Goal: Task Accomplishment & Management: Use online tool/utility

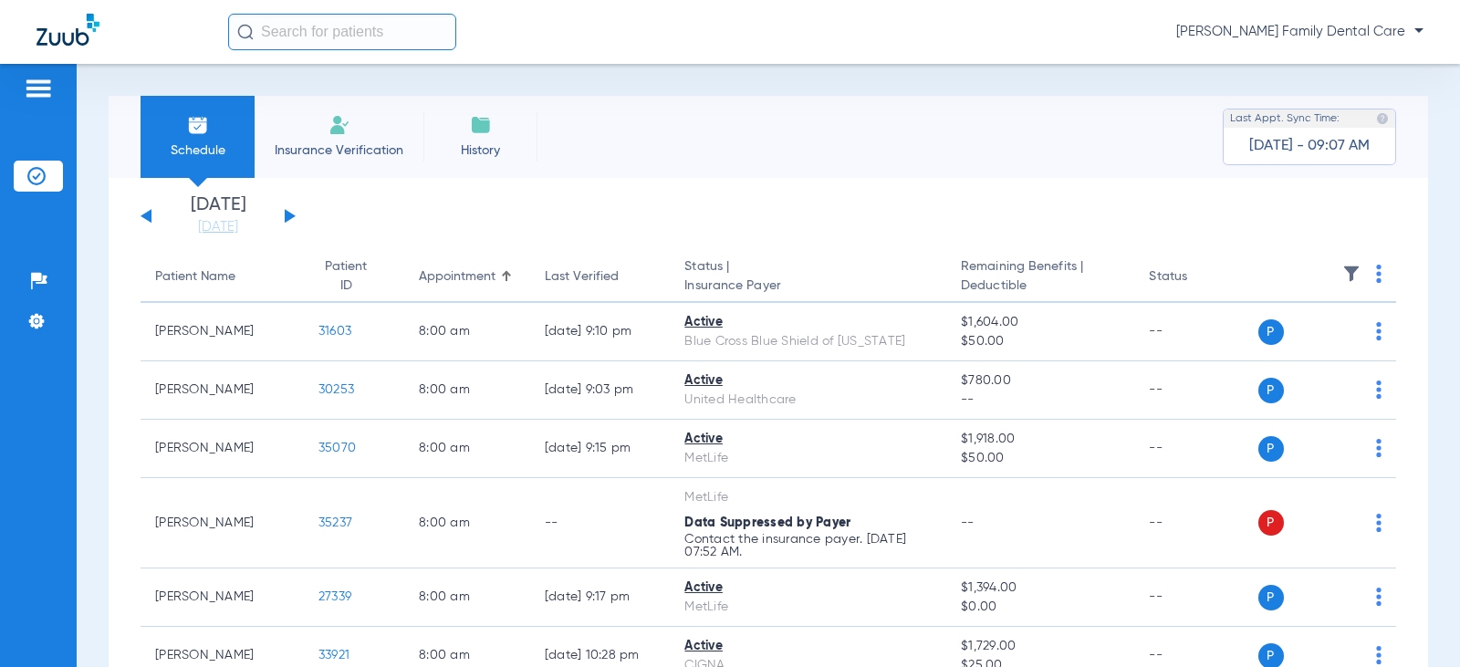
click at [284, 216] on div "[DATE] [DATE] [DATE] [DATE] [DATE] [DATE] [DATE] [DATE] [DATE] [DATE] [DATE] [D…" at bounding box center [218, 216] width 155 height 40
click at [287, 211] on button at bounding box center [290, 216] width 11 height 14
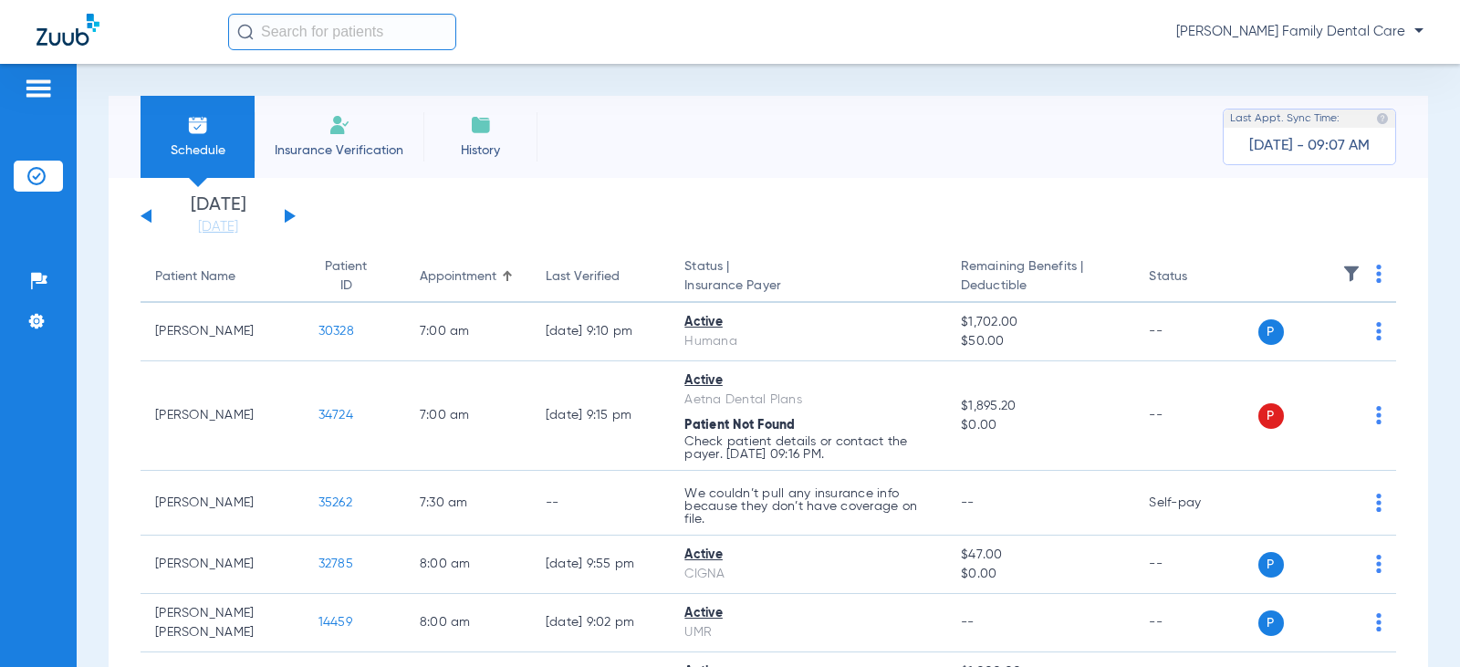
click at [287, 211] on button at bounding box center [290, 216] width 11 height 14
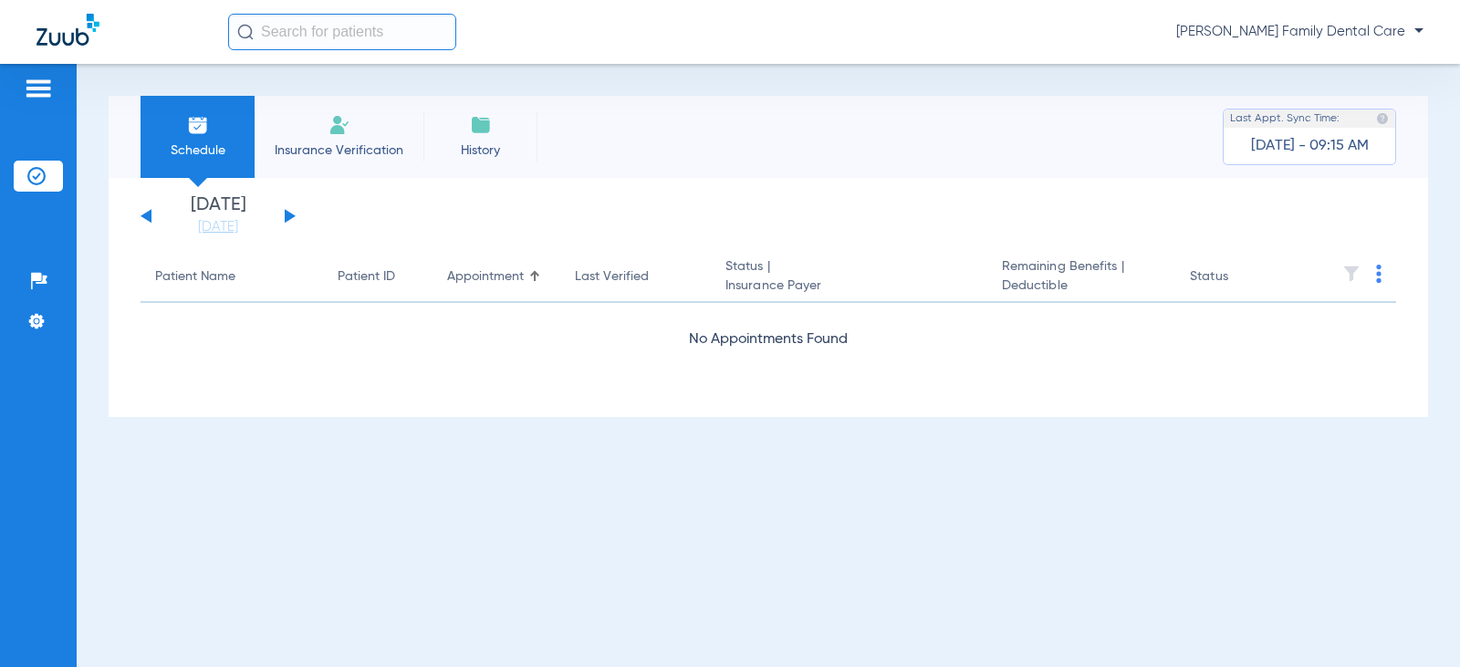
click at [289, 215] on button at bounding box center [290, 216] width 11 height 14
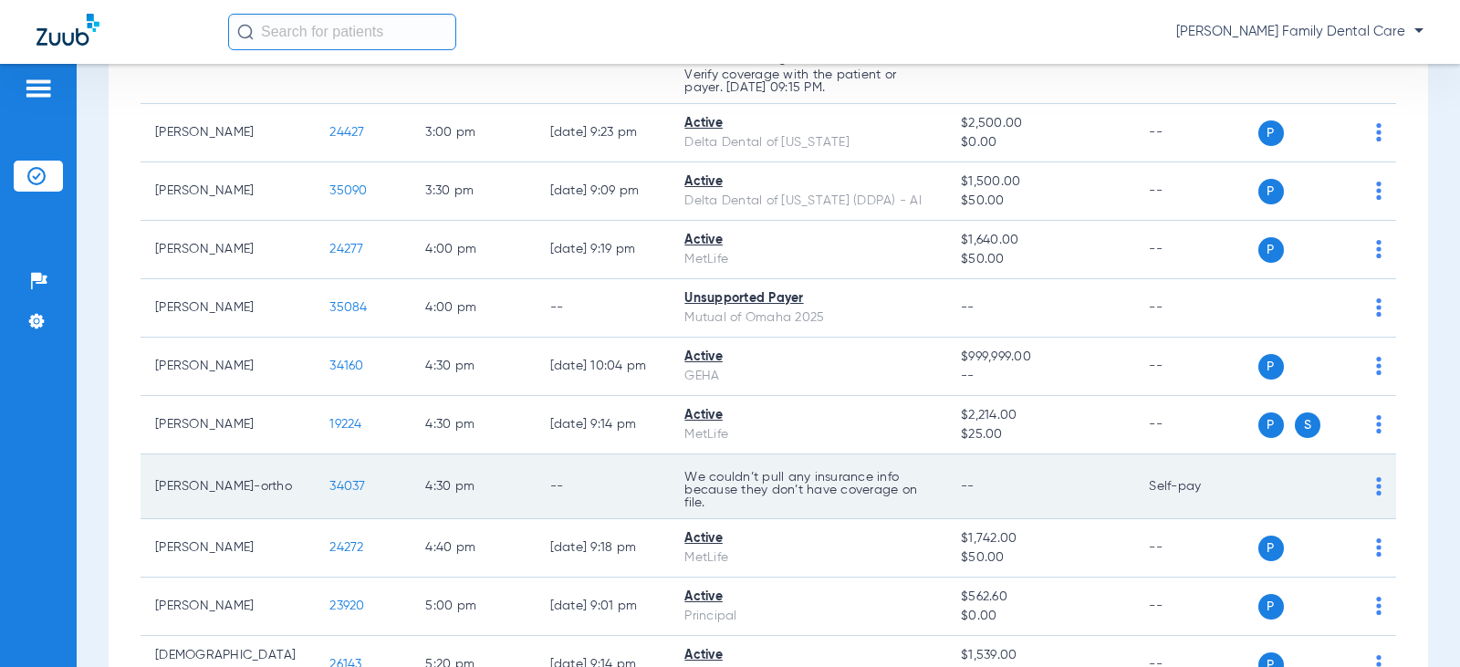
scroll to position [2190, 0]
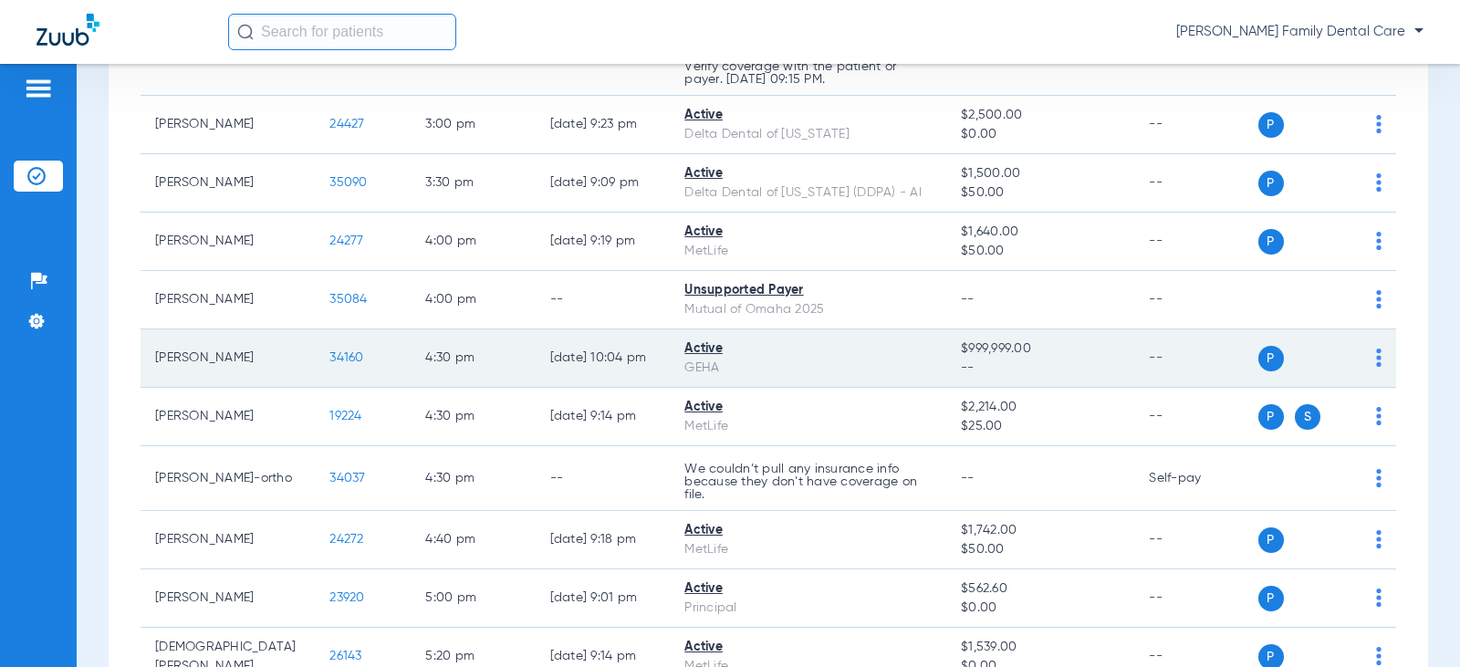
click at [329, 356] on span "34160" at bounding box center [346, 357] width 34 height 13
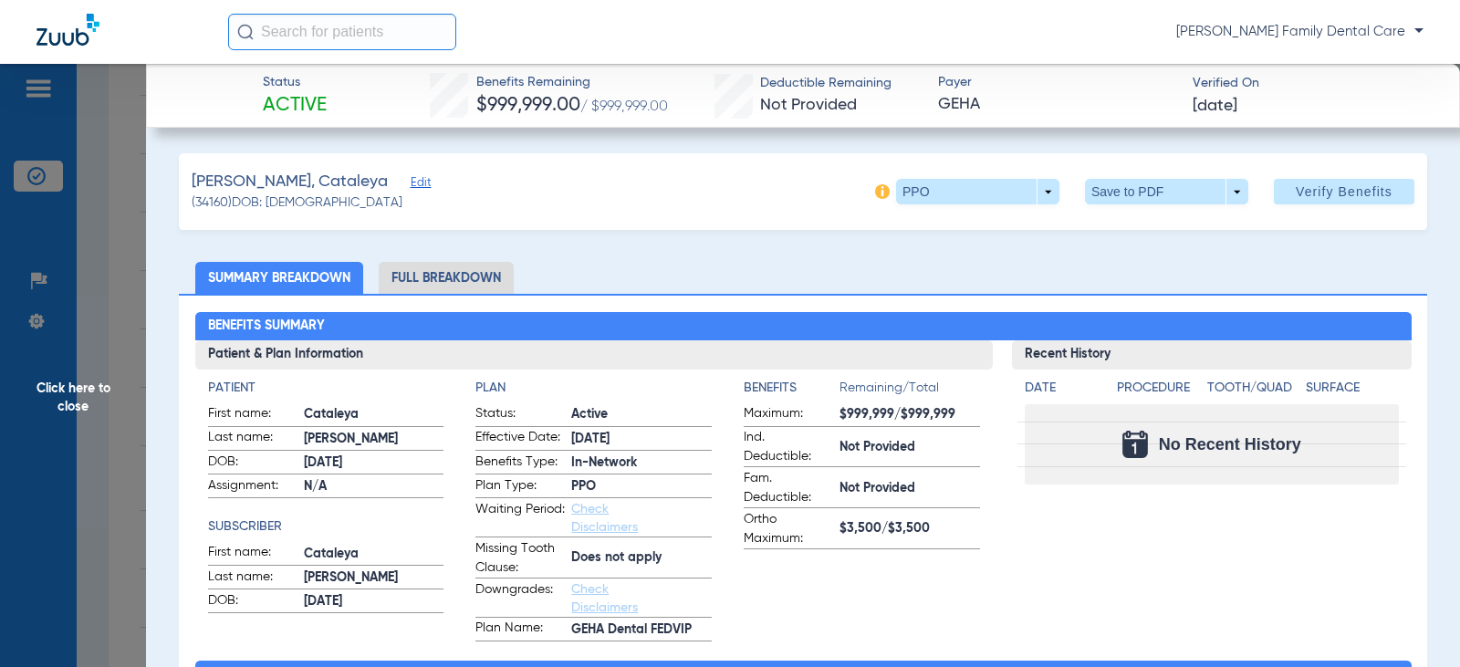
click at [454, 277] on li "Full Breakdown" at bounding box center [446, 278] width 135 height 32
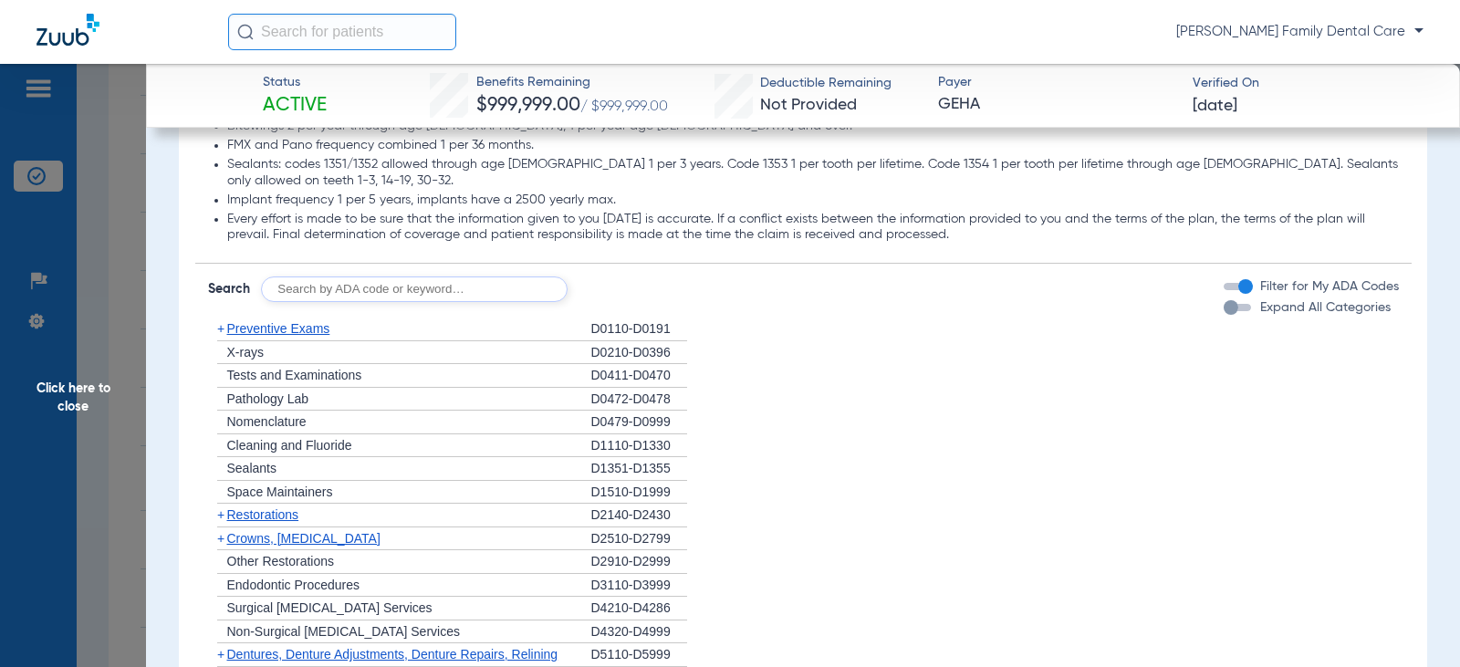
scroll to position [1643, 0]
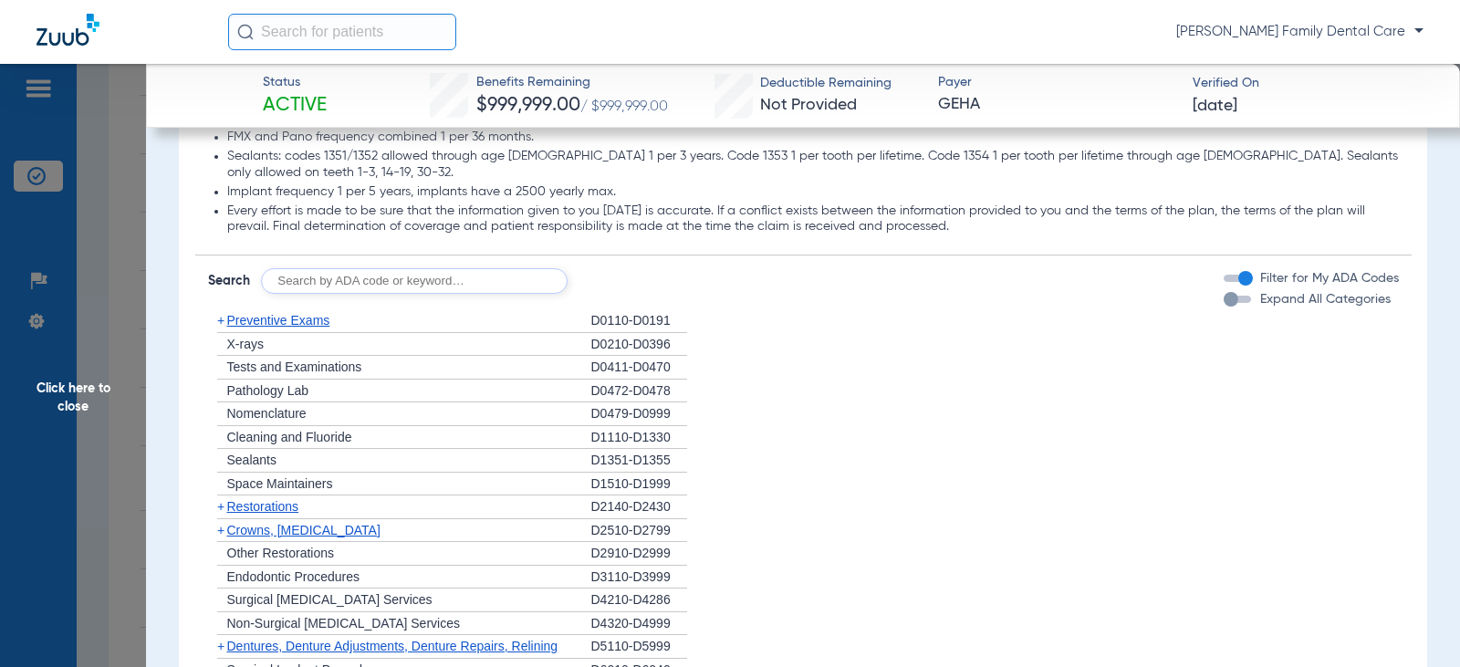
click at [218, 313] on span "+" at bounding box center [220, 320] width 7 height 15
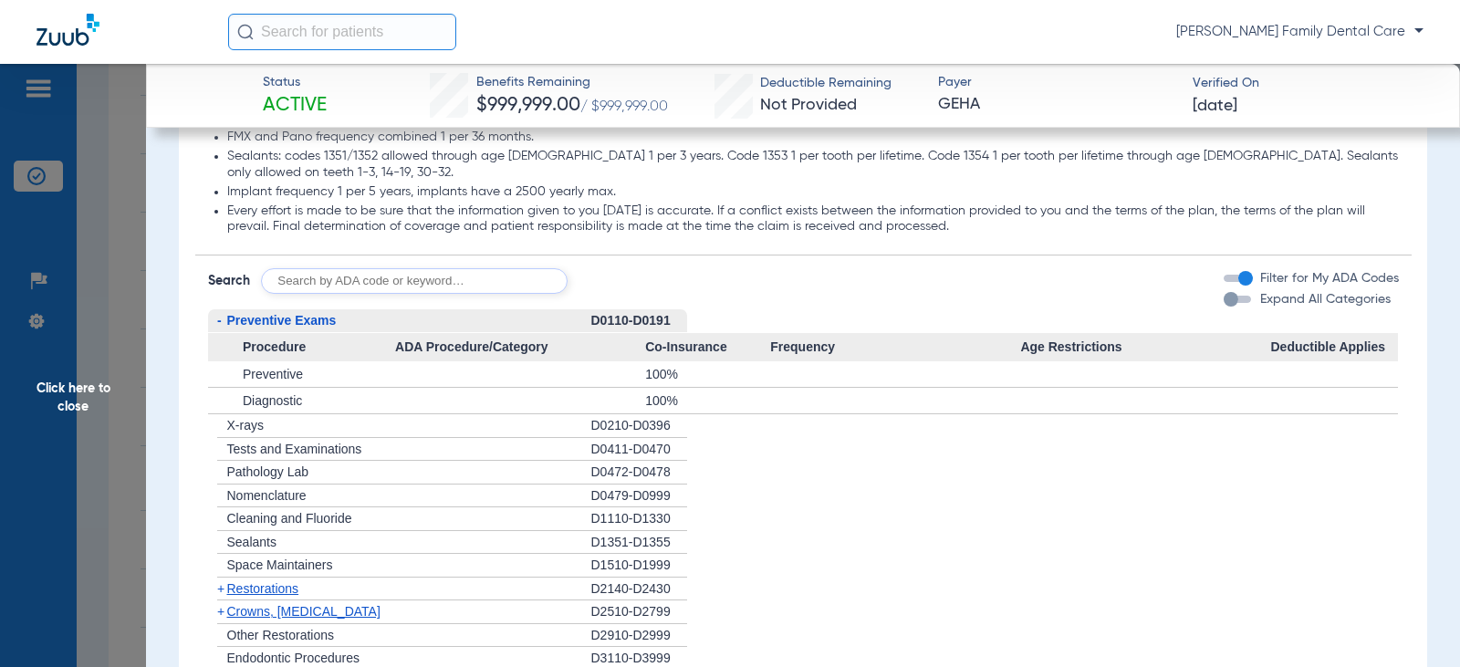
click at [89, 398] on span "Click here to close" at bounding box center [73, 397] width 146 height 667
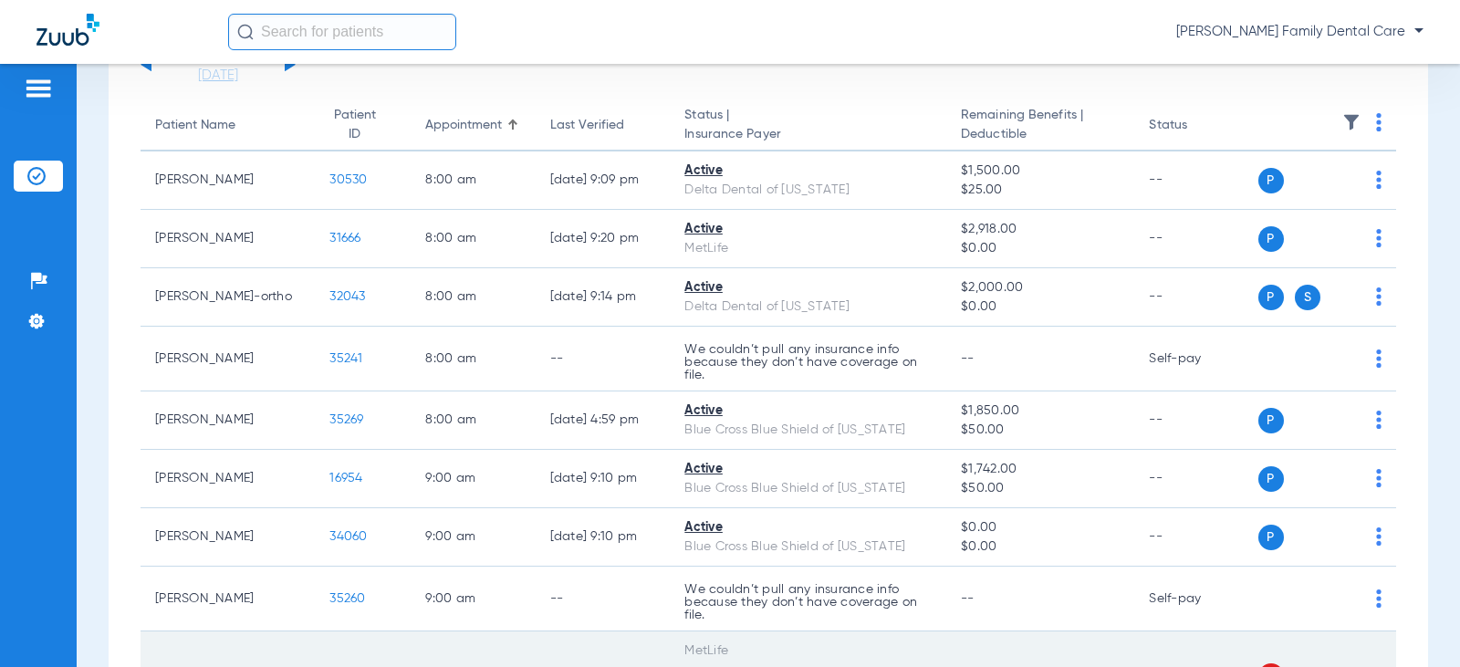
scroll to position [0, 0]
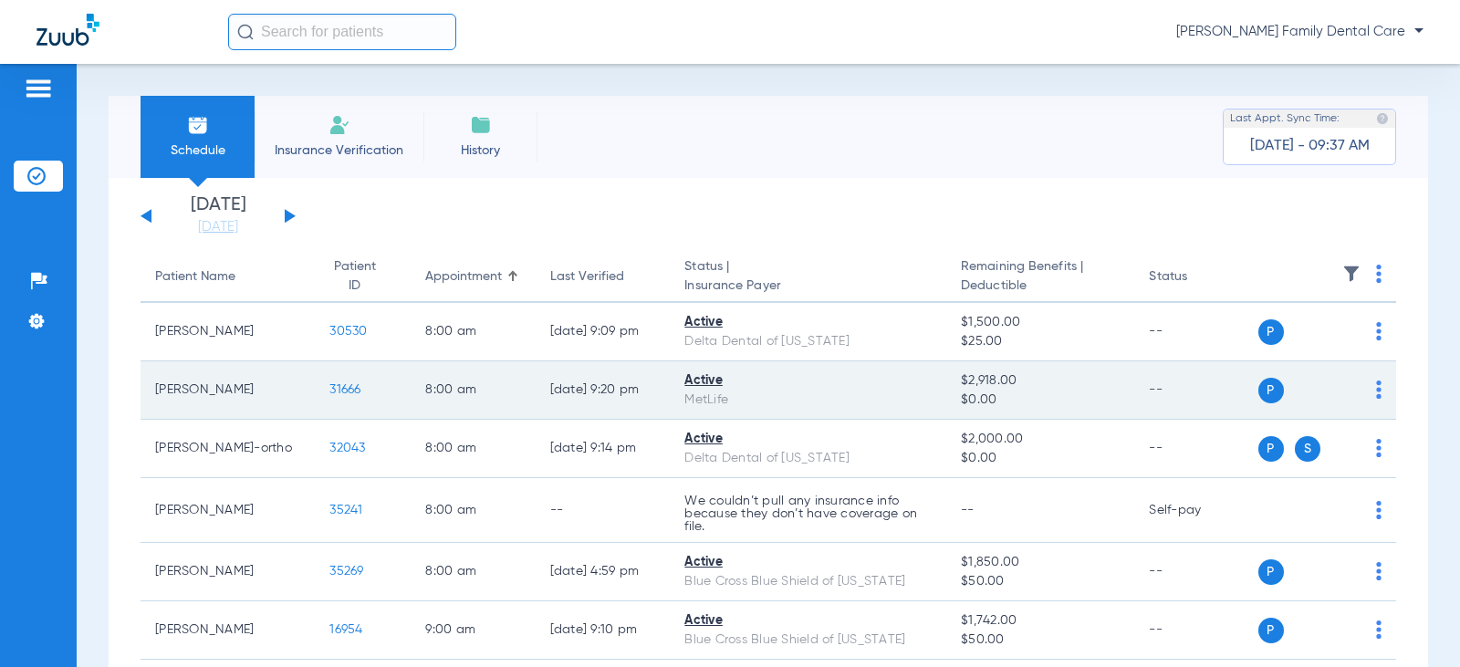
click at [332, 391] on span "31666" at bounding box center [344, 389] width 31 height 13
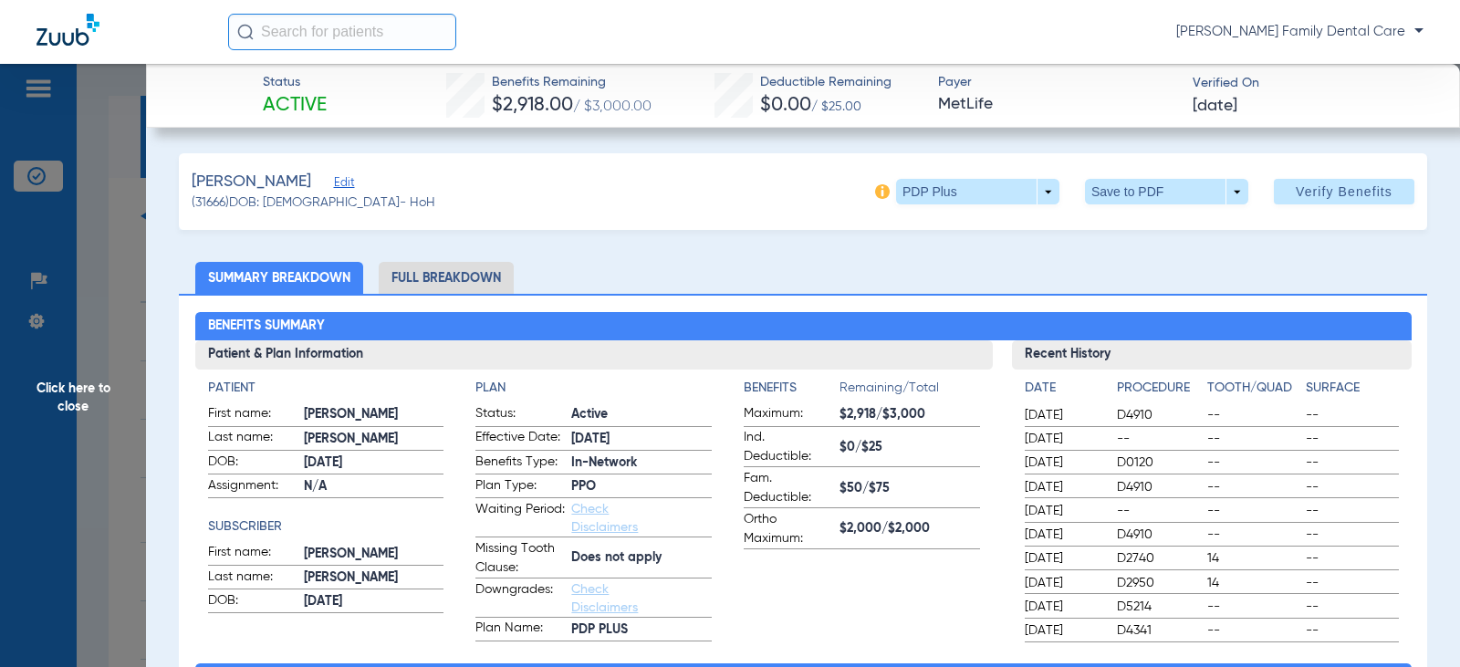
click at [457, 279] on li "Full Breakdown" at bounding box center [446, 278] width 135 height 32
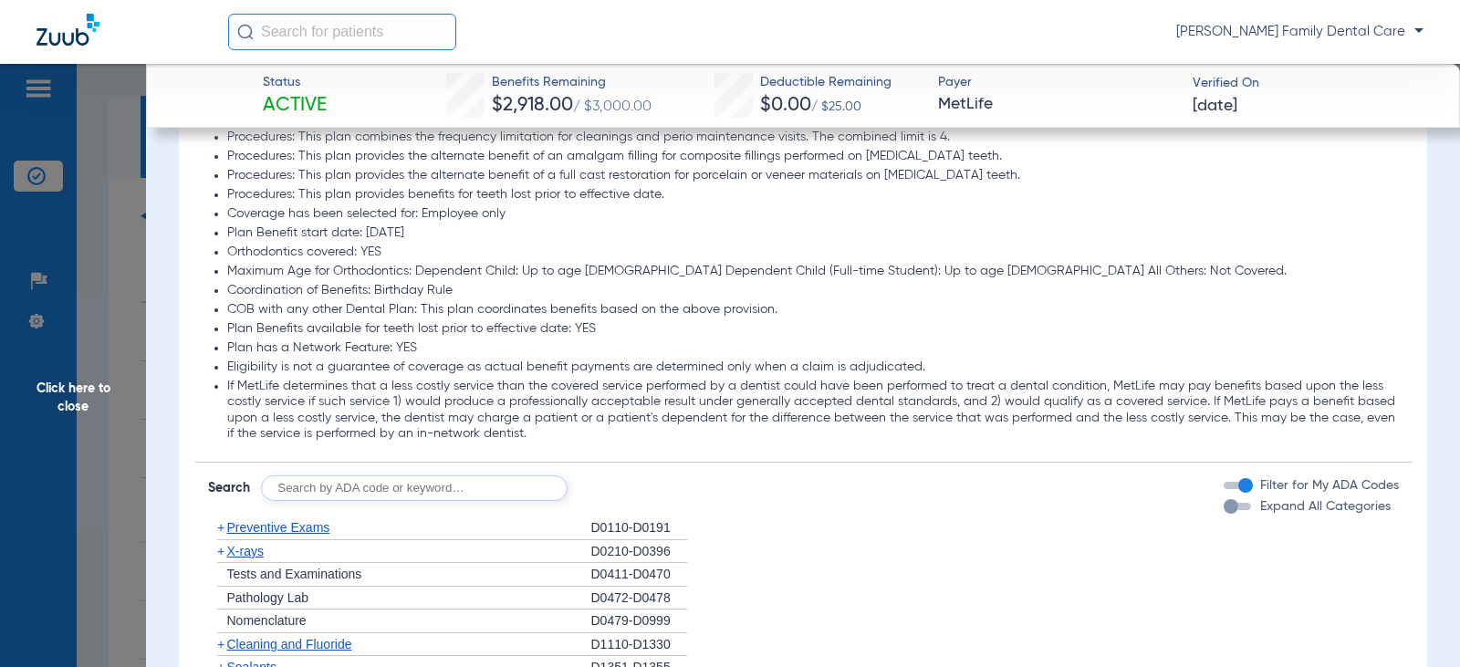
scroll to position [2373, 0]
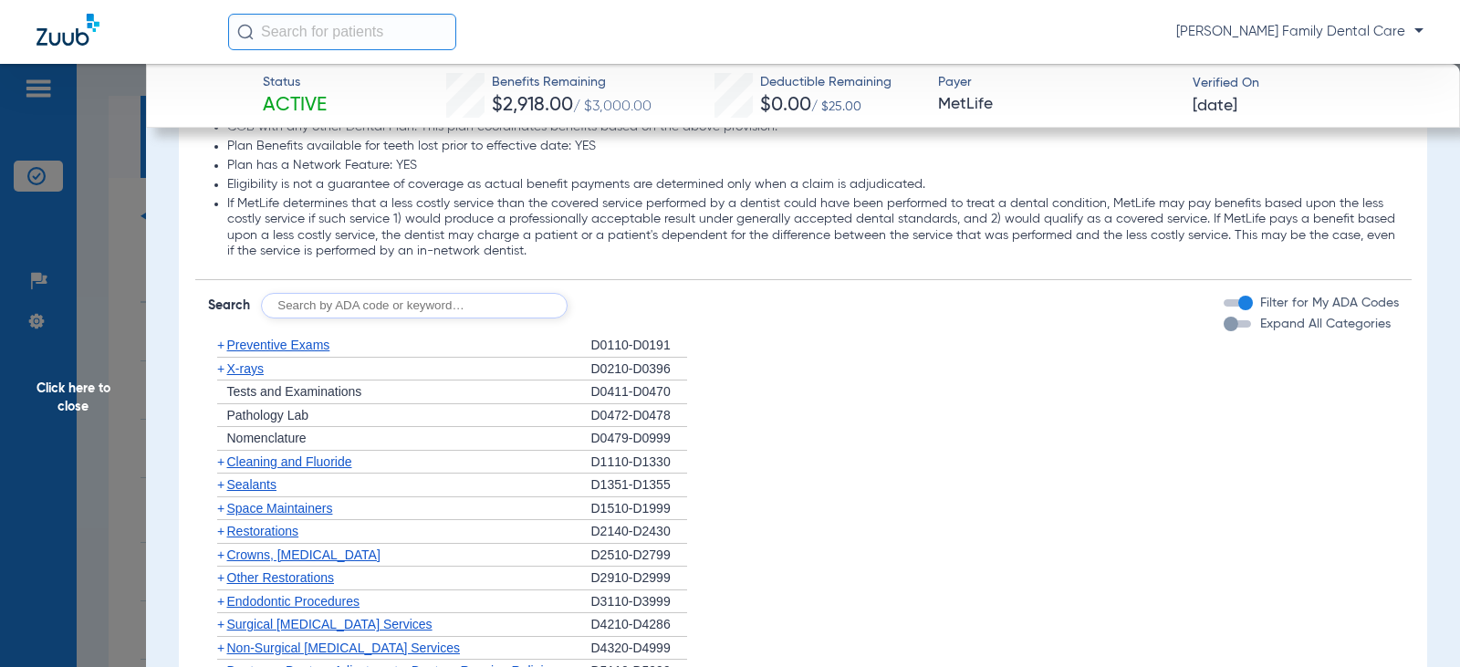
click at [221, 347] on span "+" at bounding box center [220, 345] width 7 height 15
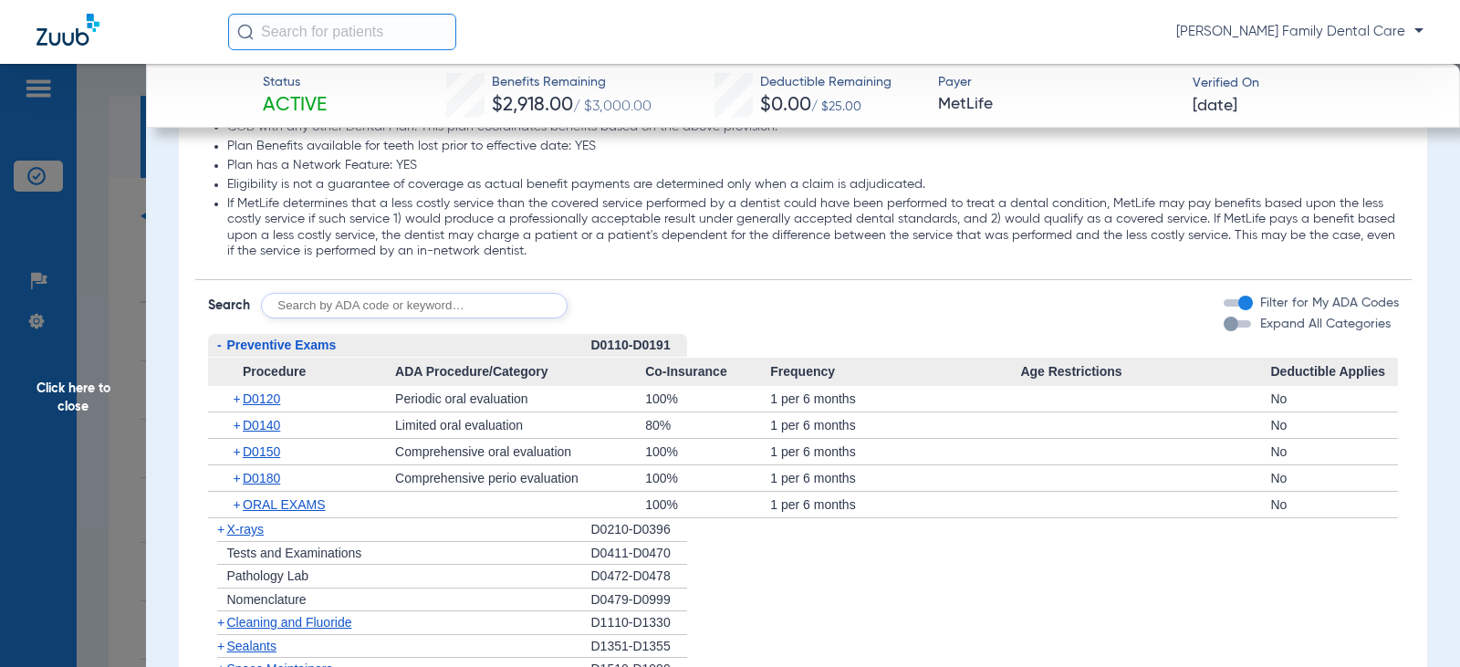
click at [217, 343] on span "-" at bounding box center [219, 345] width 5 height 15
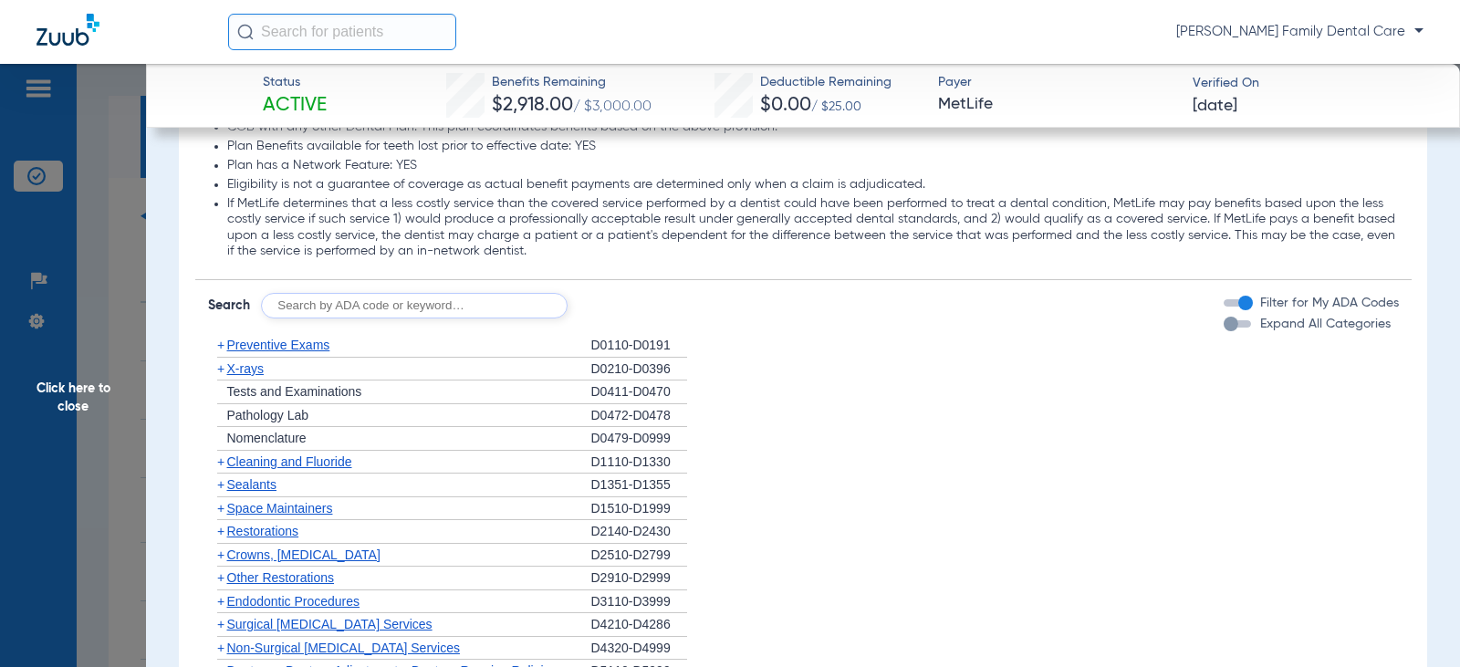
click at [218, 371] on span "+" at bounding box center [220, 368] width 7 height 15
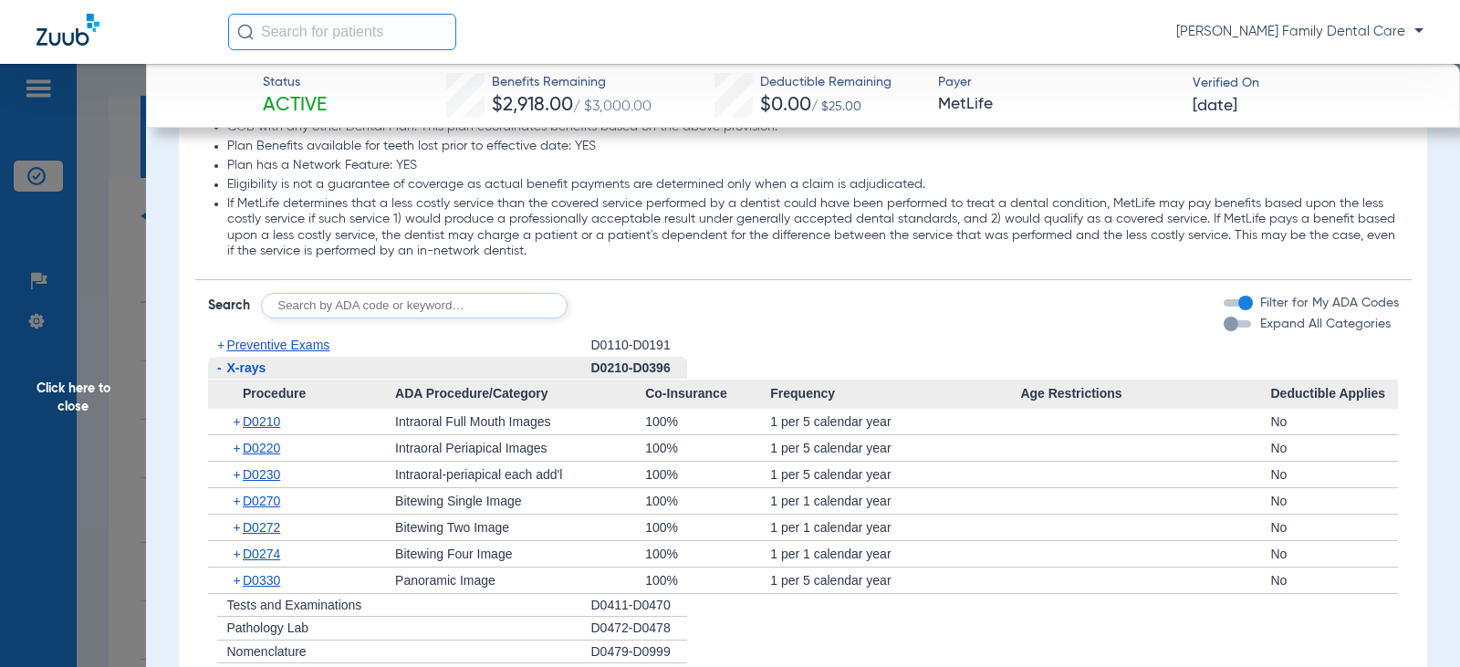
click at [214, 370] on span "-" at bounding box center [217, 368] width 19 height 23
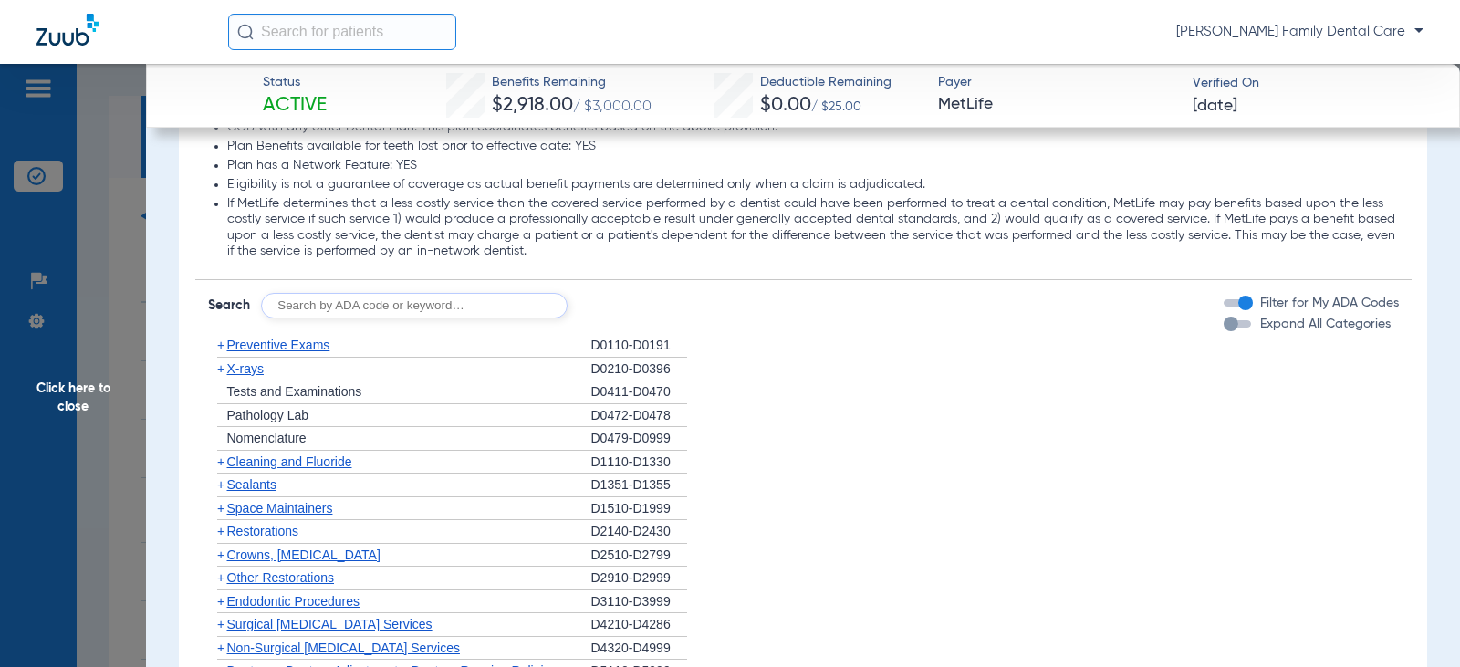
click at [222, 464] on span "+" at bounding box center [220, 461] width 7 height 15
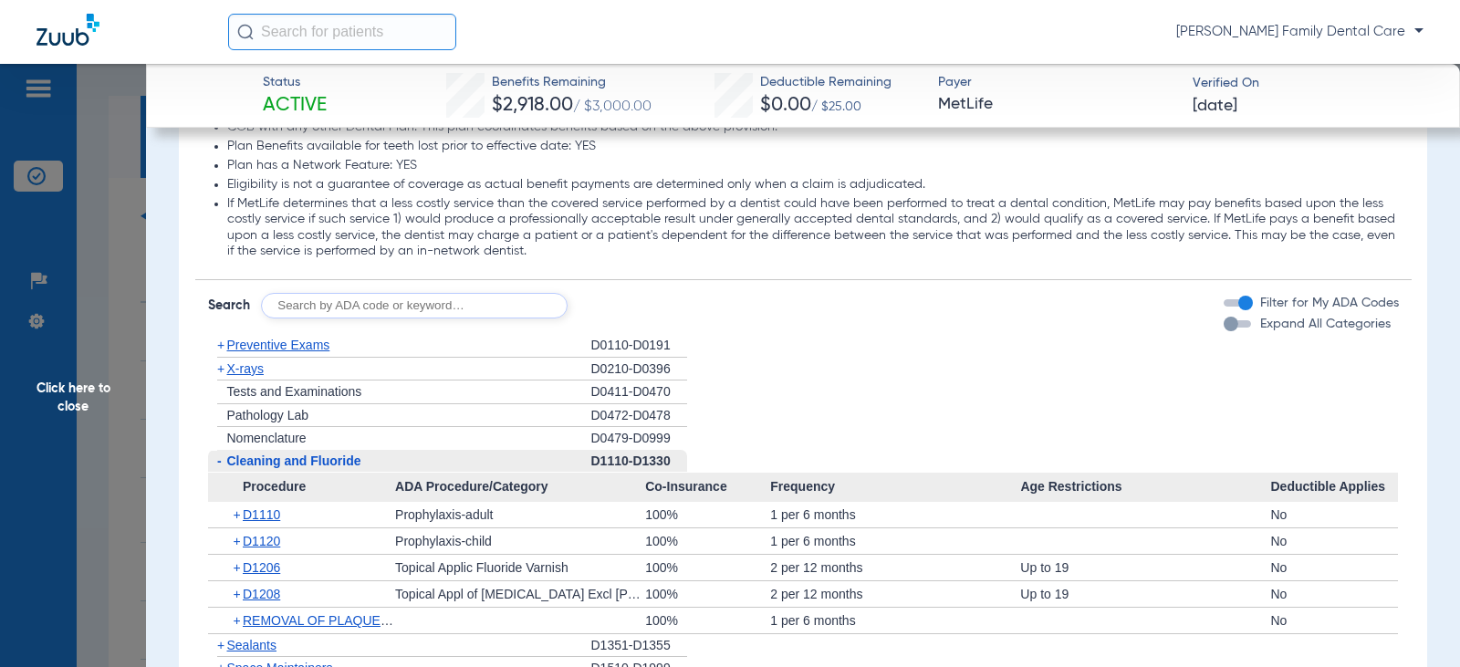
click at [217, 463] on span "-" at bounding box center [219, 461] width 5 height 15
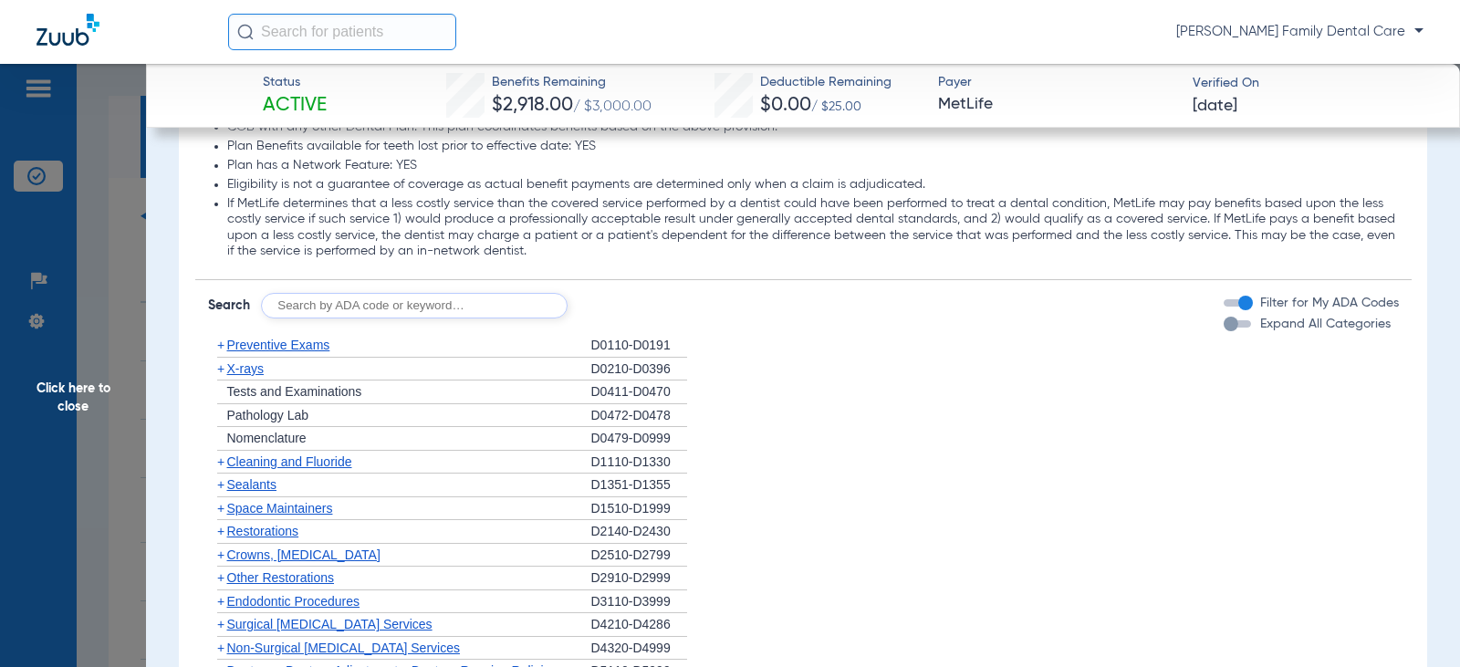
click at [219, 488] on span "+" at bounding box center [220, 484] width 7 height 15
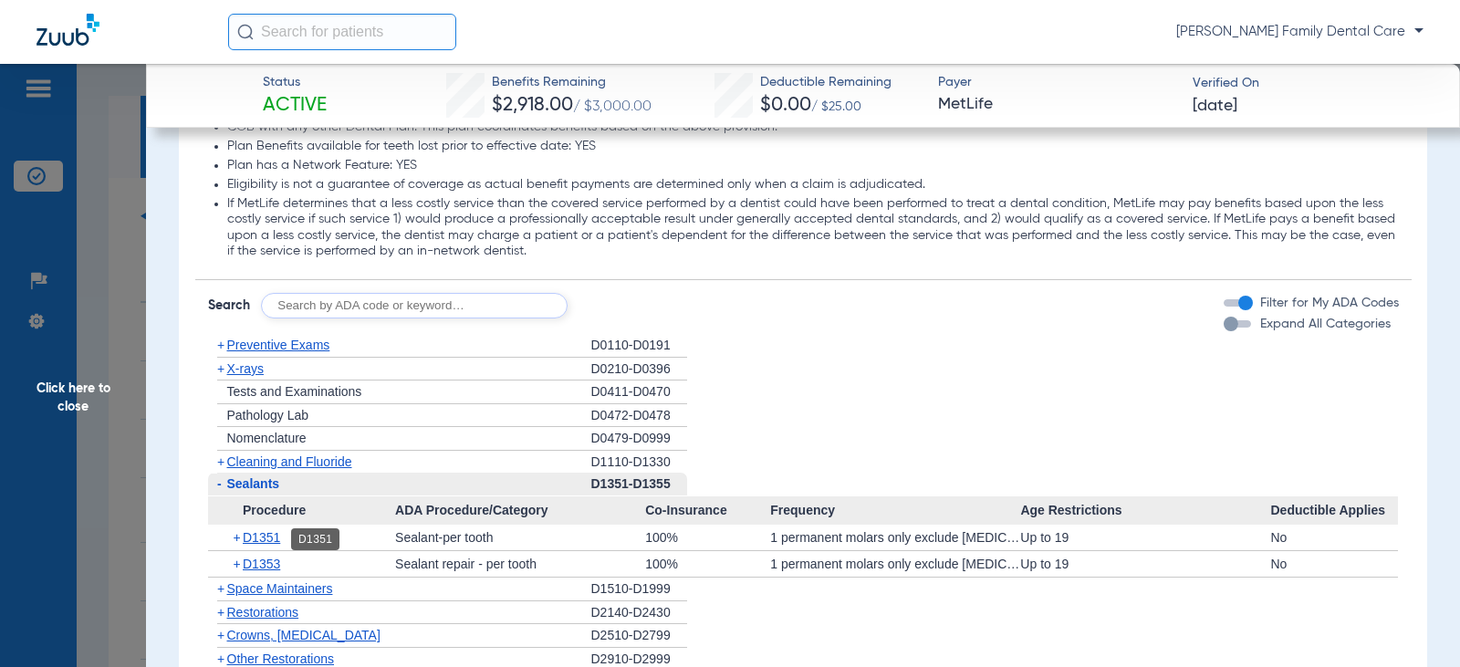
click at [259, 537] on span "D1351" at bounding box center [261, 537] width 37 height 15
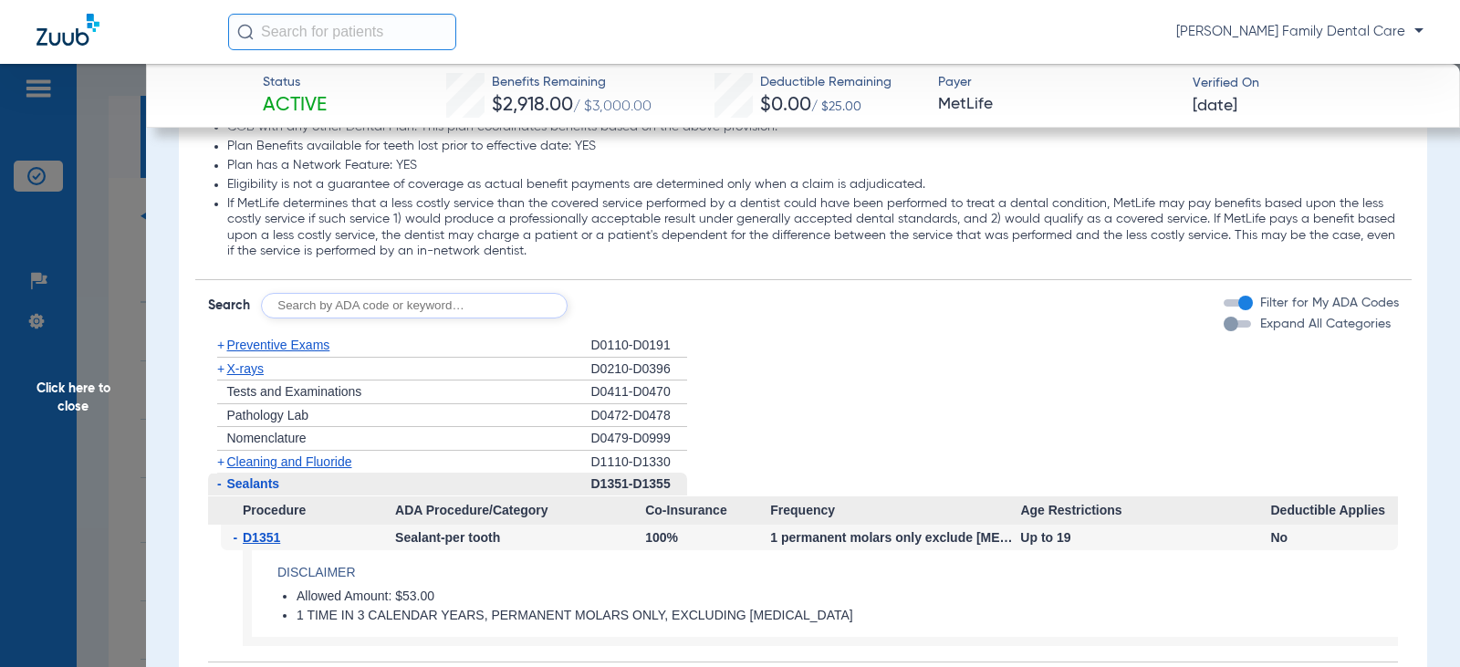
click at [220, 487] on span "-" at bounding box center [219, 483] width 5 height 15
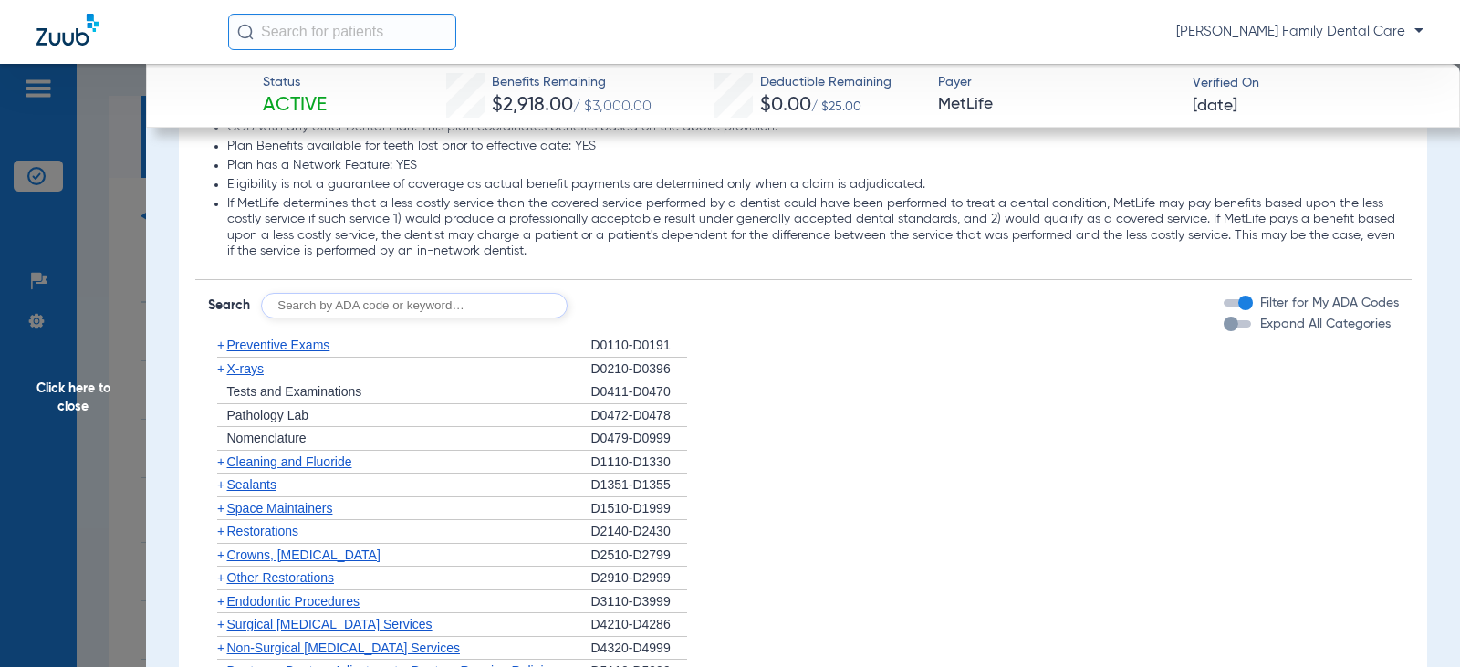
click at [224, 535] on span "+" at bounding box center [220, 531] width 7 height 15
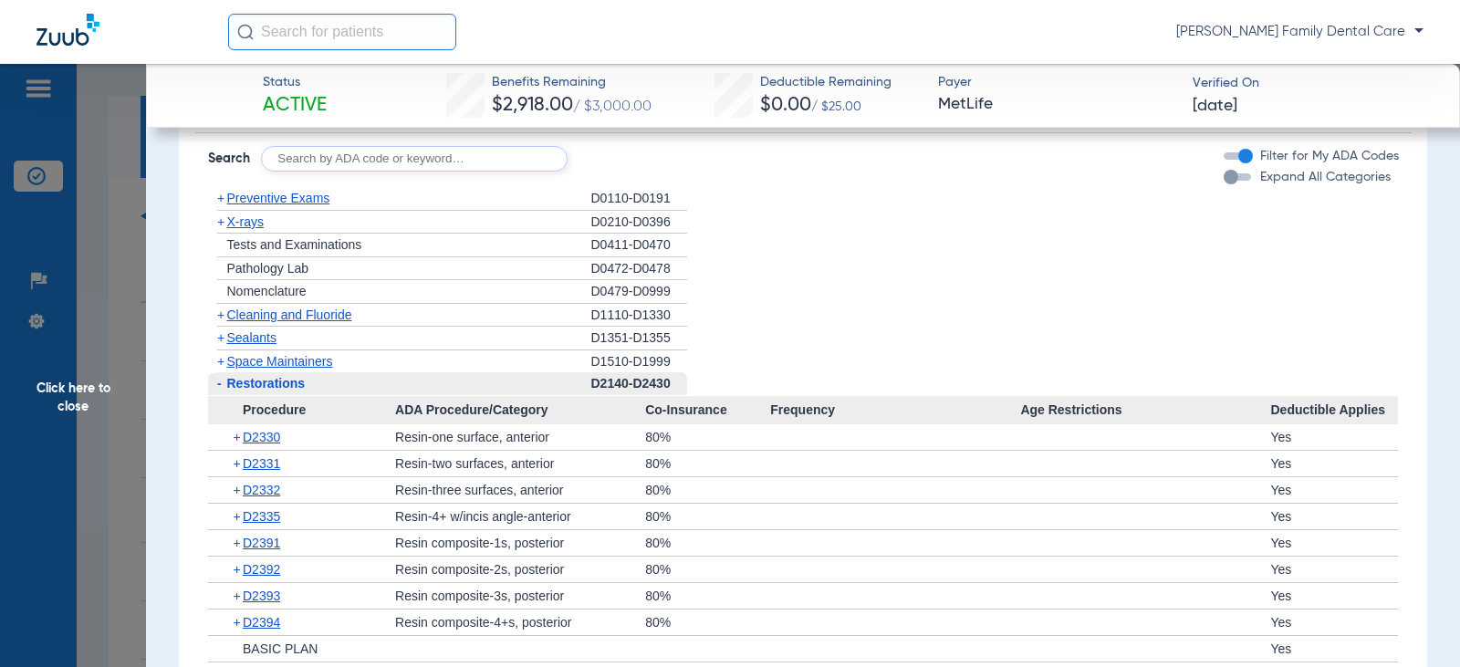
scroll to position [2555, 0]
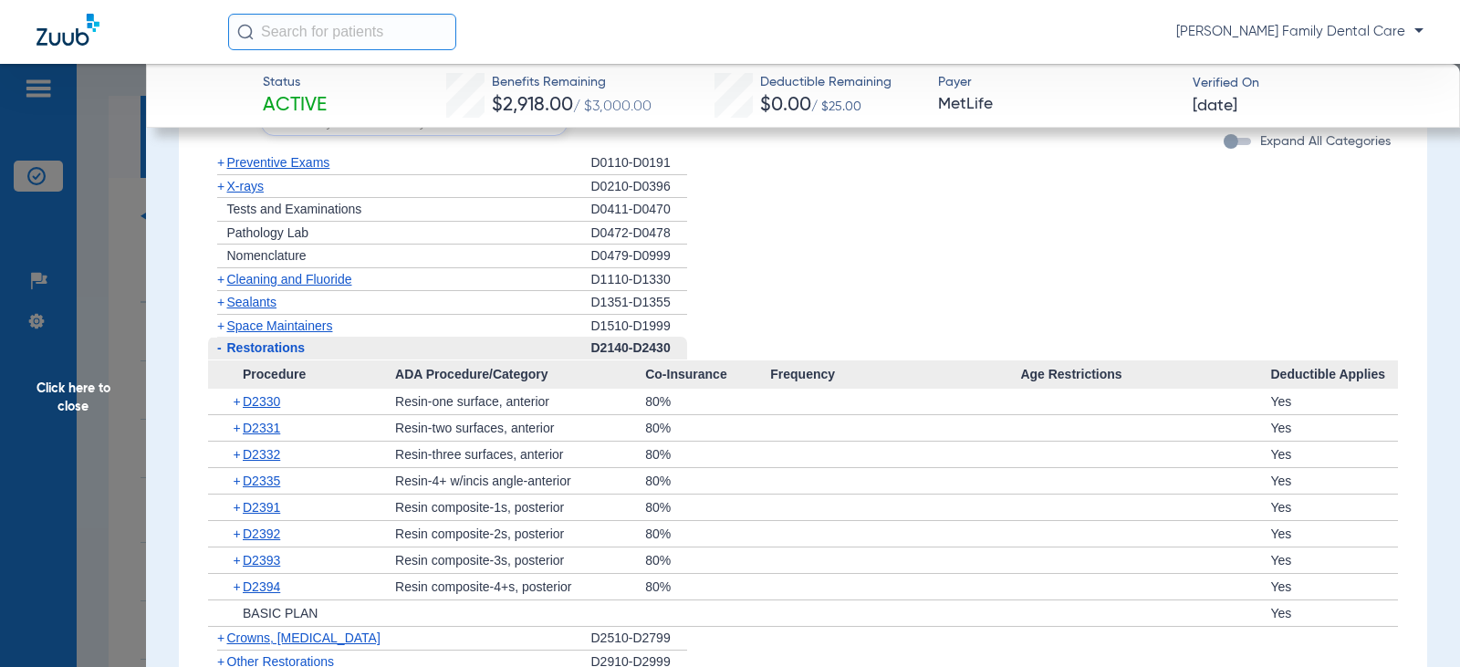
click at [219, 350] on span "-" at bounding box center [219, 347] width 5 height 15
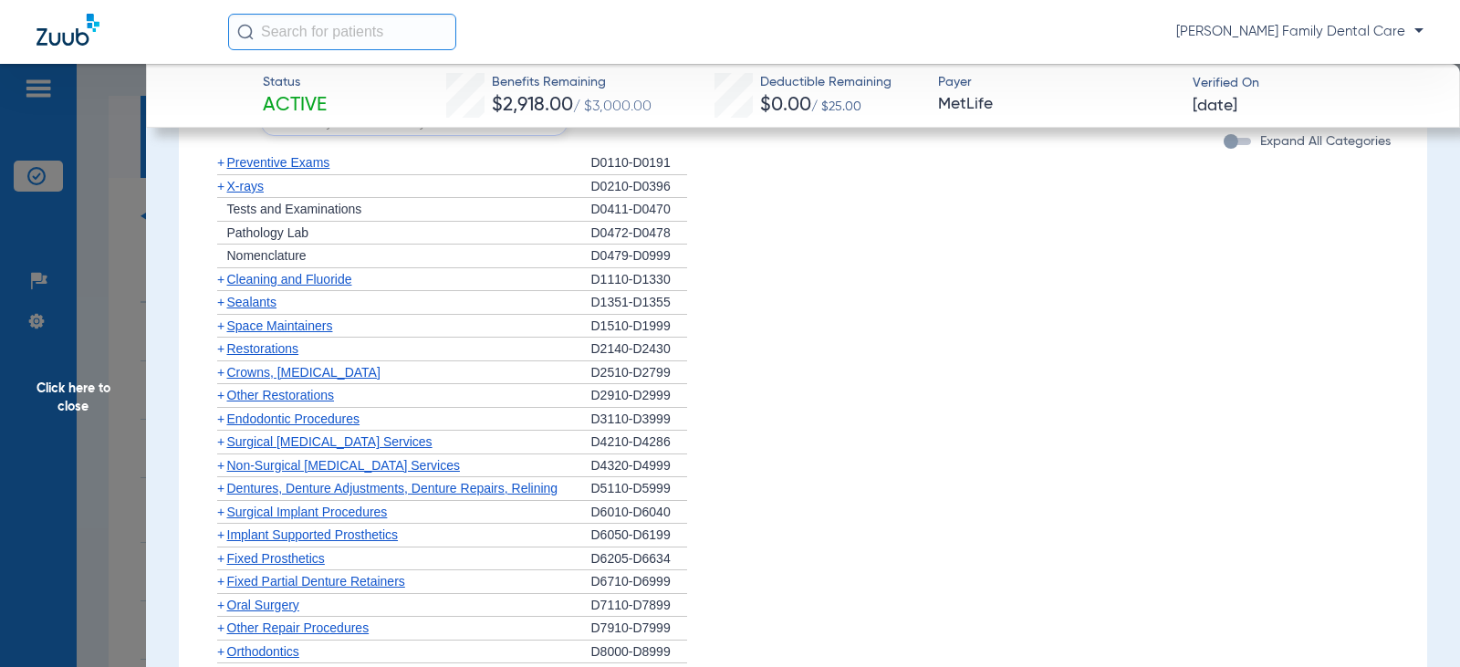
click at [222, 380] on span "+" at bounding box center [220, 372] width 7 height 15
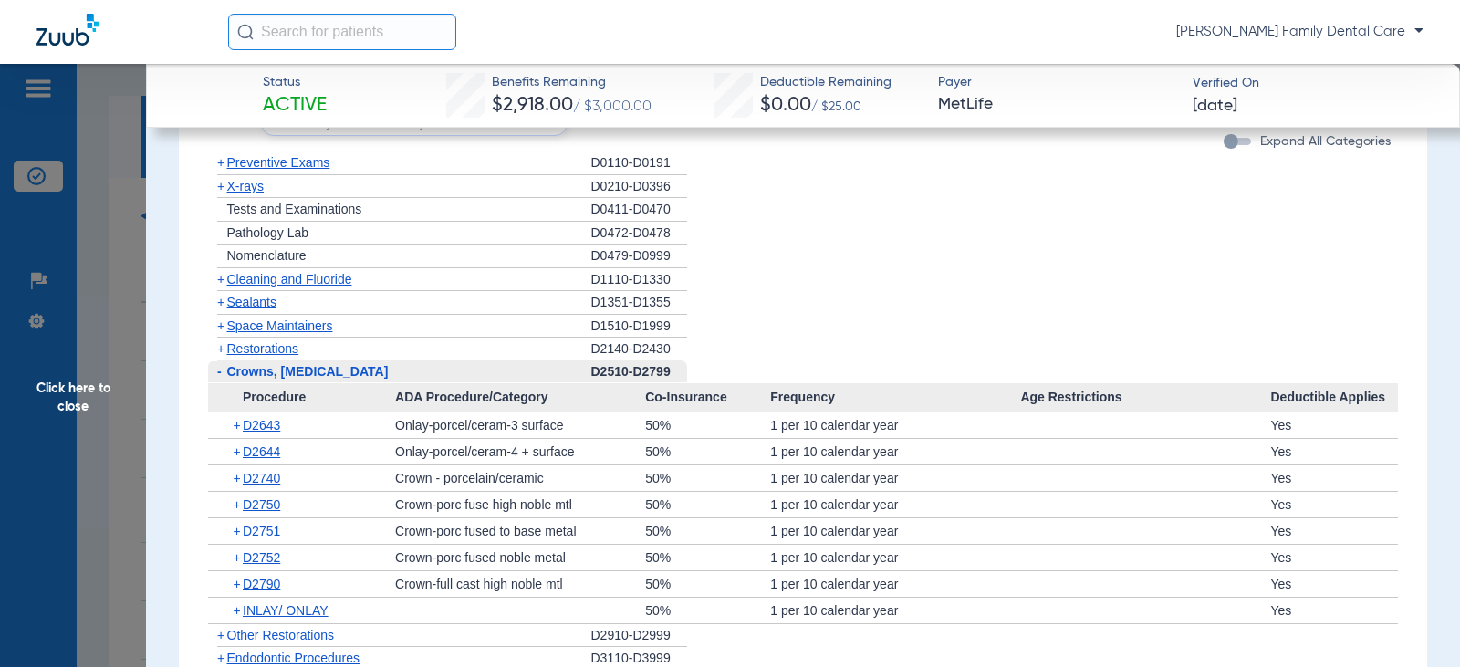
click at [219, 379] on span "-" at bounding box center [219, 371] width 5 height 15
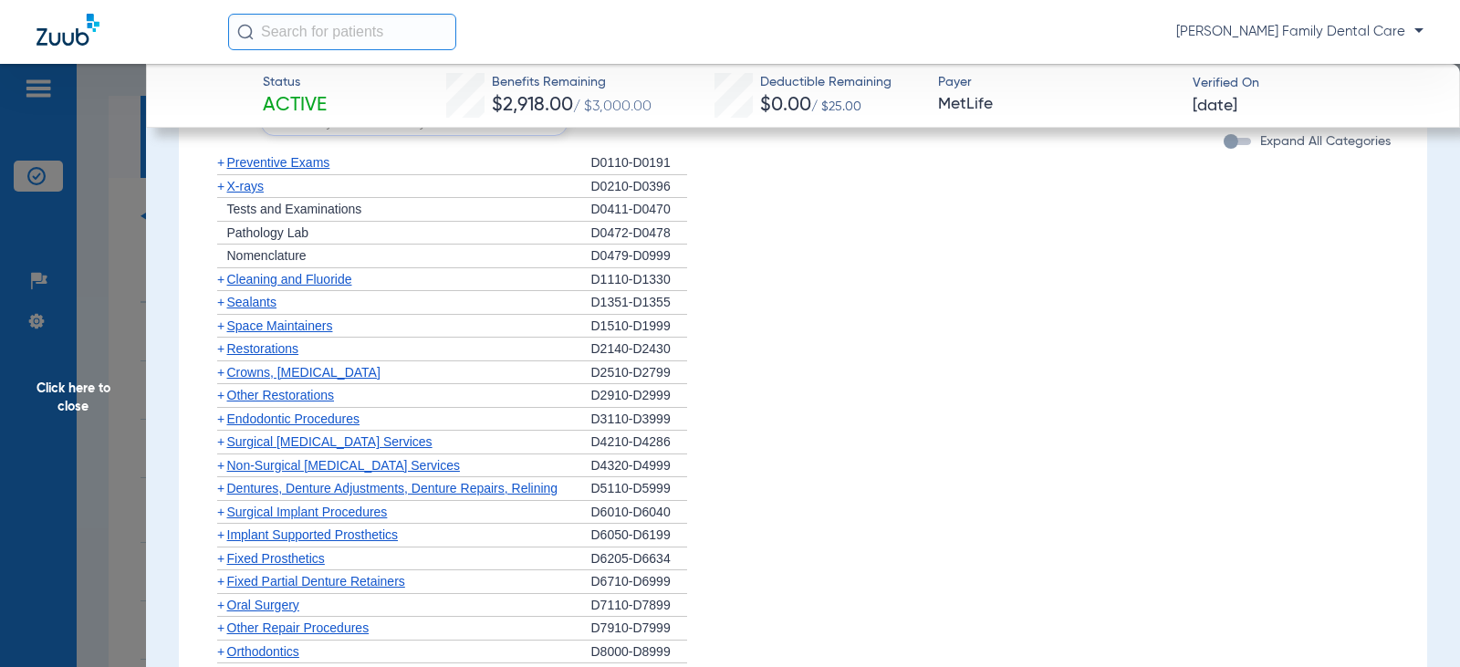
click at [214, 397] on span "+" at bounding box center [217, 395] width 19 height 23
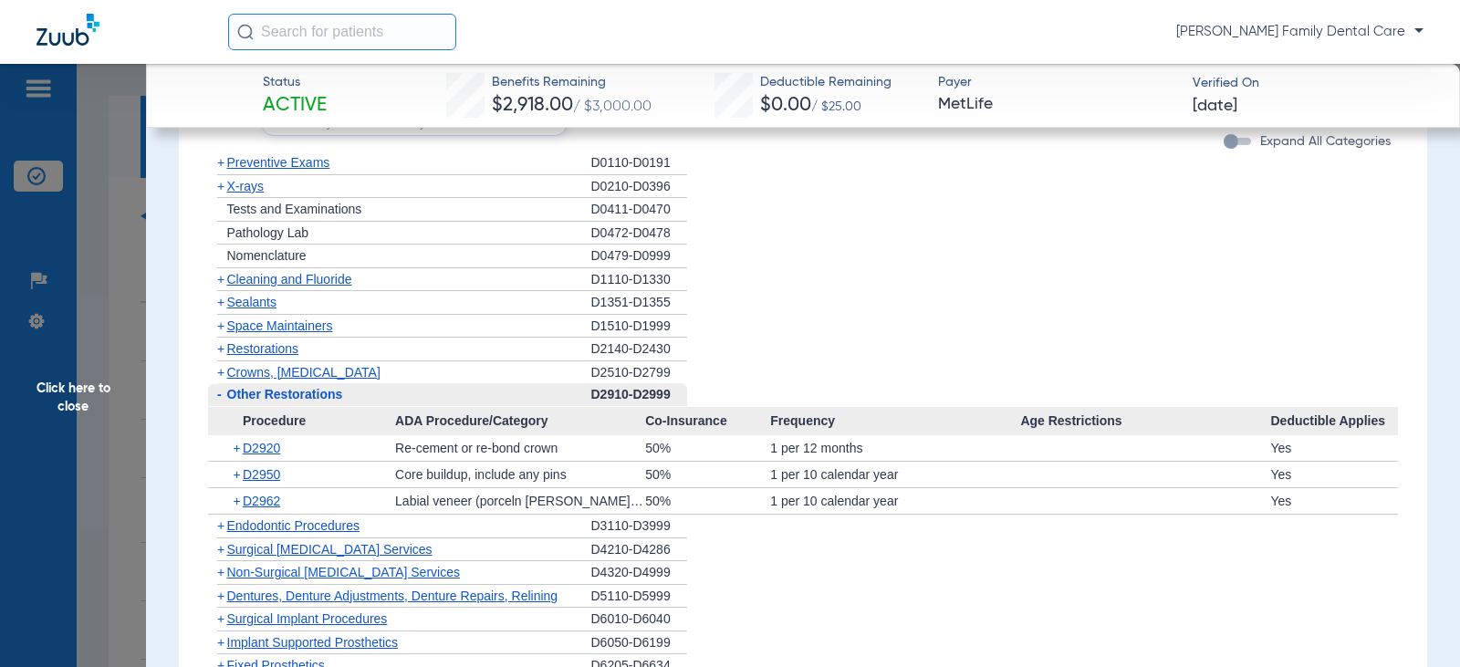
click at [219, 396] on span "-" at bounding box center [219, 394] width 5 height 15
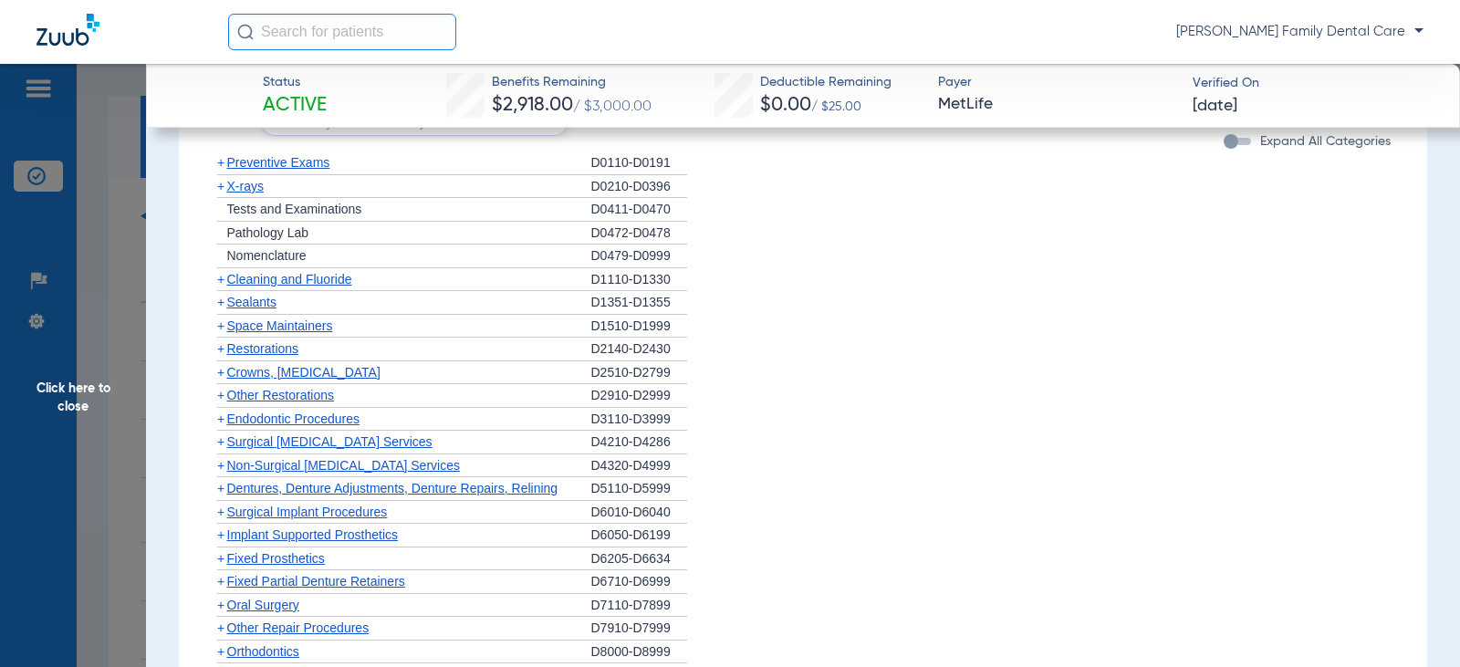
click at [220, 423] on span "+" at bounding box center [220, 419] width 7 height 15
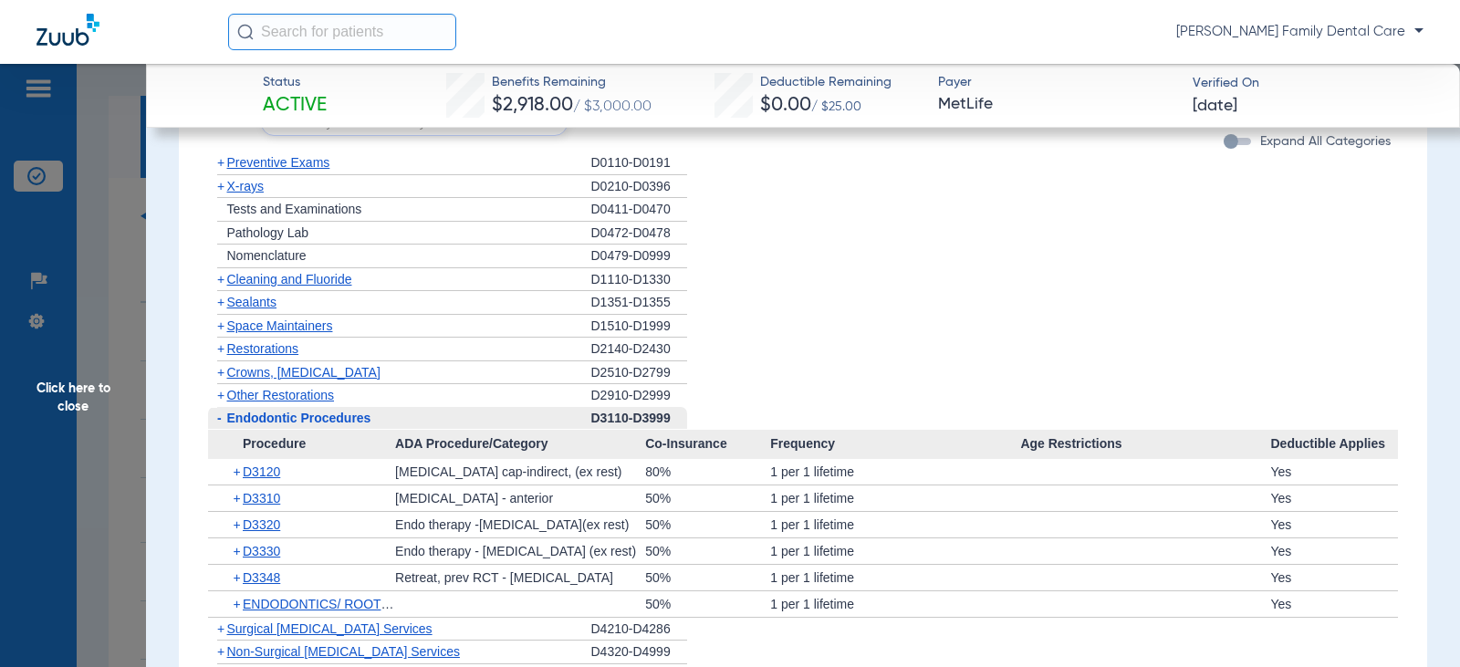
click at [220, 423] on span "-" at bounding box center [219, 418] width 5 height 15
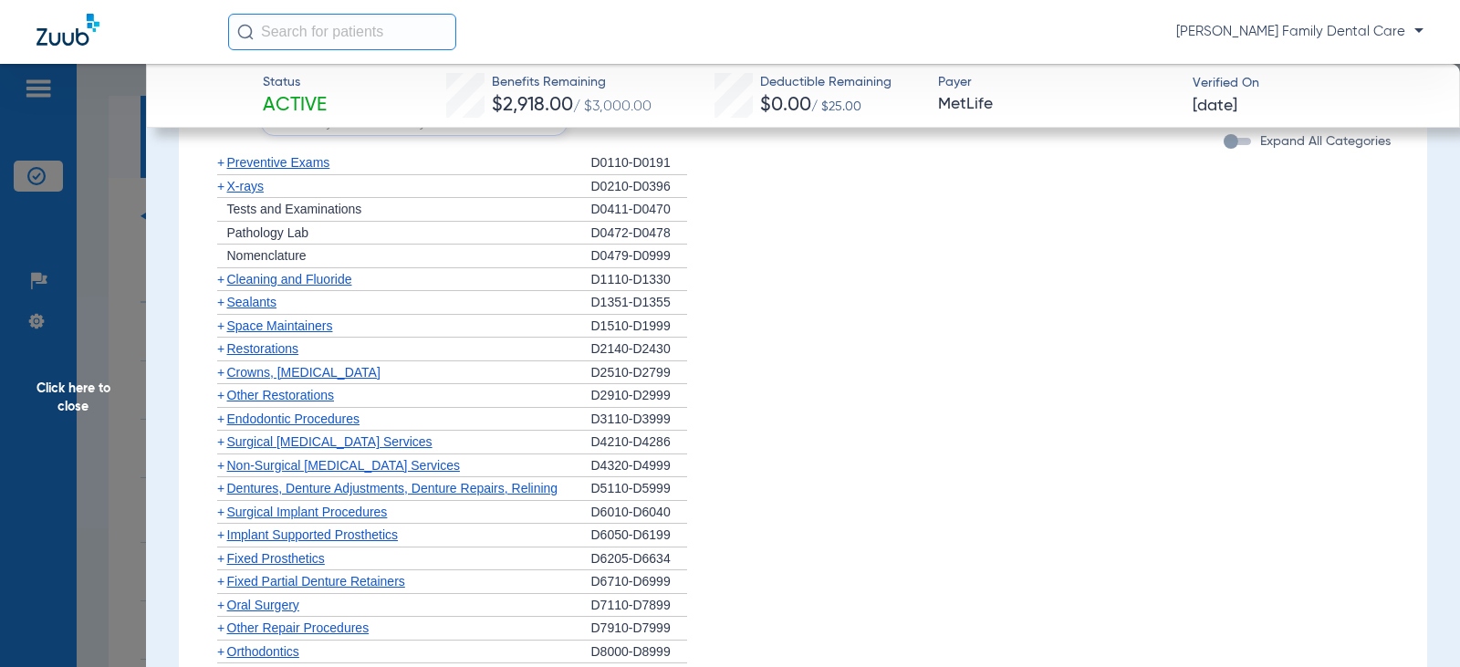
click at [221, 468] on span "+" at bounding box center [220, 465] width 7 height 15
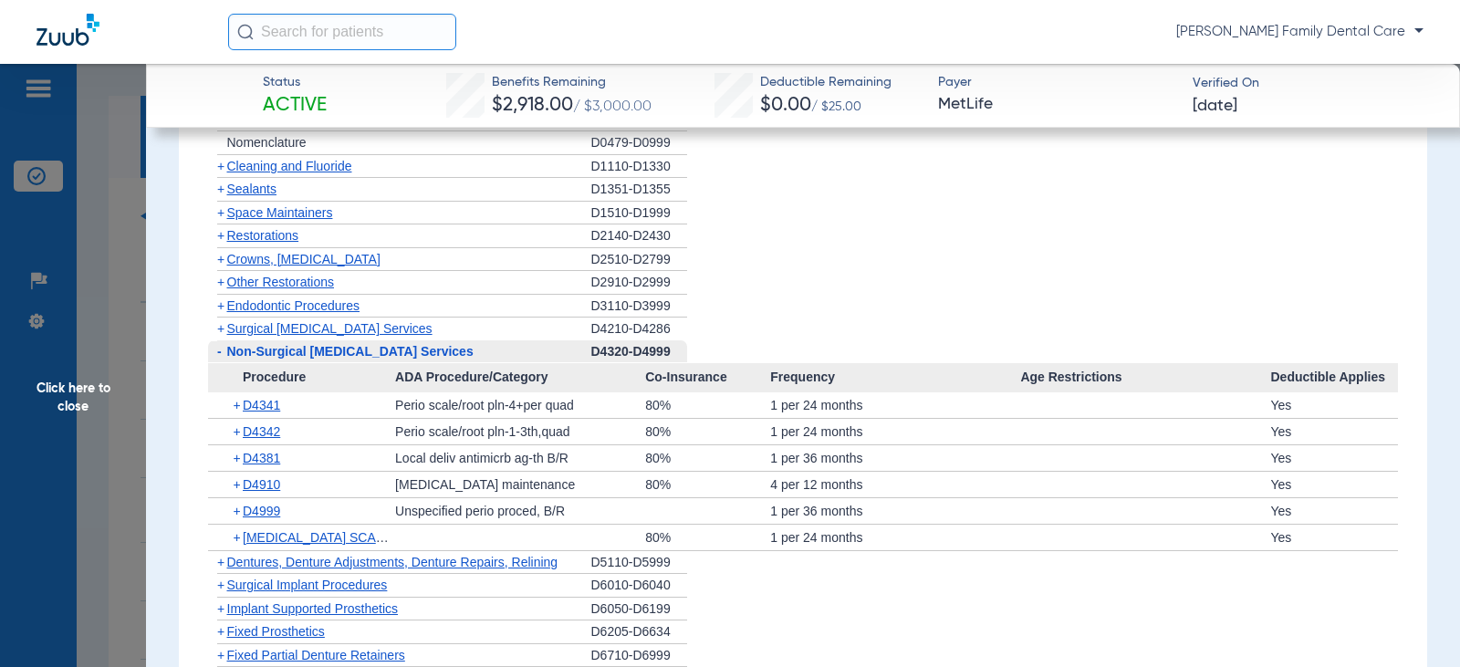
scroll to position [2738, 0]
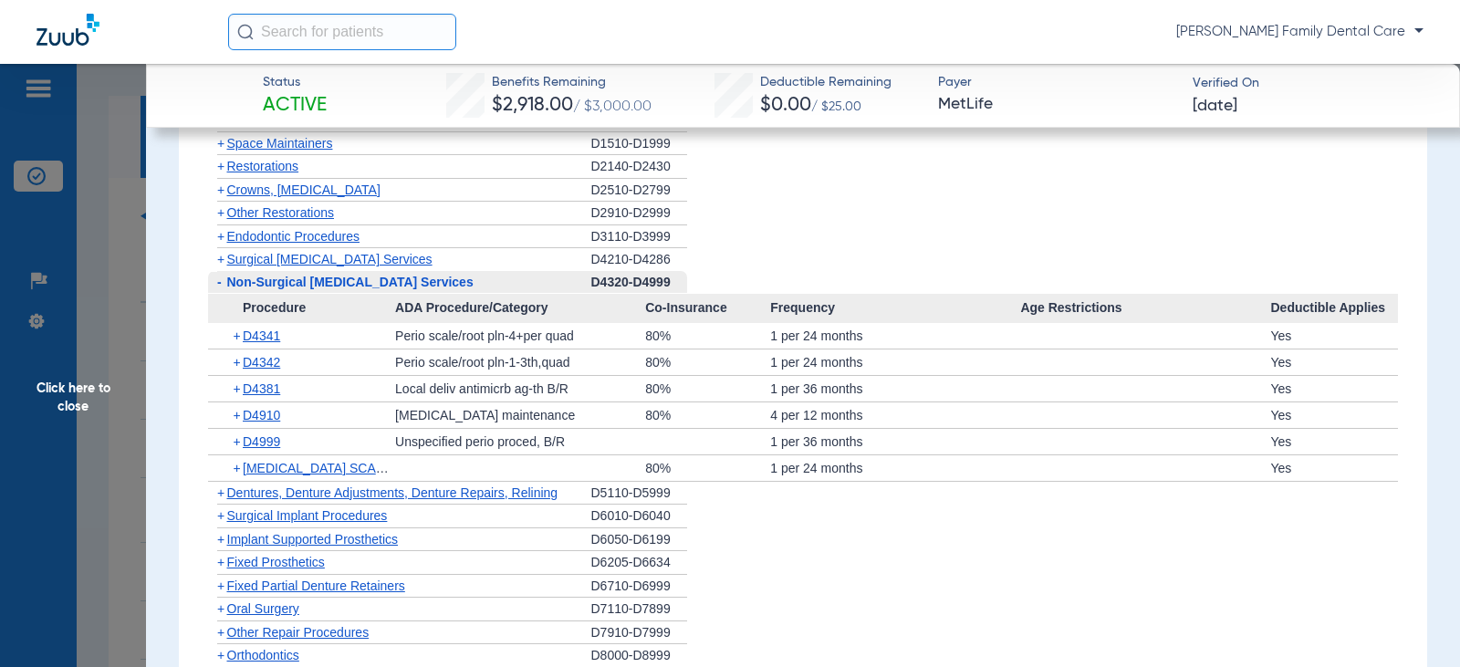
click at [221, 284] on span "-" at bounding box center [219, 282] width 5 height 15
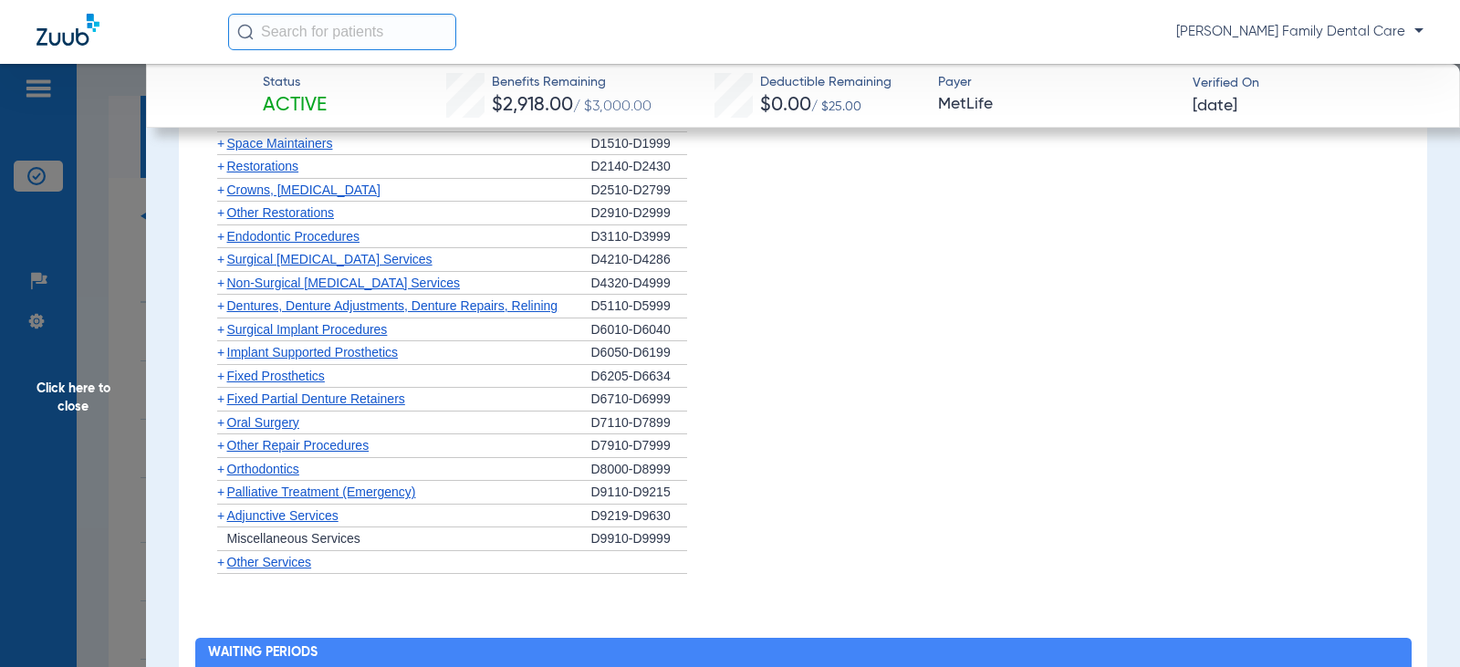
click at [223, 310] on span "+" at bounding box center [220, 305] width 7 height 15
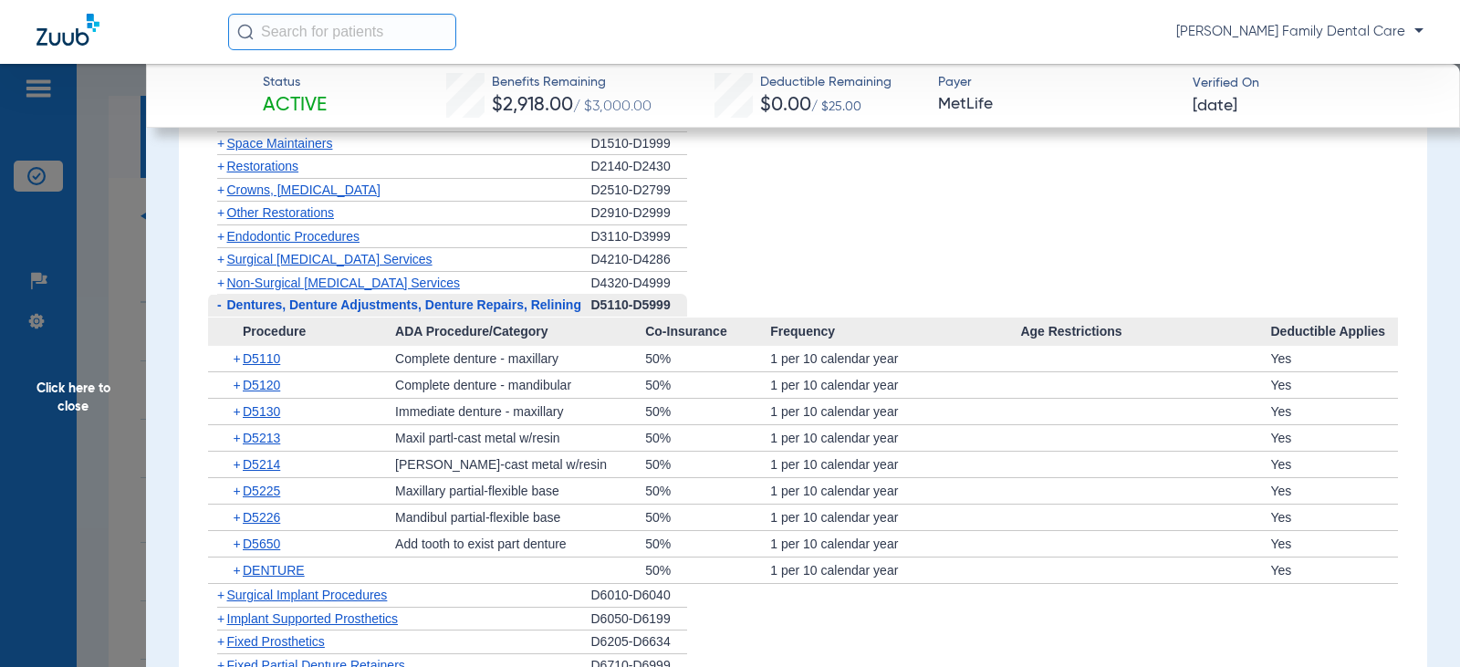
click at [223, 310] on span "-" at bounding box center [217, 305] width 19 height 23
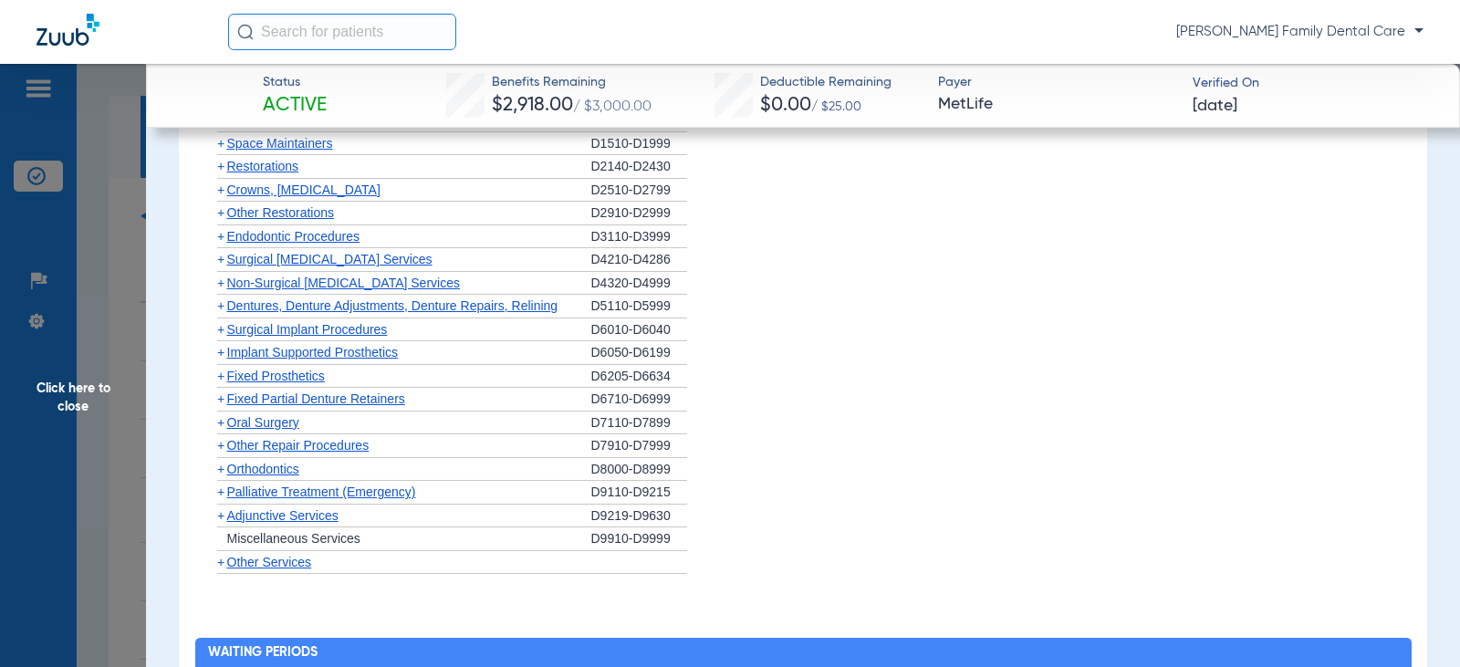
click at [220, 329] on span "+" at bounding box center [220, 329] width 7 height 15
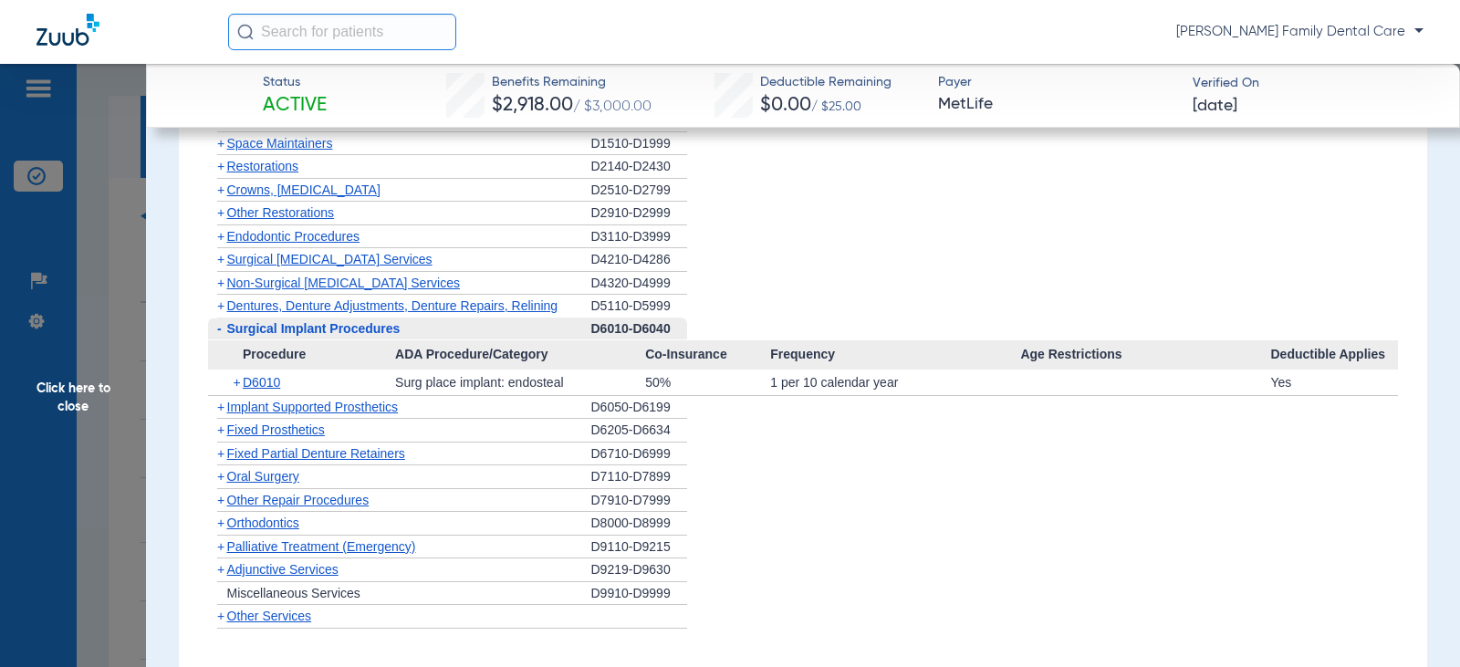
click at [220, 330] on span "-" at bounding box center [219, 328] width 5 height 15
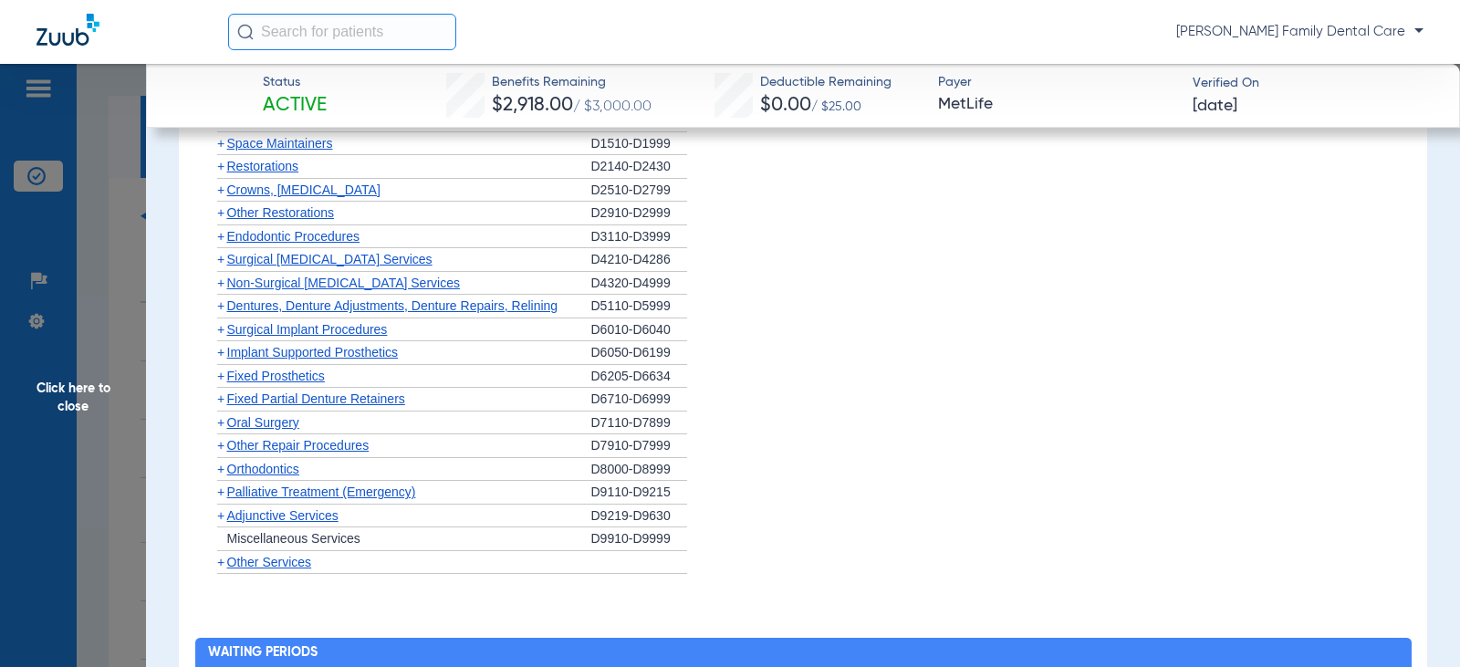
click at [217, 353] on span "+" at bounding box center [220, 352] width 7 height 15
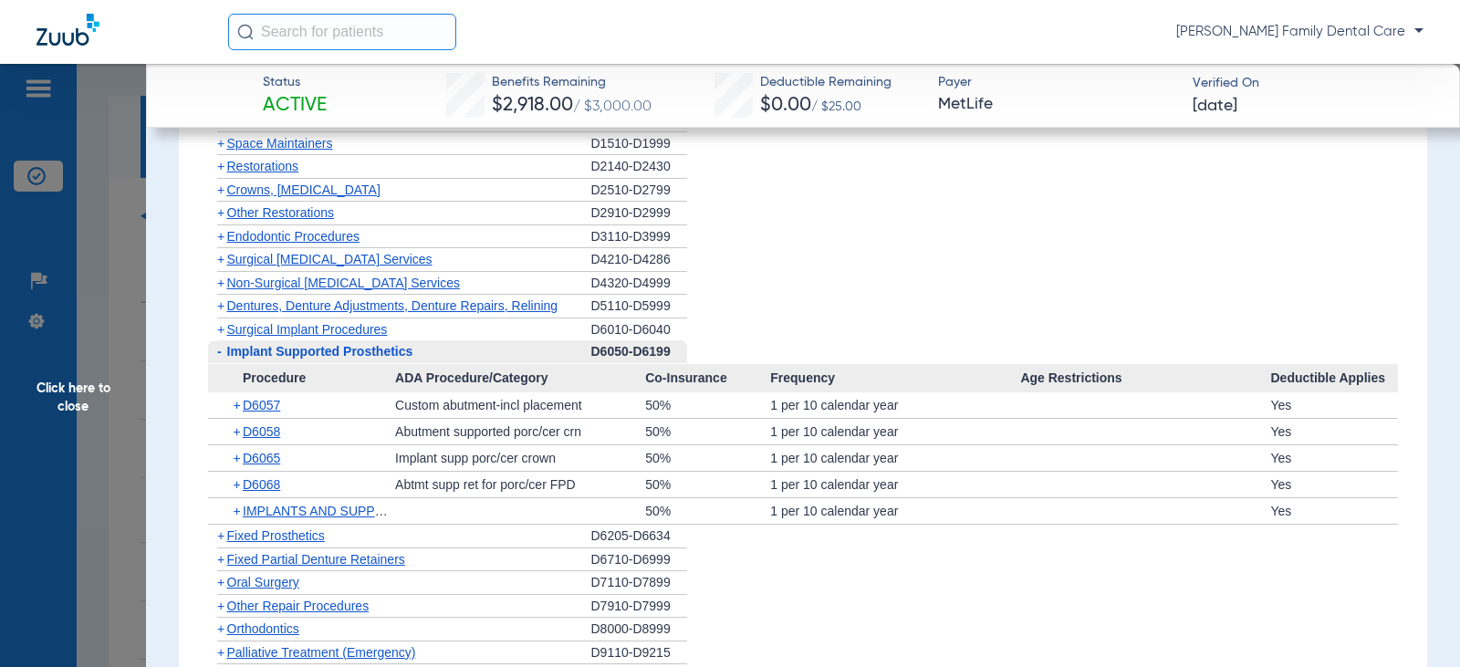
click at [217, 353] on span "-" at bounding box center [219, 351] width 5 height 15
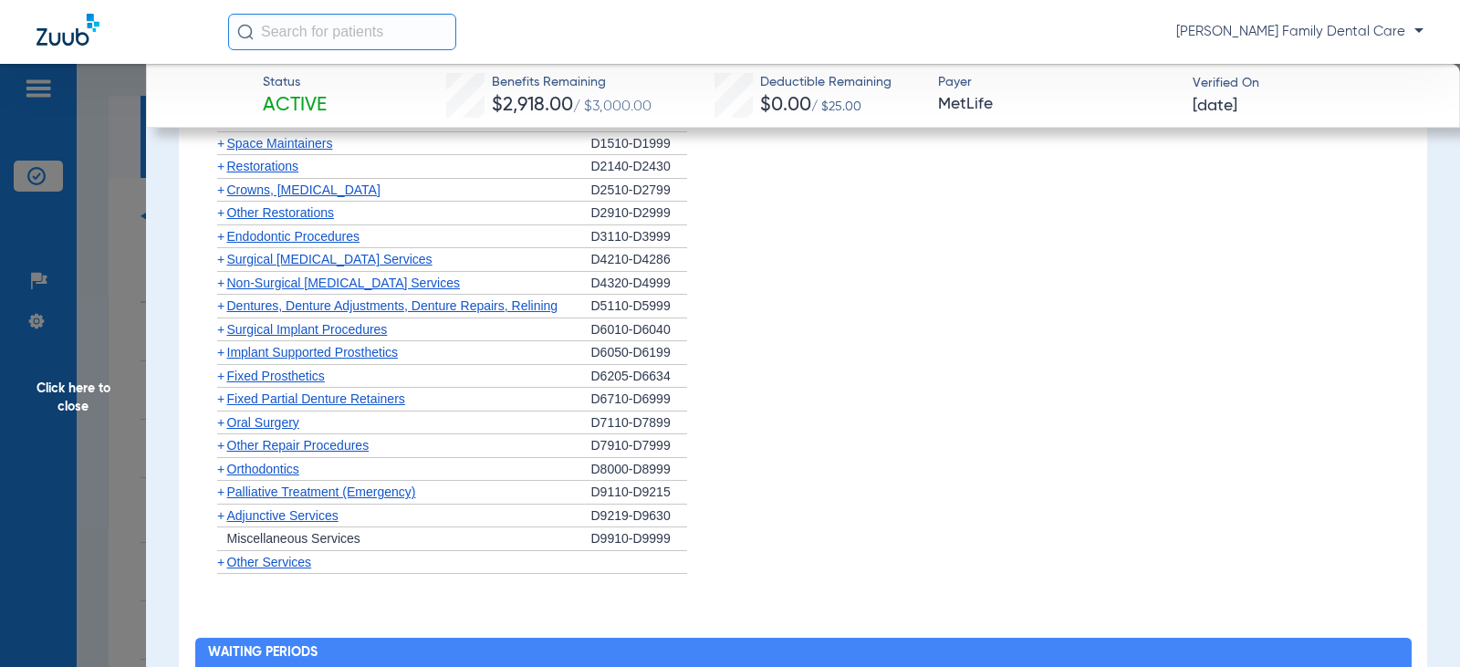
click at [219, 376] on span "+" at bounding box center [220, 376] width 7 height 15
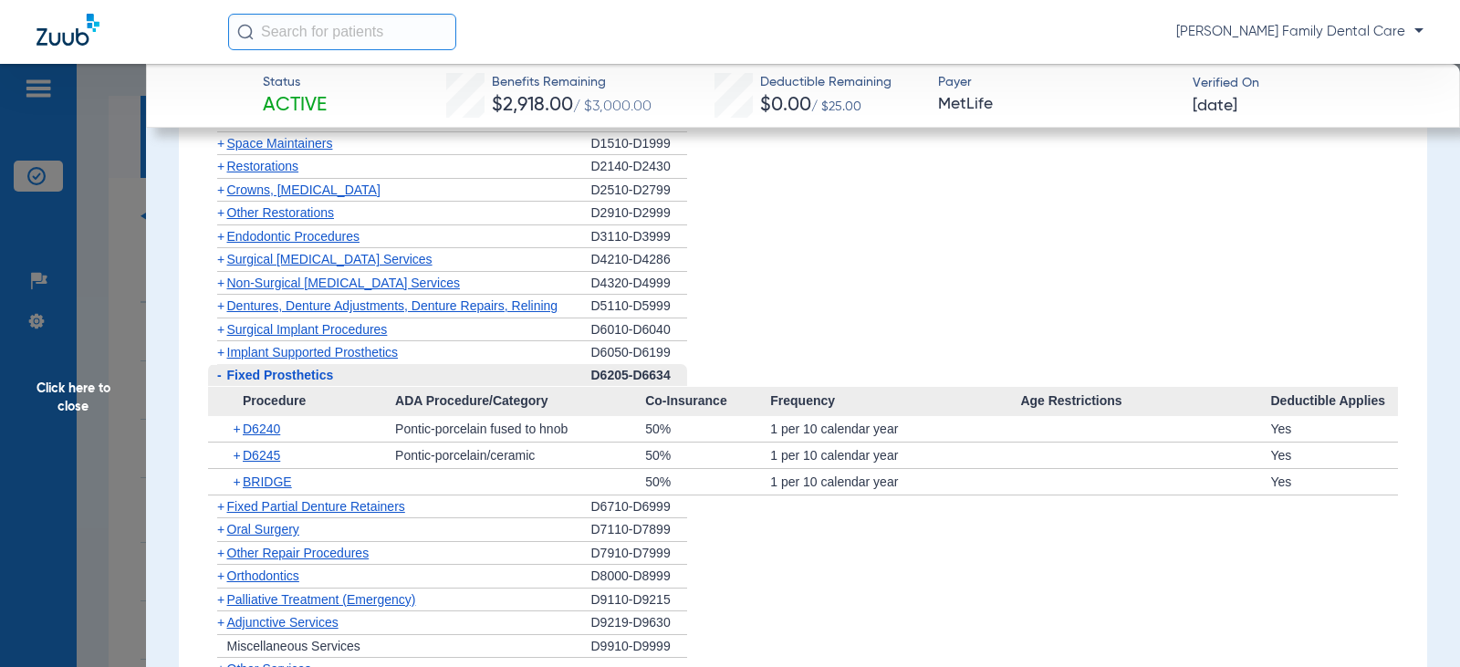
click at [219, 376] on span "-" at bounding box center [219, 375] width 5 height 15
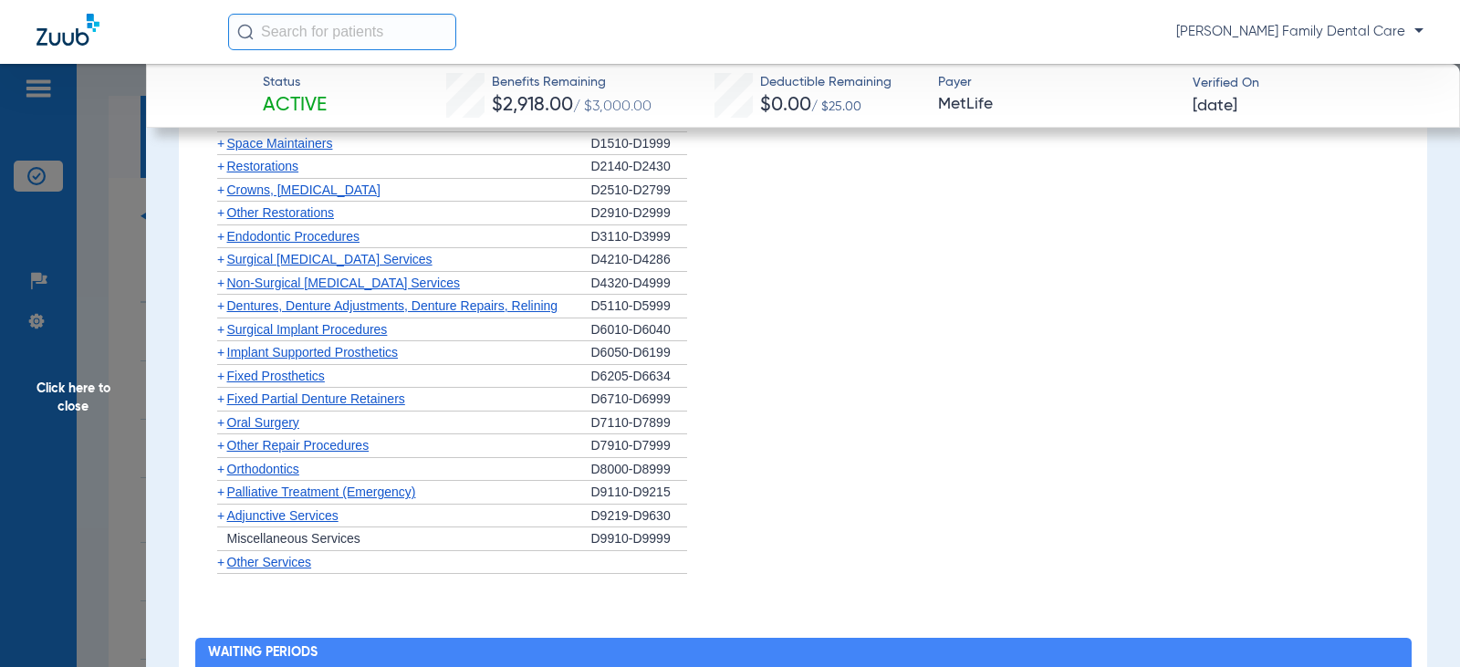
click at [219, 397] on span "+" at bounding box center [220, 398] width 7 height 15
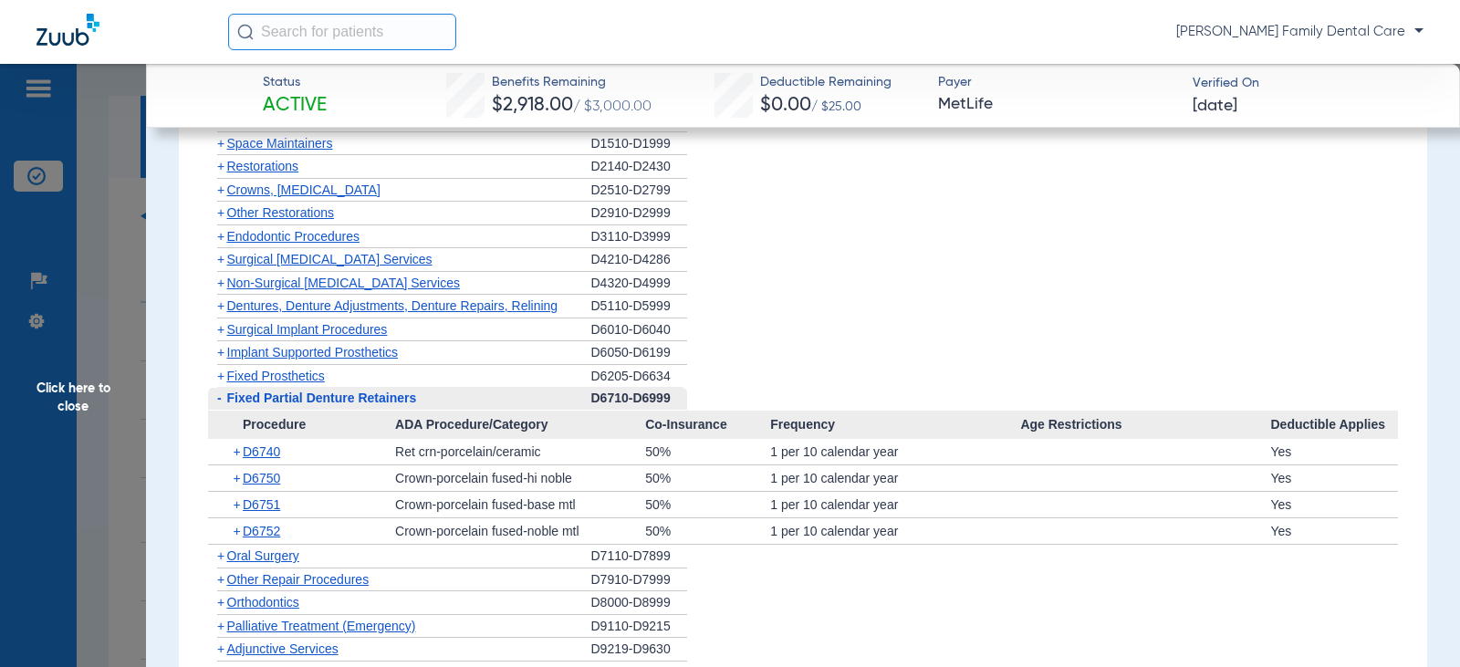
click at [219, 397] on span "-" at bounding box center [219, 398] width 5 height 15
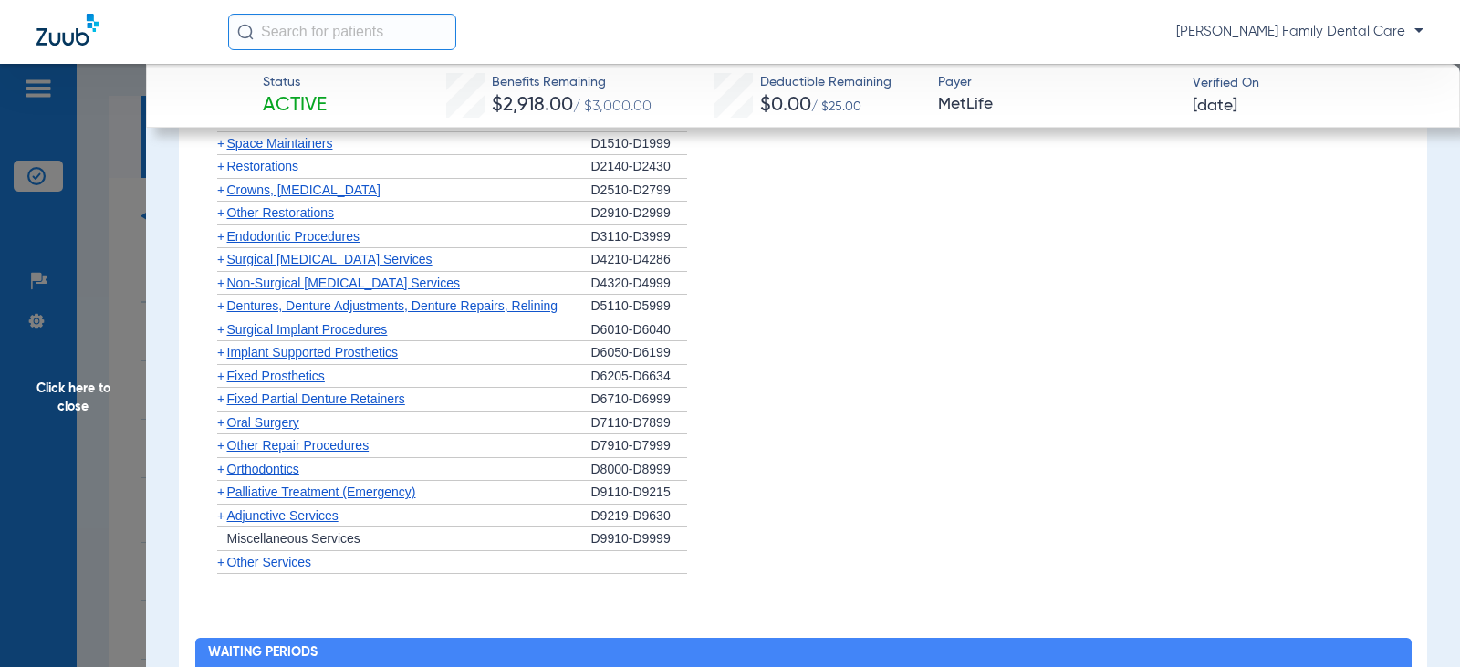
click at [219, 422] on span "+" at bounding box center [220, 422] width 7 height 15
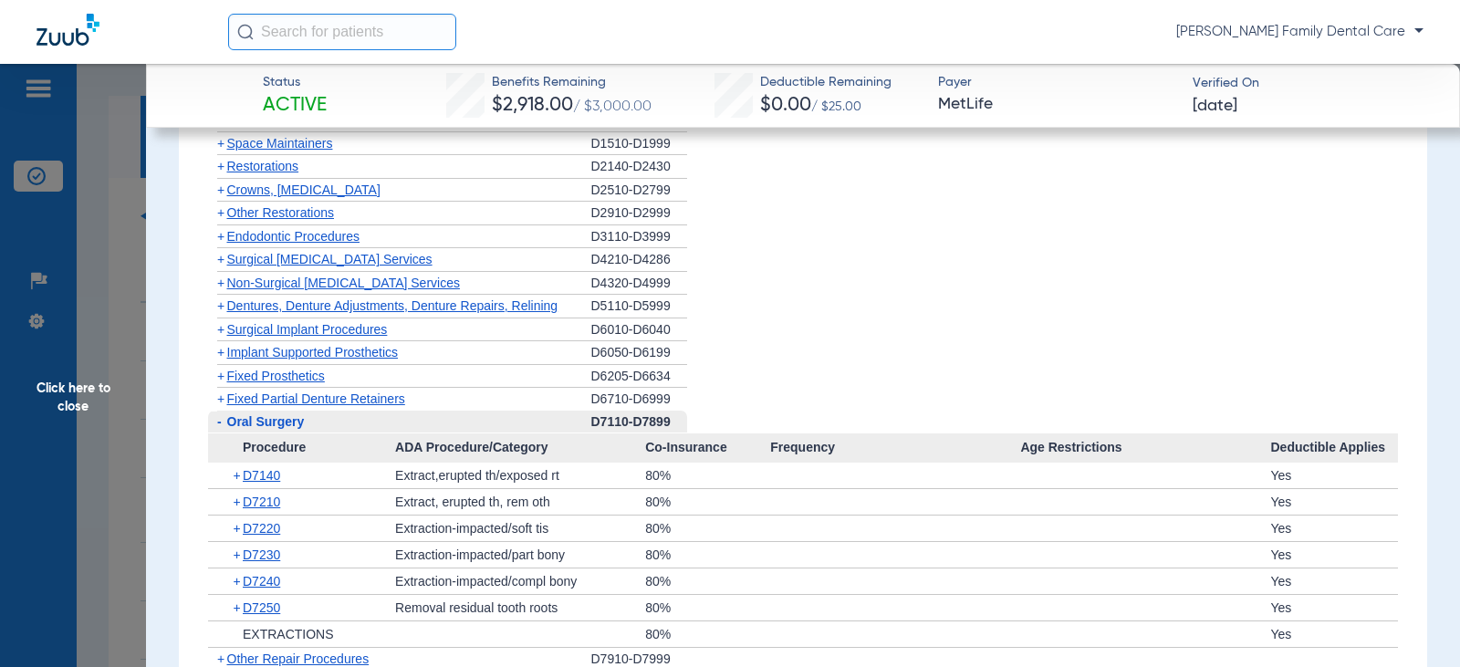
click at [218, 423] on span "-" at bounding box center [219, 421] width 5 height 15
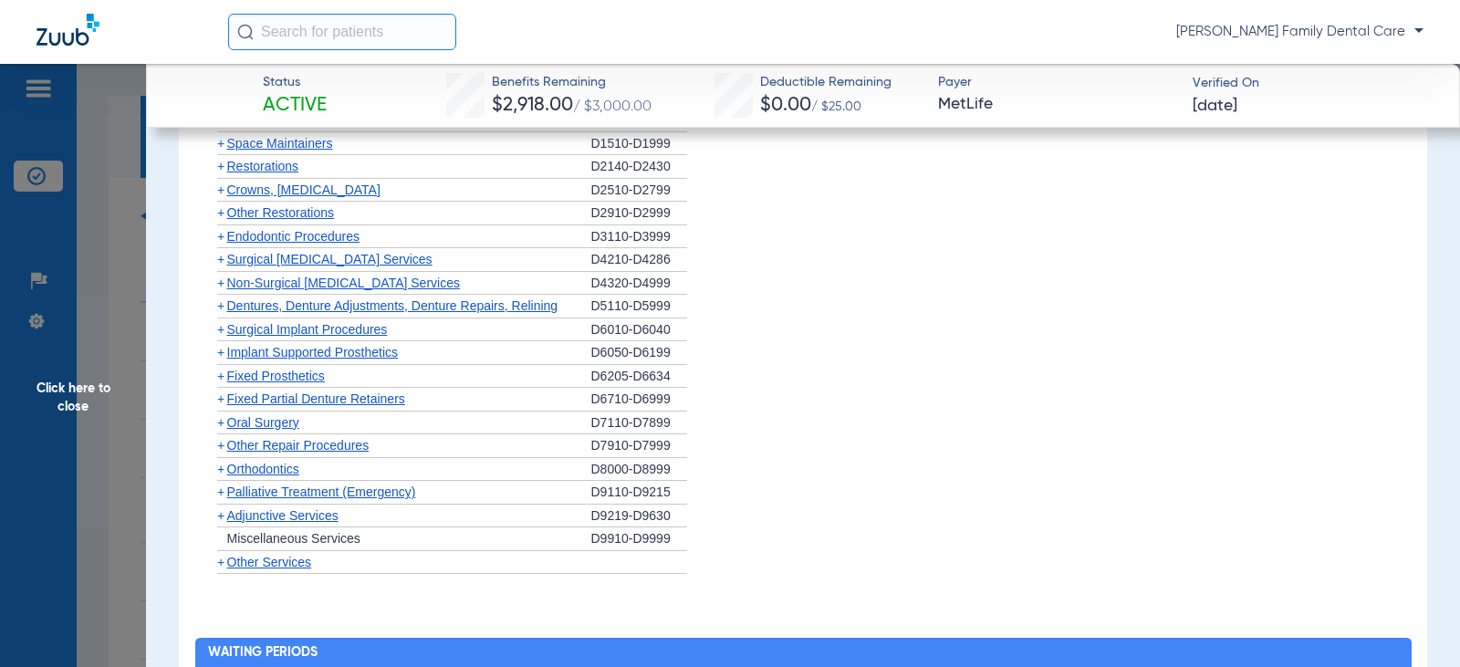
click at [221, 473] on span "+" at bounding box center [220, 469] width 7 height 15
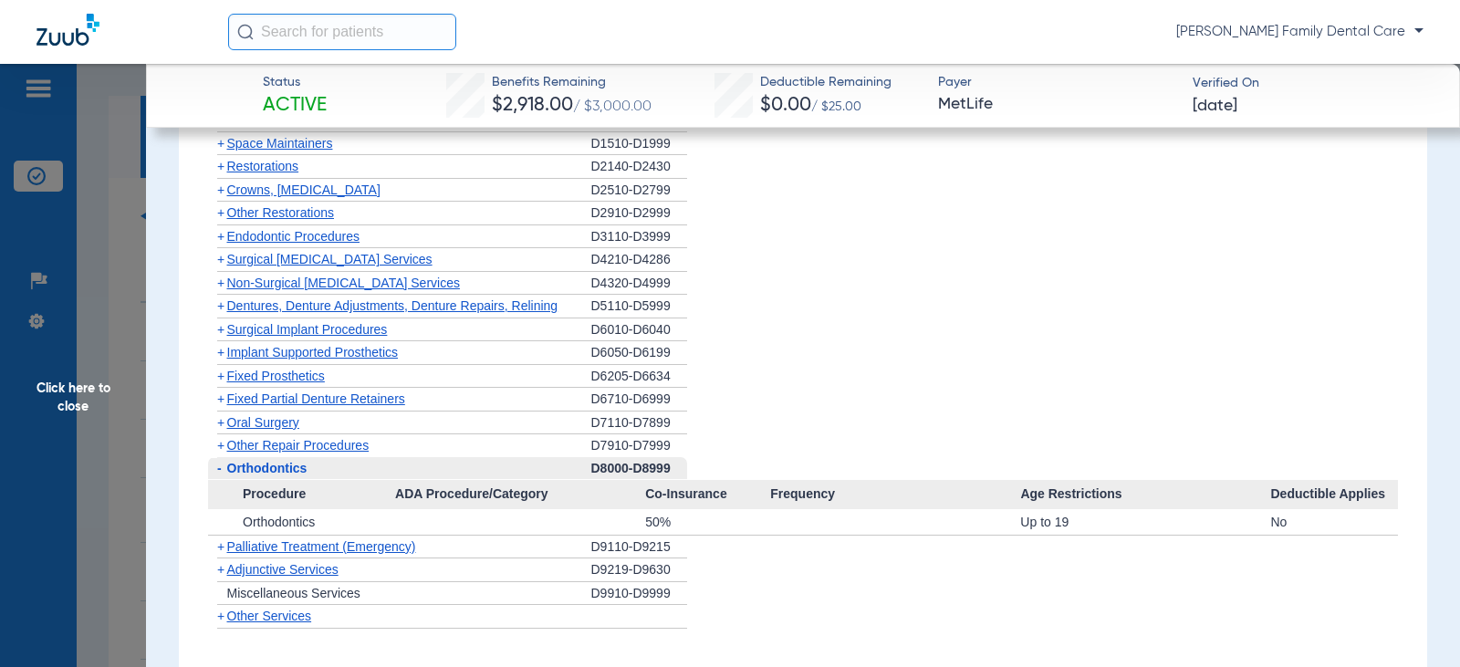
click at [219, 468] on span "-" at bounding box center [219, 468] width 5 height 15
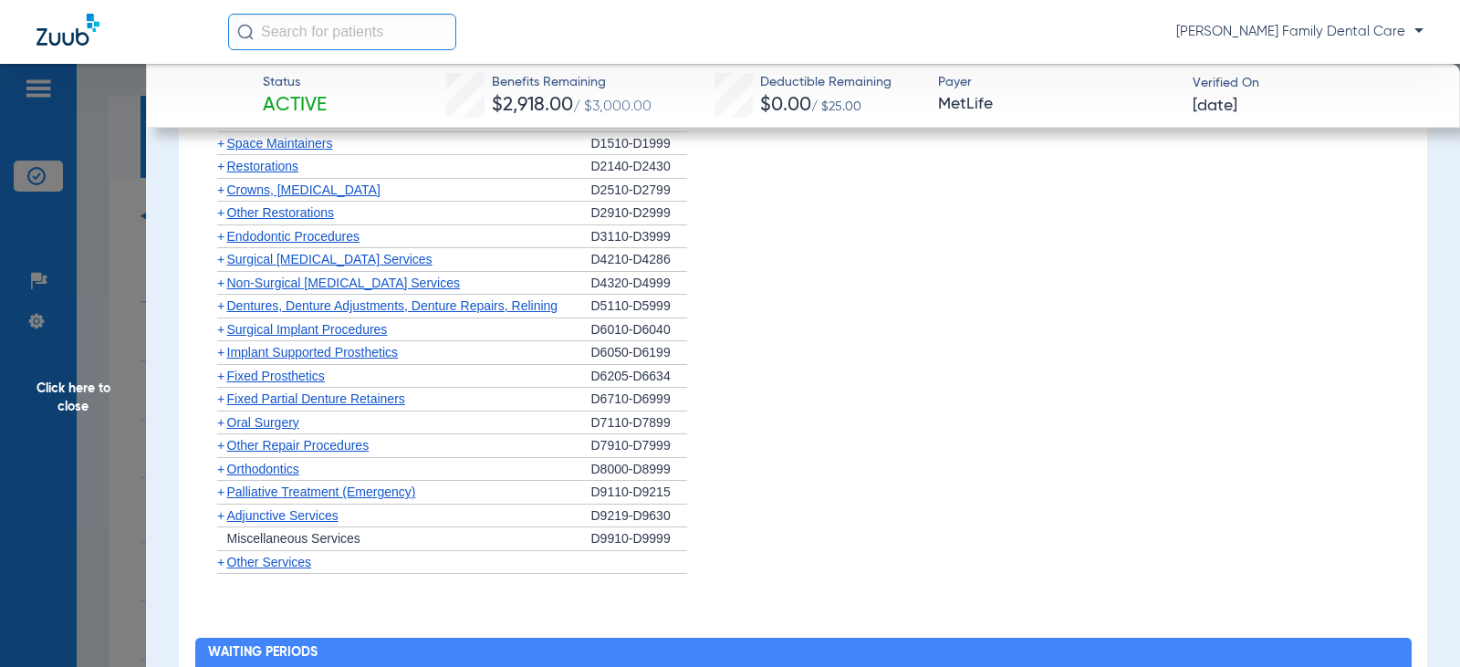
click at [223, 517] on span "+" at bounding box center [220, 515] width 7 height 15
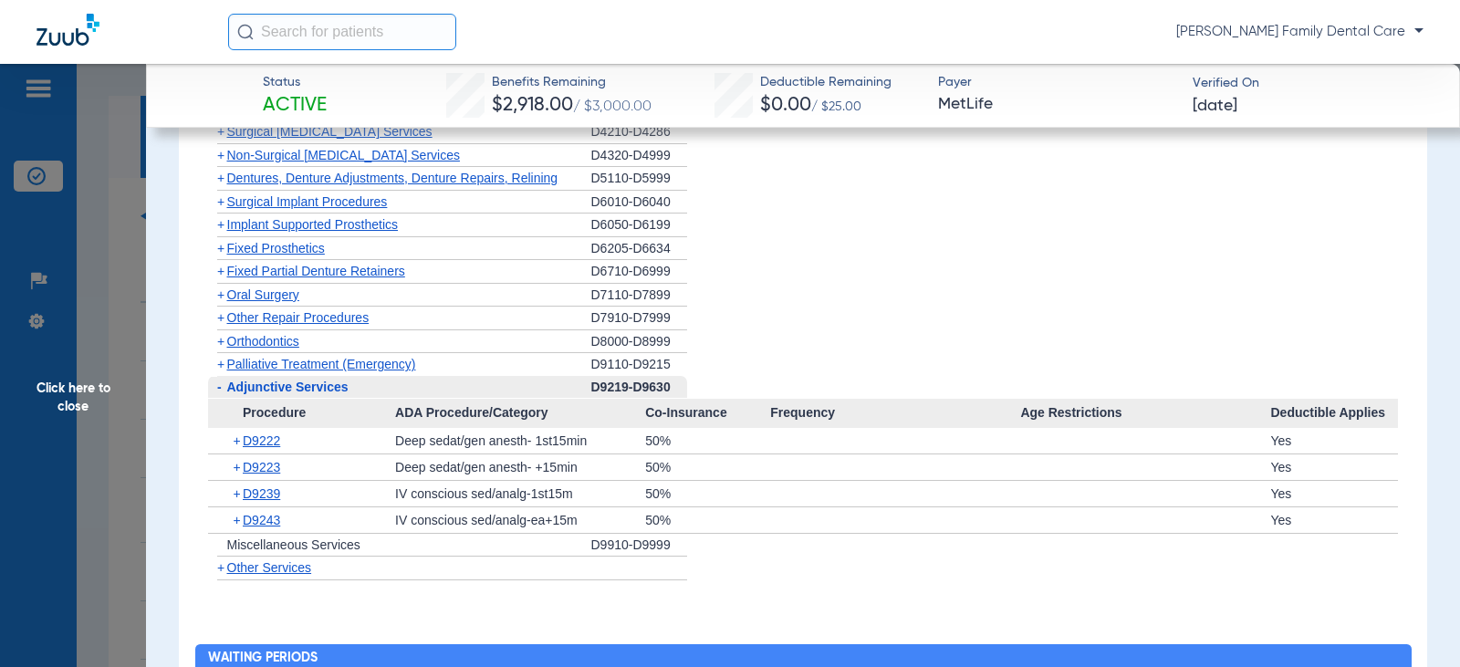
scroll to position [2920, 0]
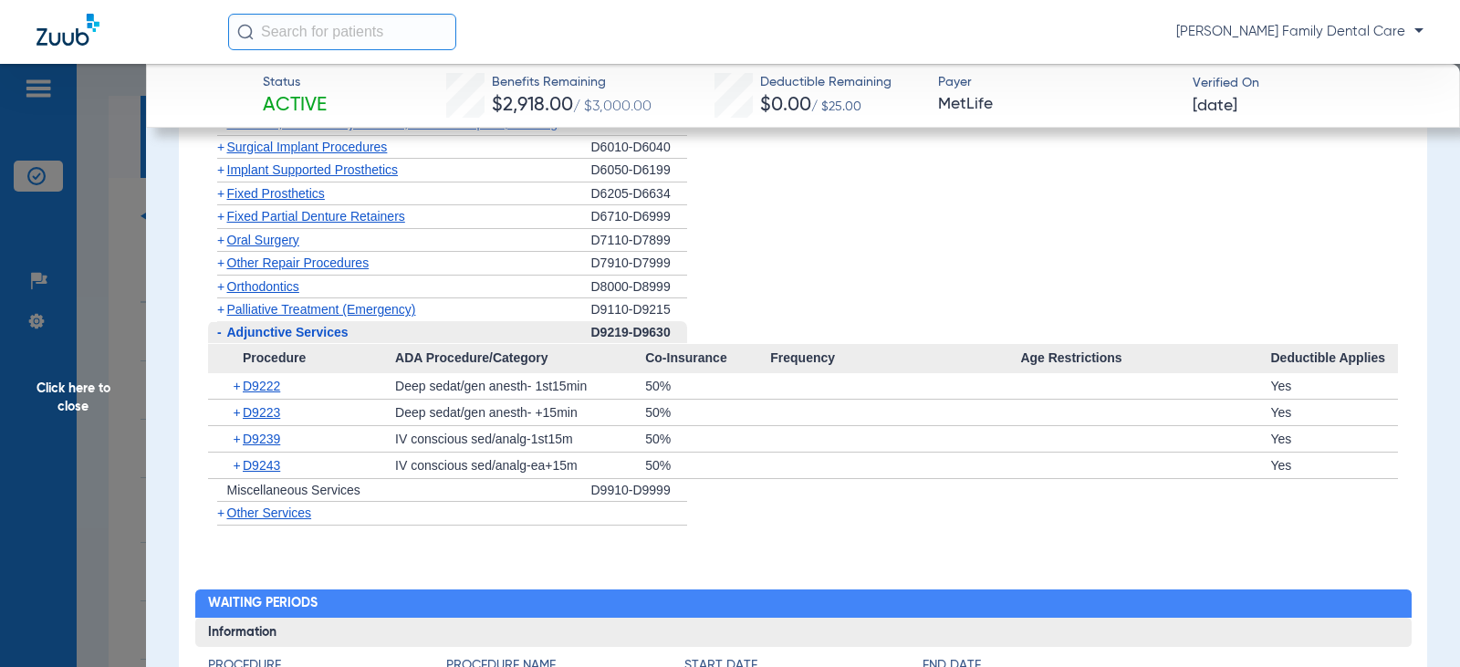
click at [217, 336] on span "-" at bounding box center [219, 332] width 5 height 15
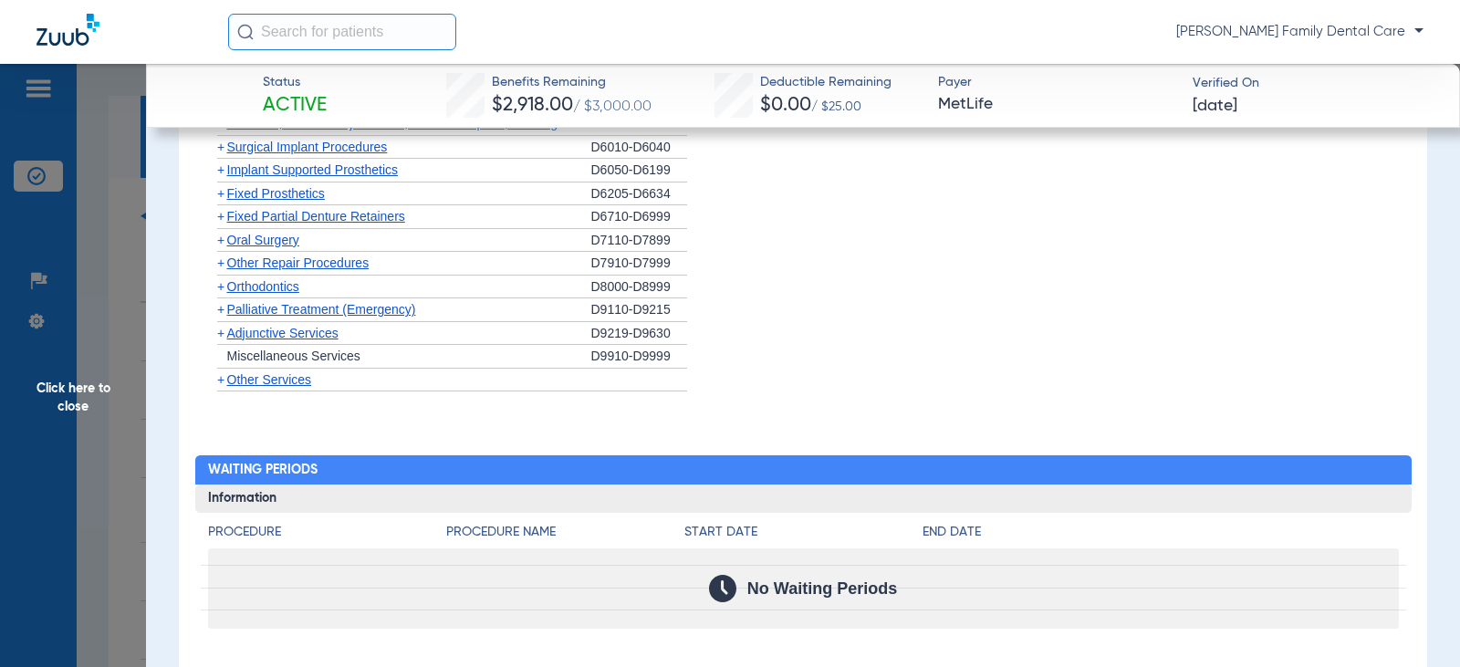
click at [221, 381] on span "+" at bounding box center [220, 379] width 7 height 15
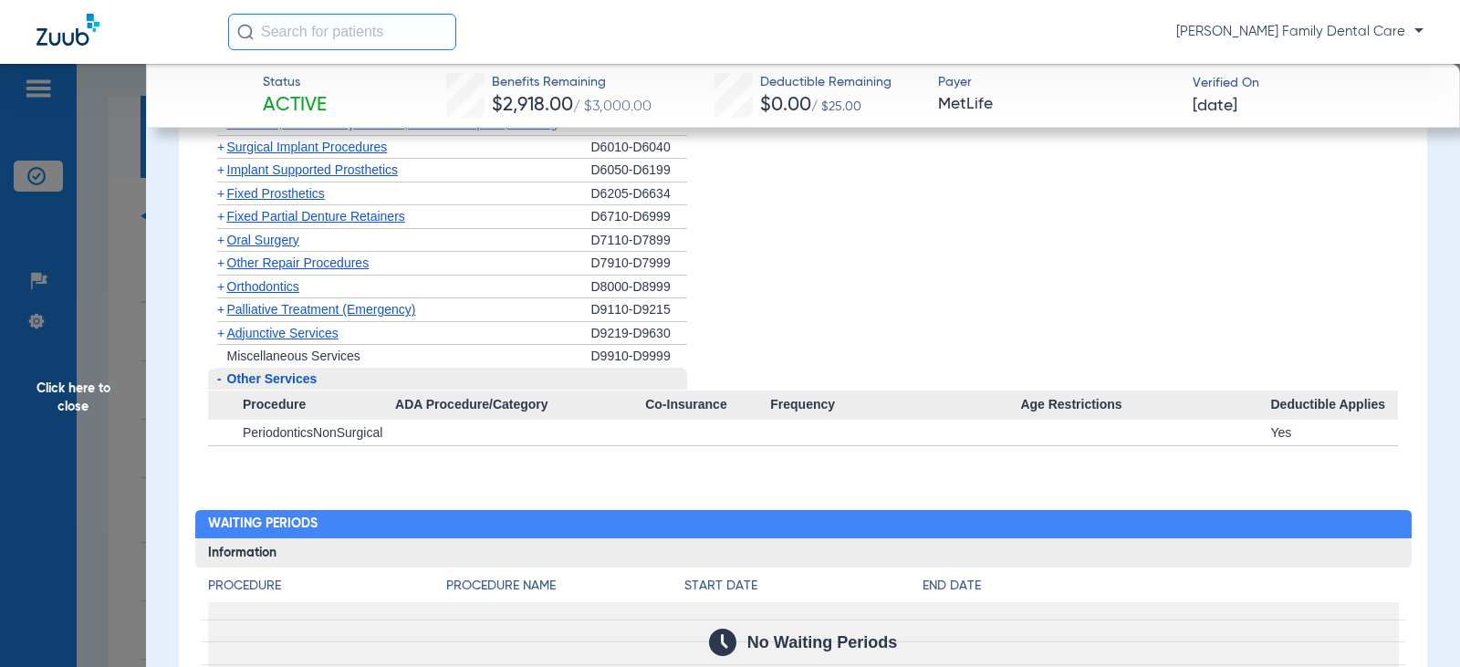
click at [66, 397] on span "Click here to close" at bounding box center [73, 397] width 146 height 667
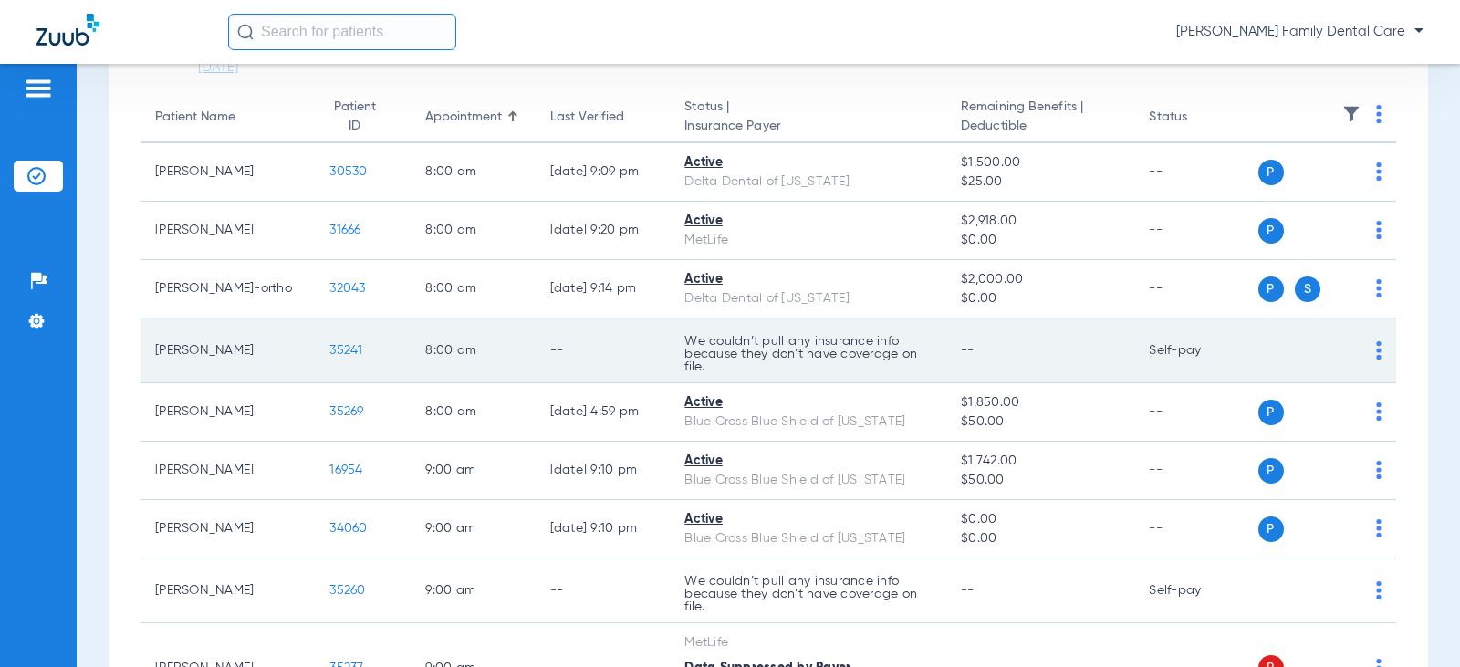
scroll to position [183, 0]
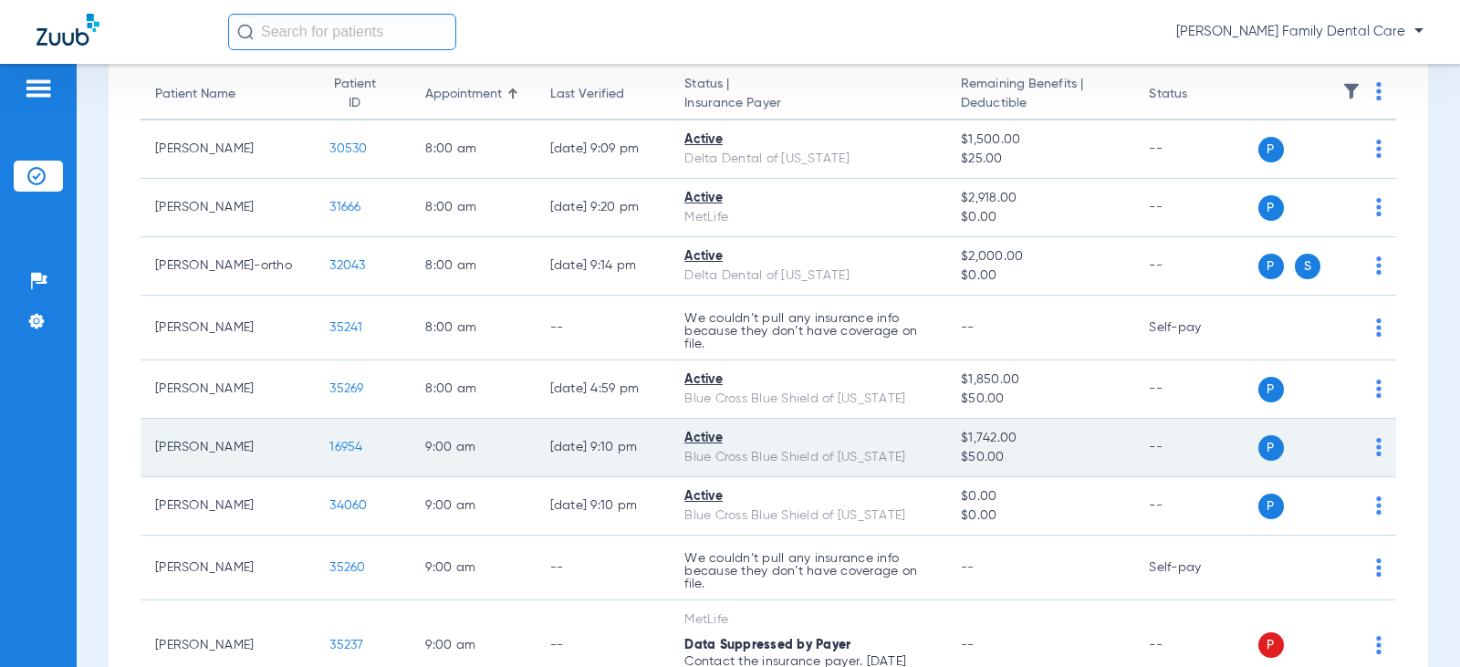
click at [329, 446] on span "16954" at bounding box center [345, 447] width 33 height 13
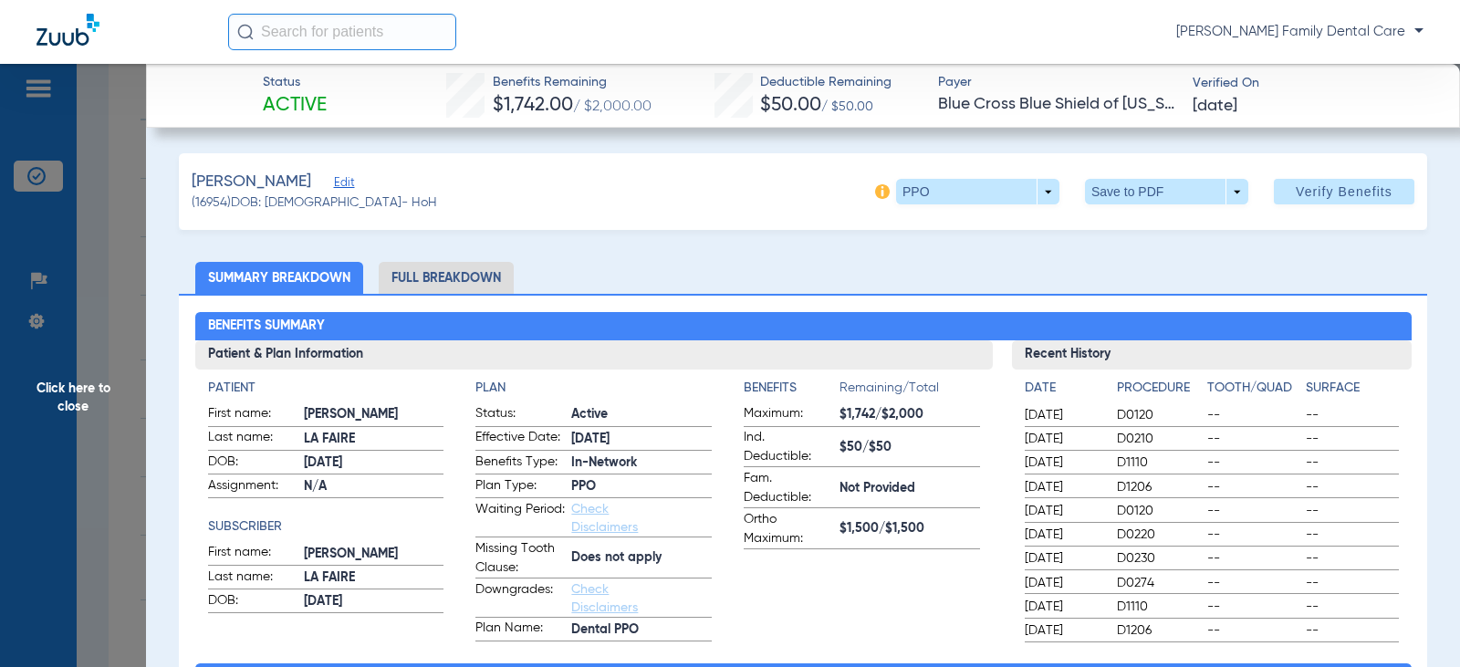
click at [457, 280] on li "Full Breakdown" at bounding box center [446, 278] width 135 height 32
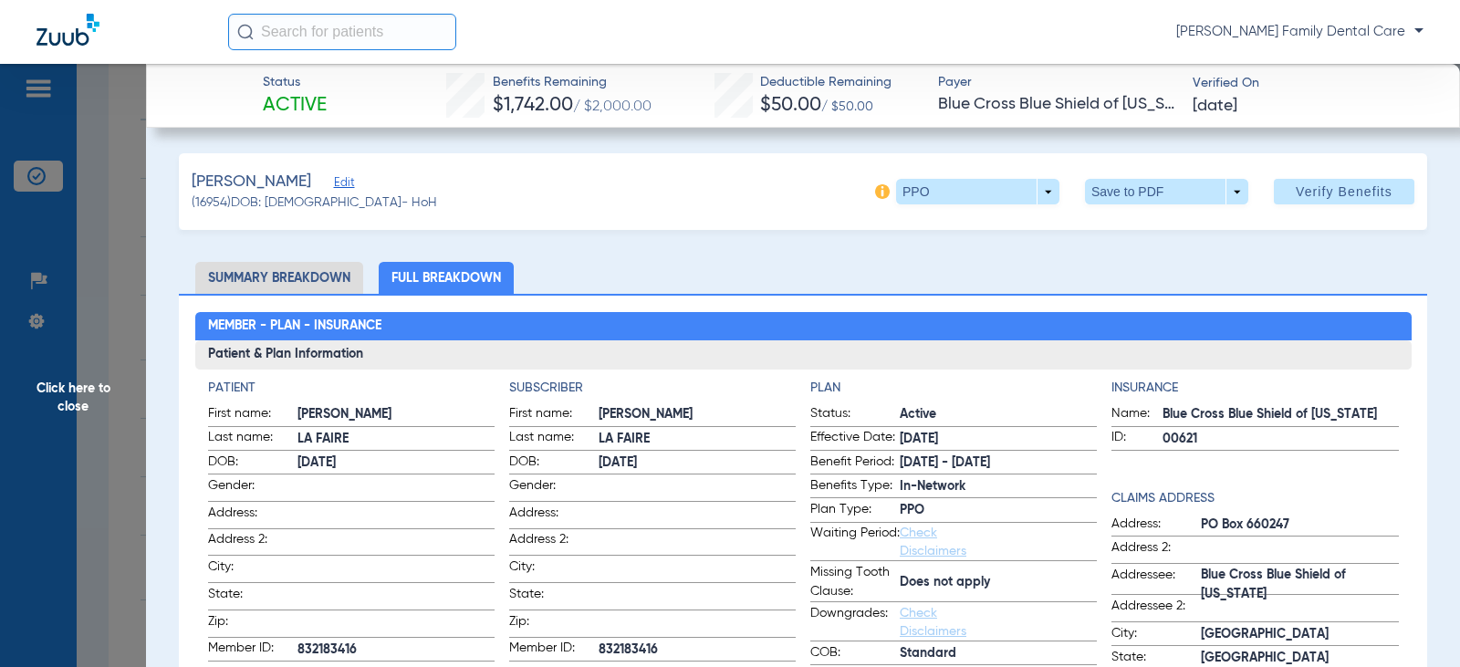
click at [74, 398] on span "Click here to close" at bounding box center [73, 397] width 146 height 667
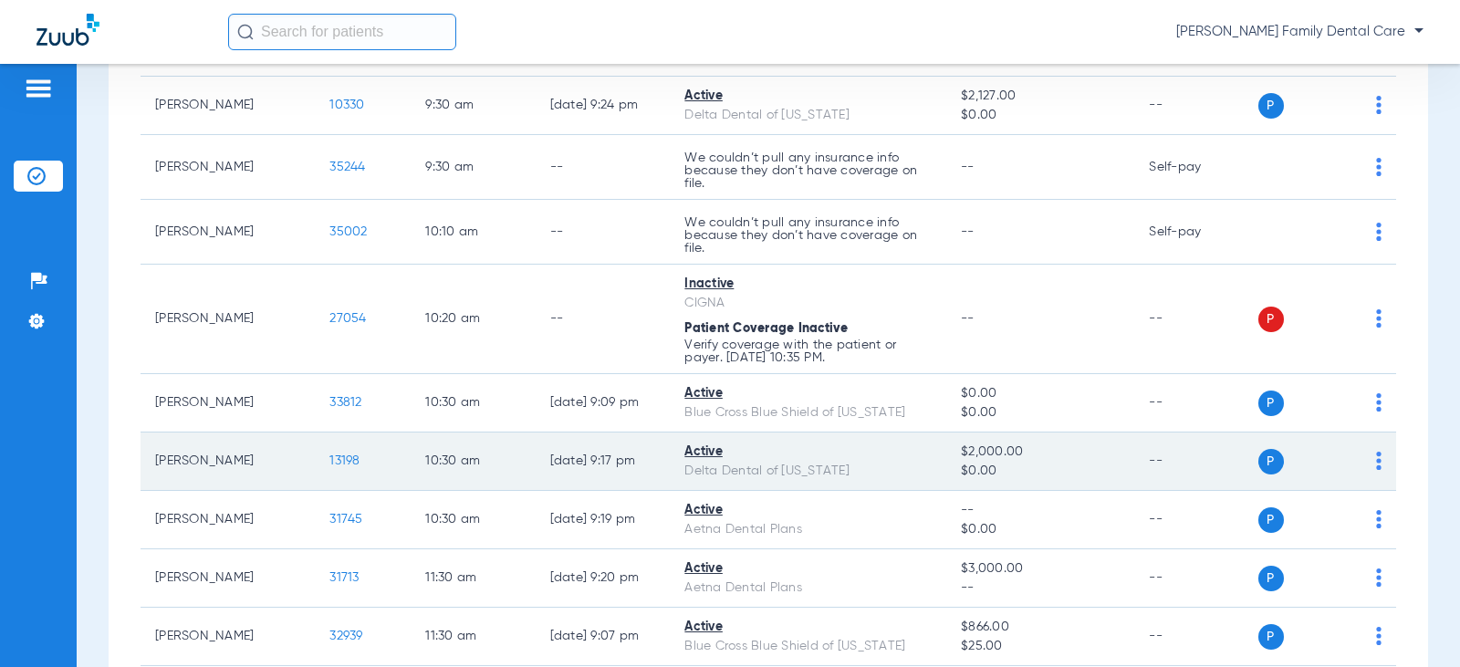
scroll to position [913, 0]
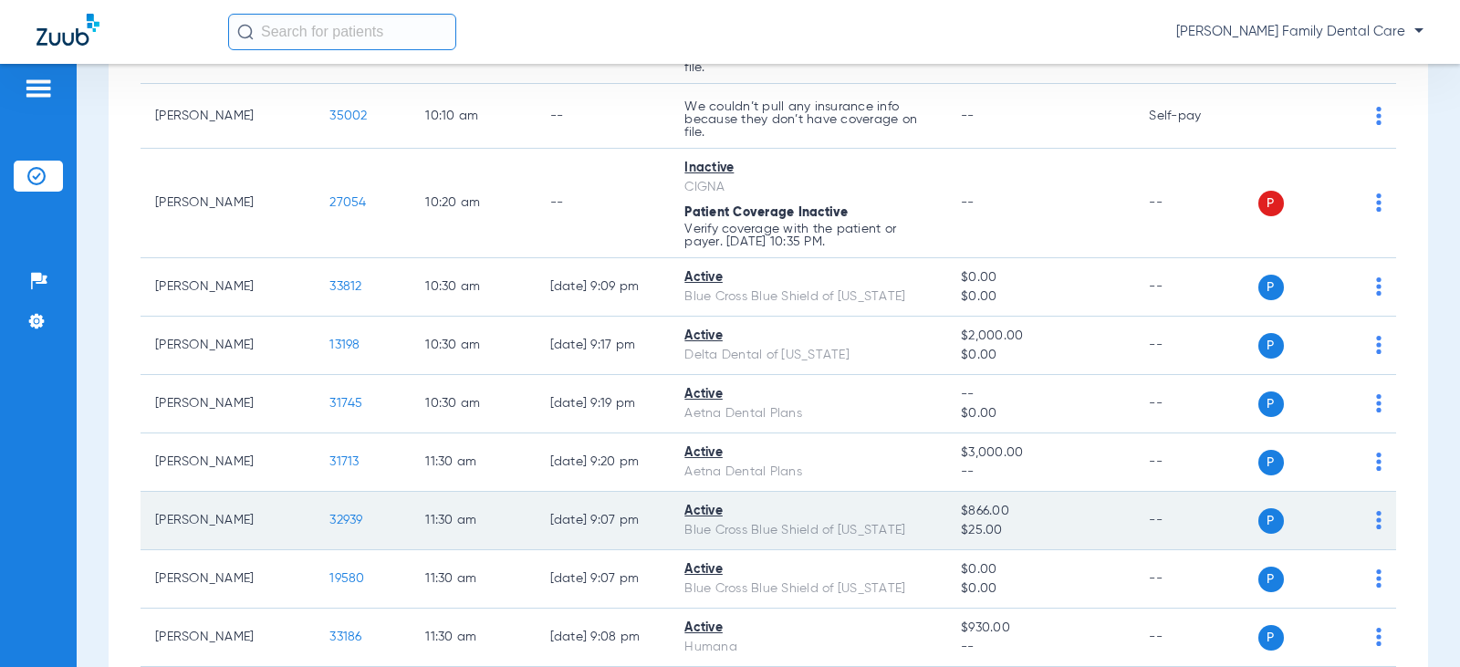
click at [332, 519] on span "32939" at bounding box center [345, 520] width 33 height 13
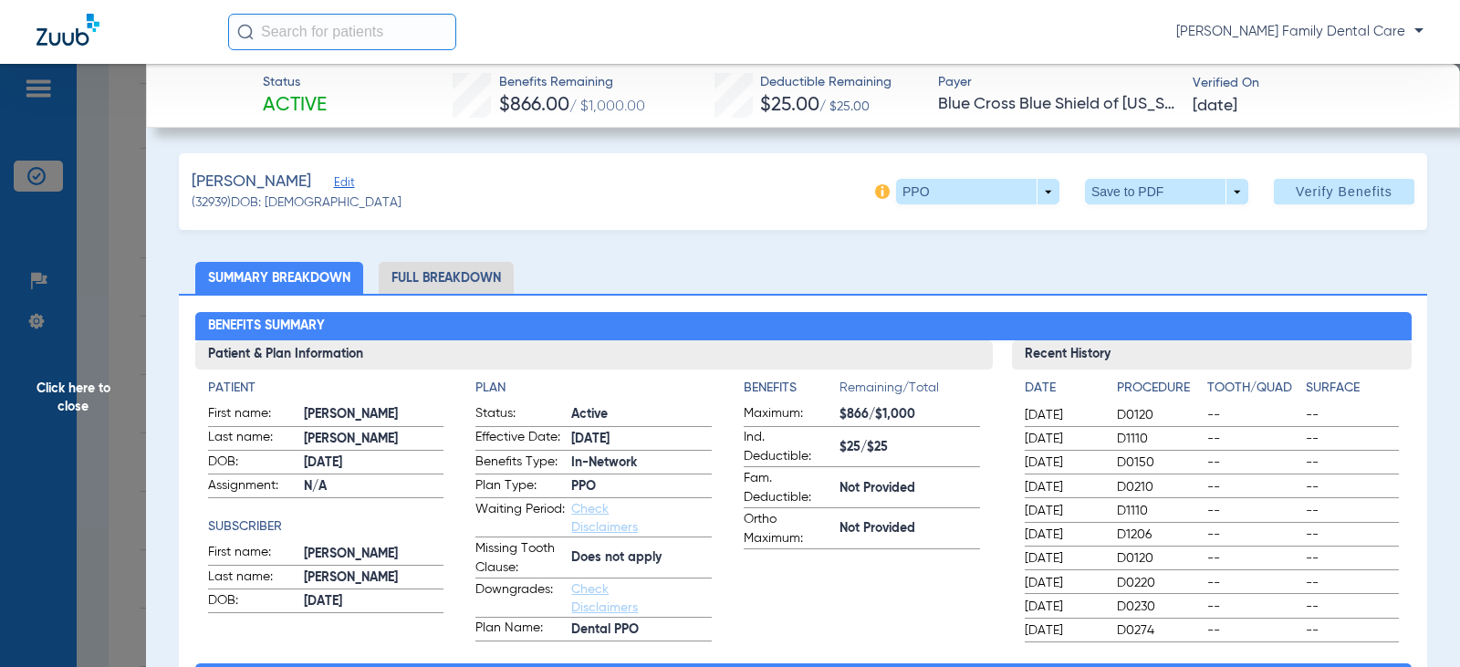
click at [408, 278] on li "Full Breakdown" at bounding box center [446, 278] width 135 height 32
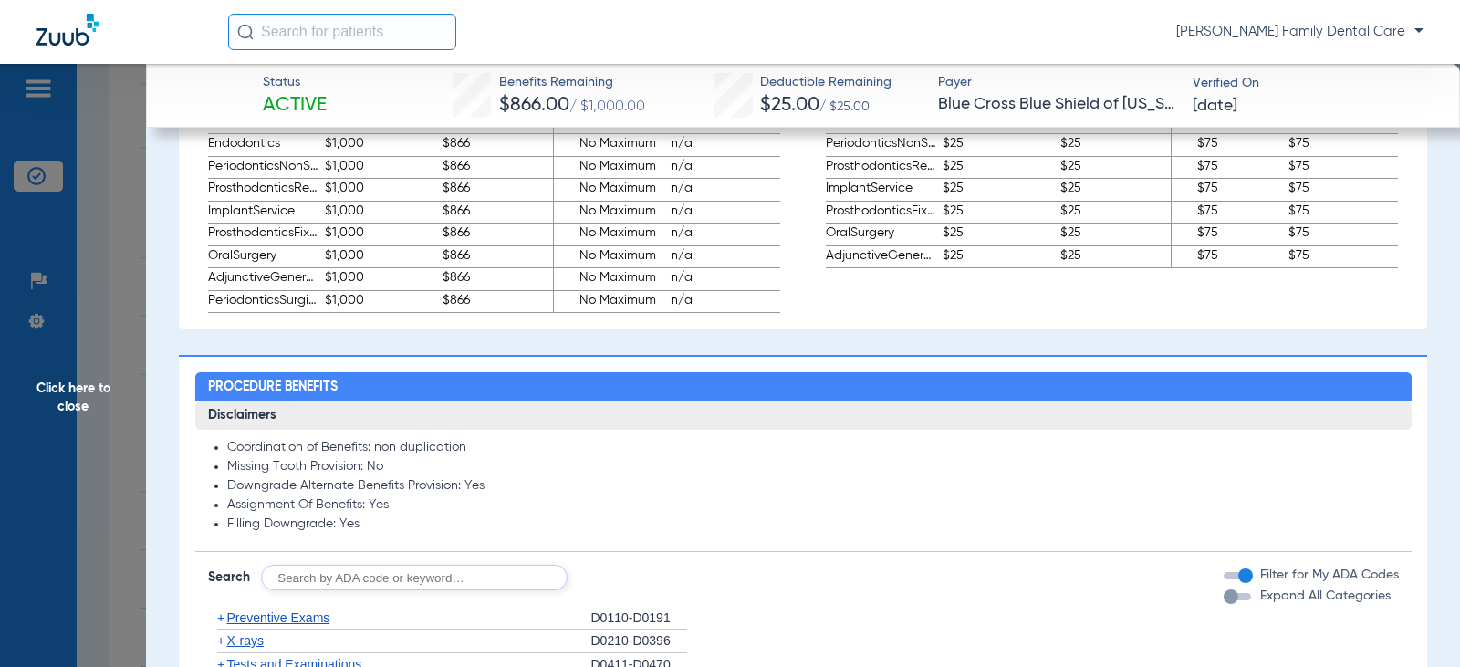
scroll to position [1460, 0]
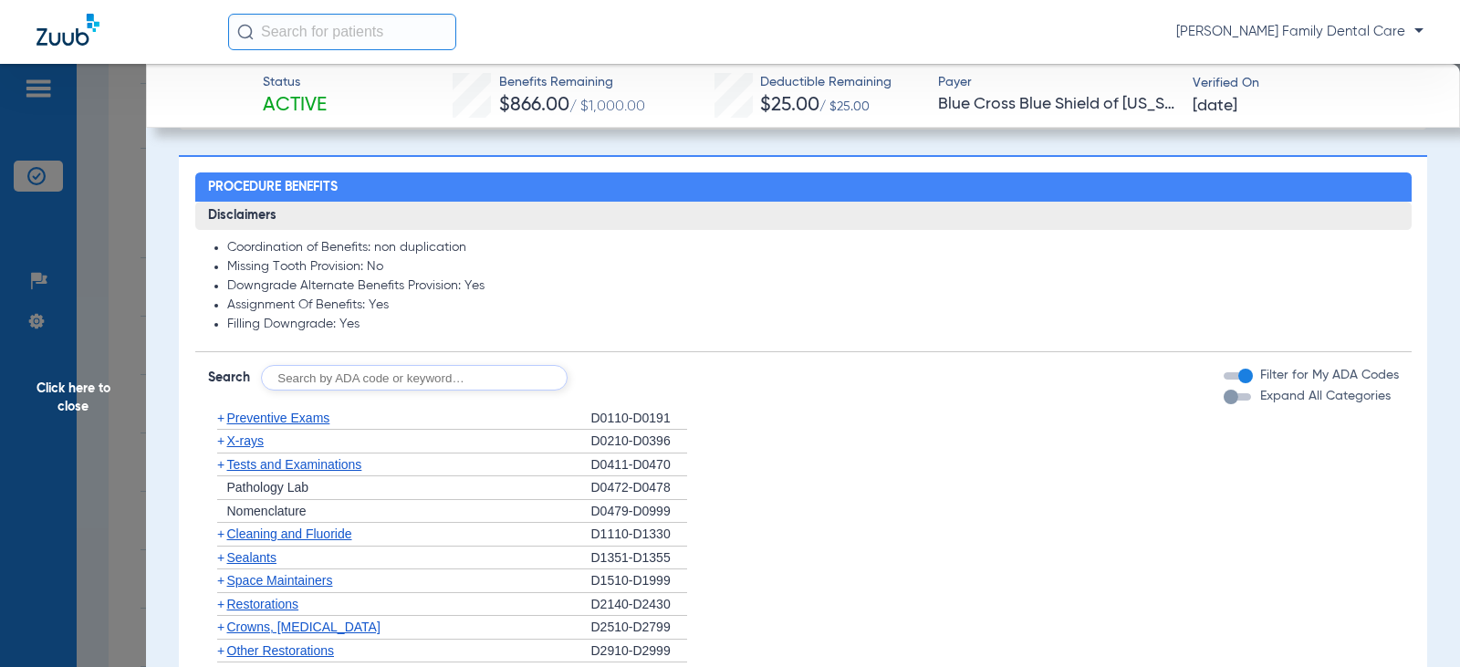
click at [220, 423] on span "+" at bounding box center [220, 418] width 7 height 15
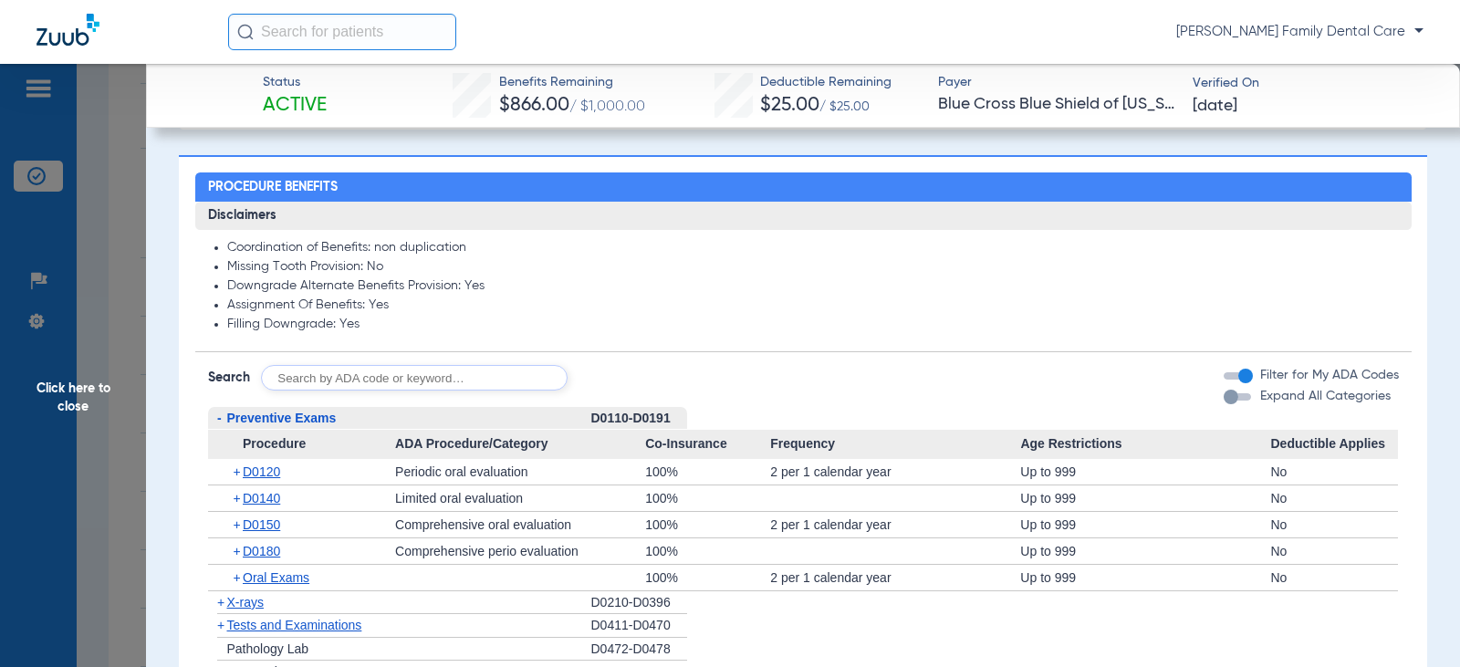
click at [220, 423] on span "-" at bounding box center [219, 418] width 5 height 15
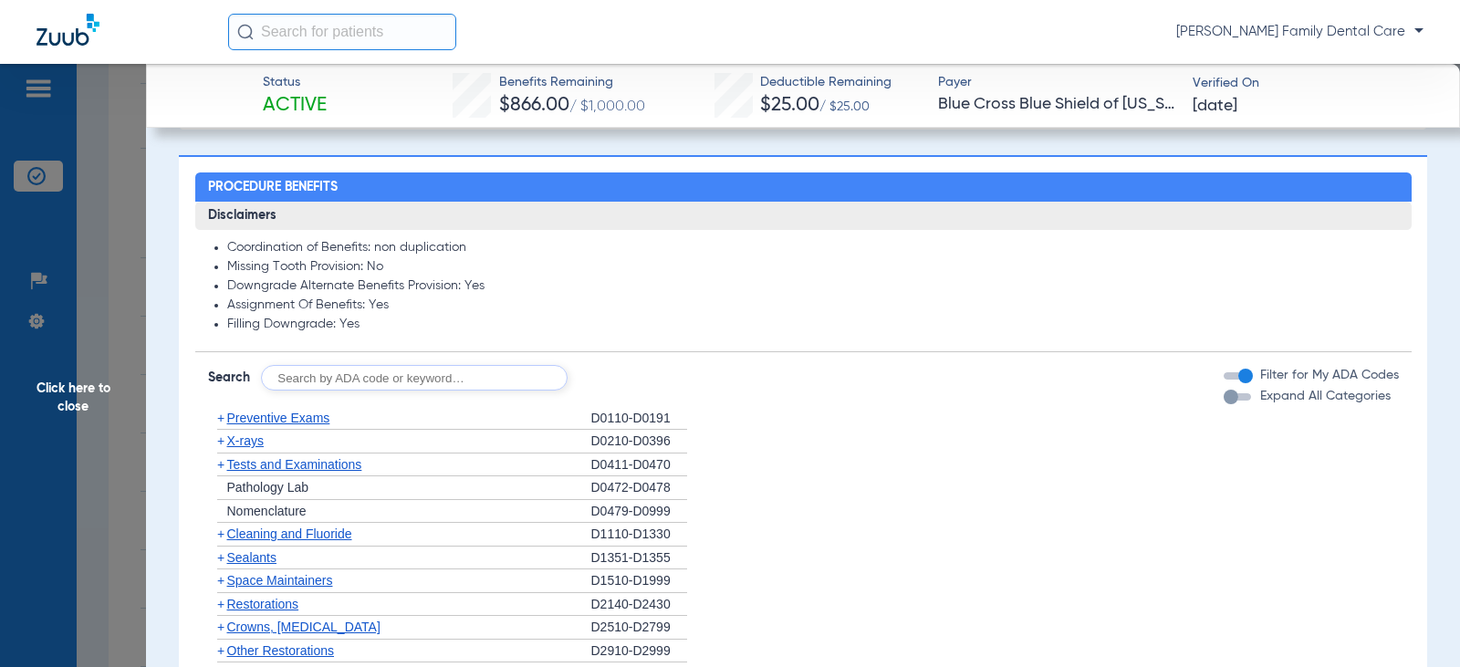
click at [221, 441] on span "+" at bounding box center [220, 440] width 7 height 15
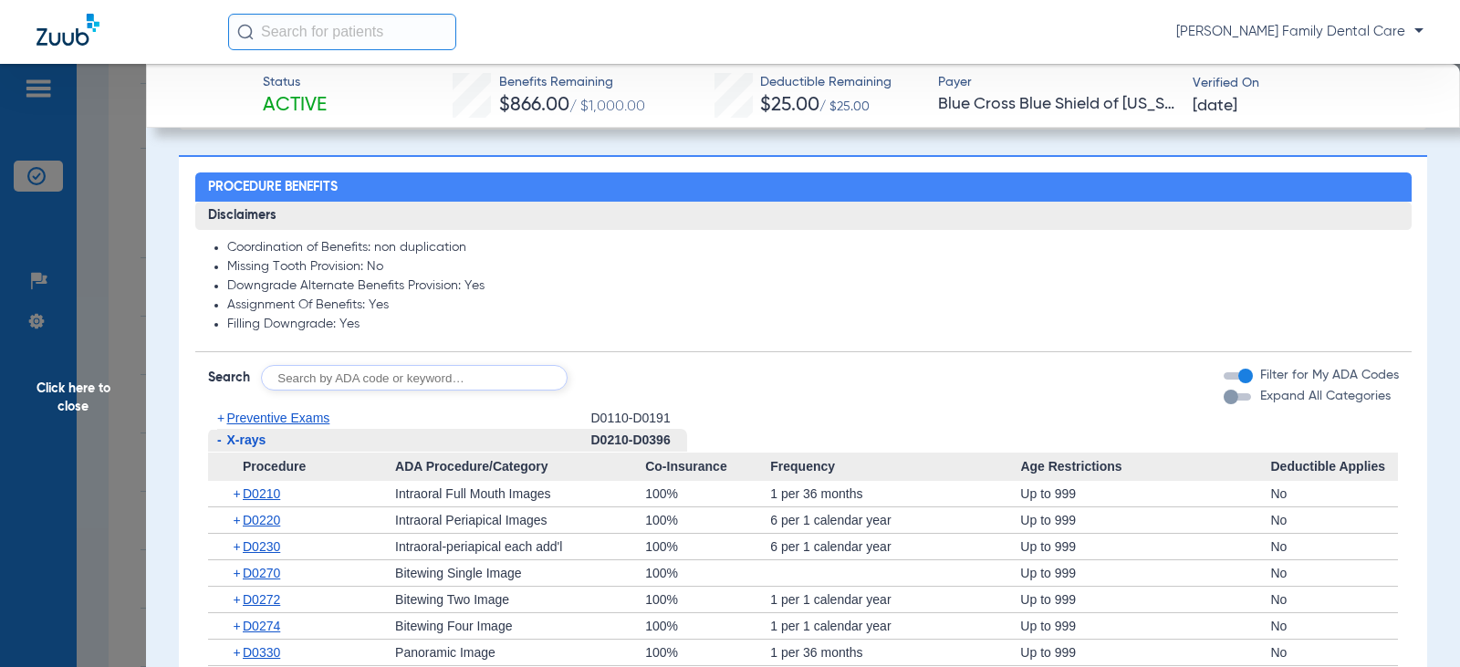
click at [221, 443] on span "-" at bounding box center [219, 440] width 5 height 15
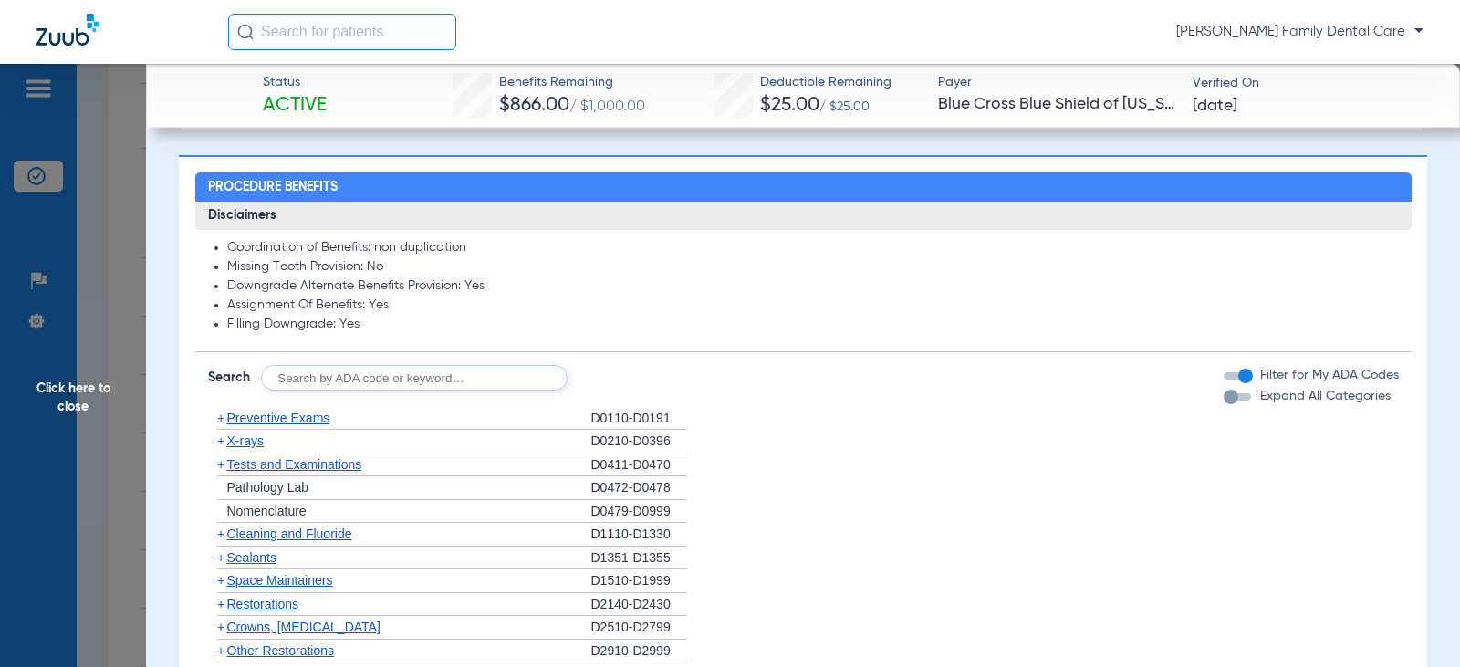
click at [224, 466] on span "+" at bounding box center [220, 464] width 7 height 15
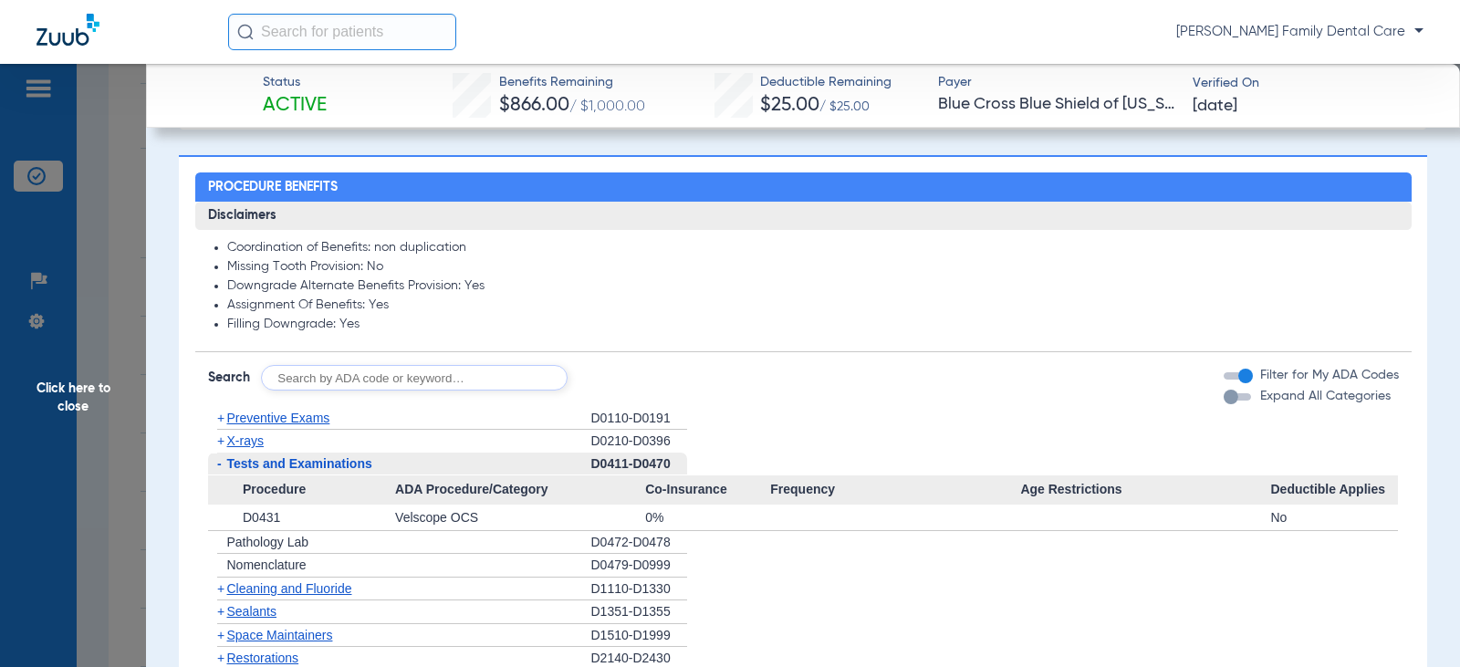
click at [224, 466] on span "-" at bounding box center [217, 464] width 19 height 23
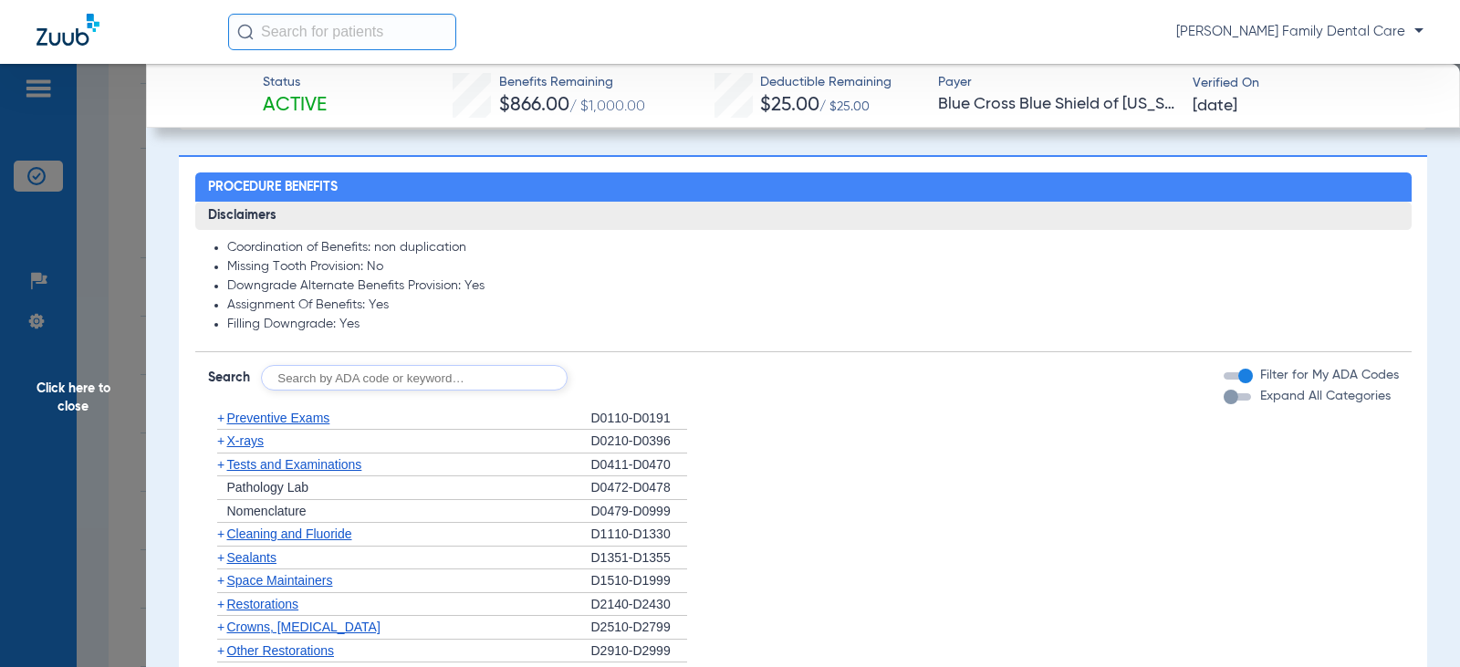
click at [224, 534] on span "+" at bounding box center [217, 534] width 19 height 23
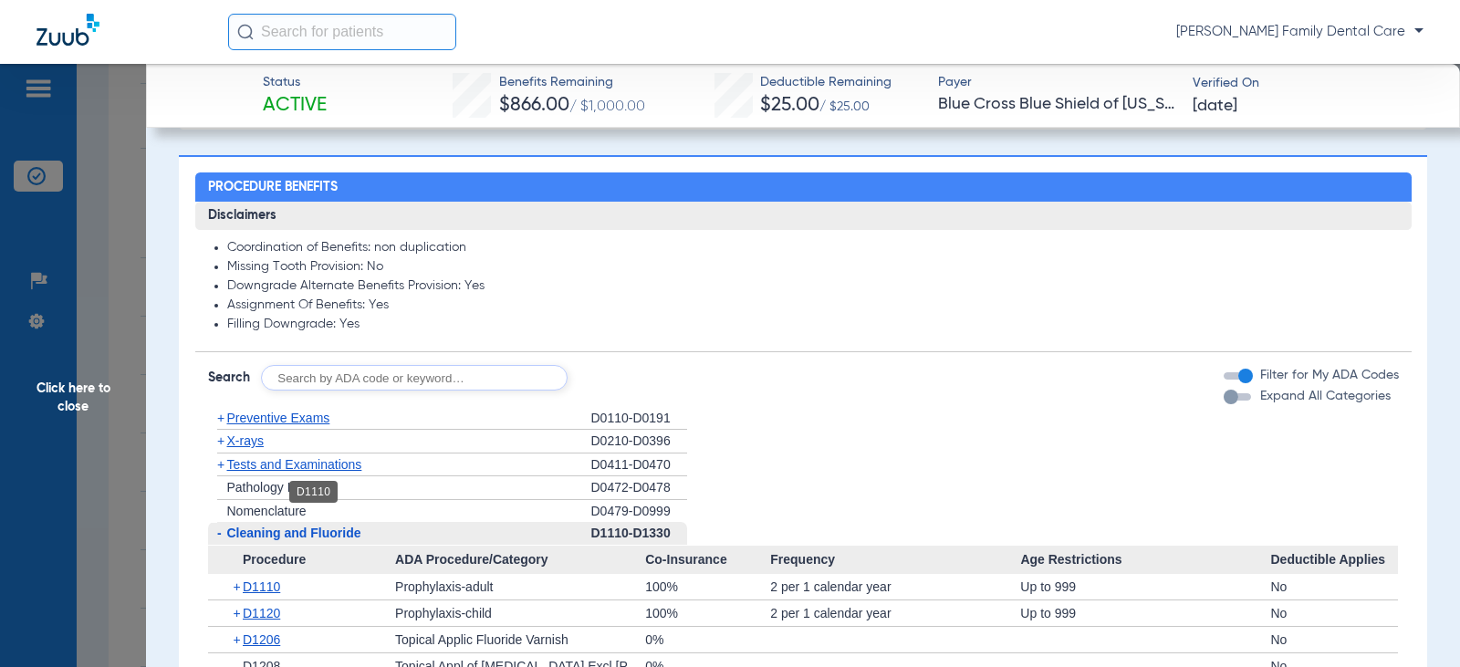
scroll to position [1825, 0]
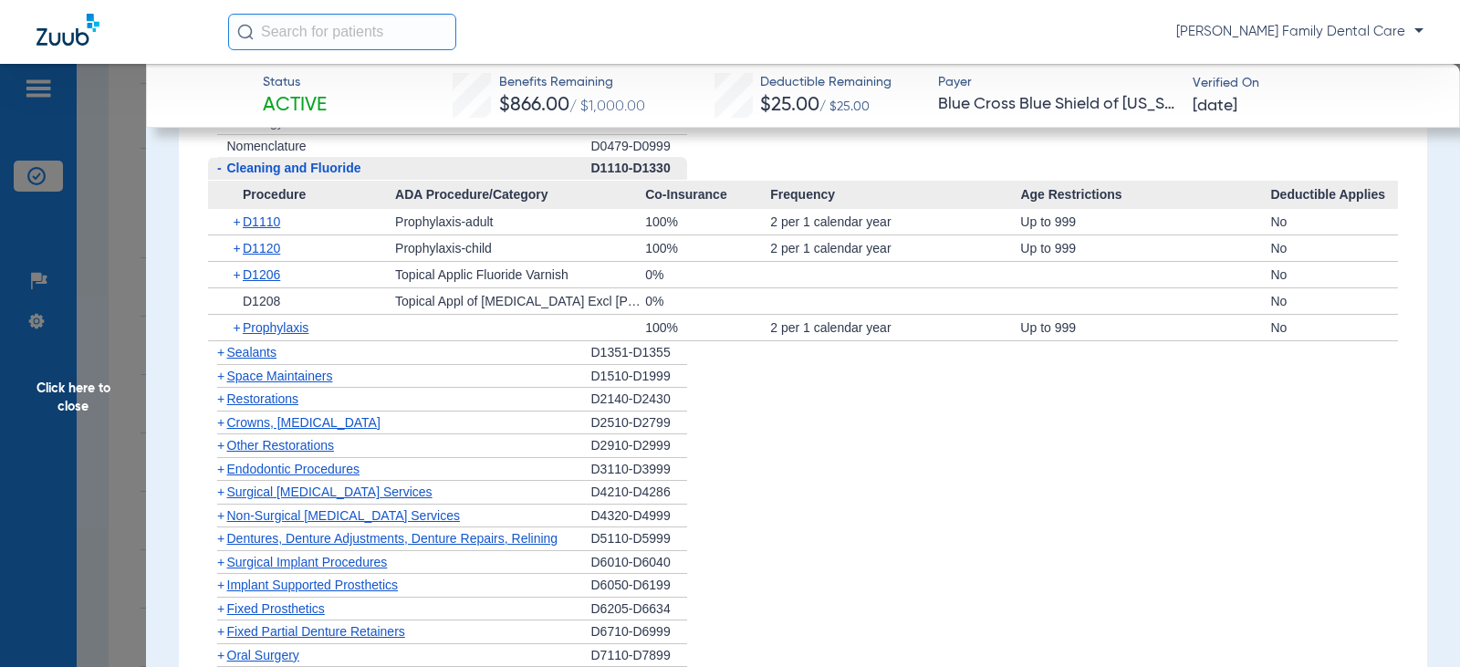
click at [219, 172] on span "-" at bounding box center [219, 168] width 5 height 15
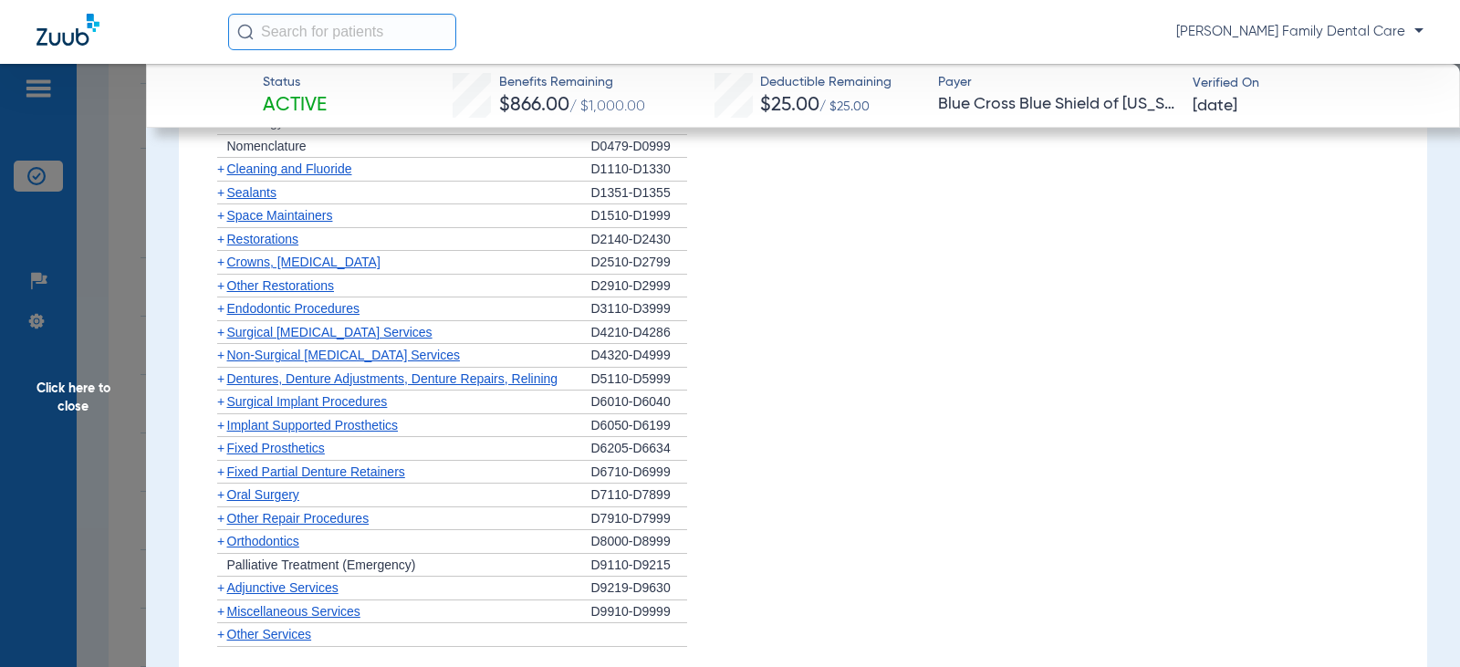
click at [219, 200] on span "+" at bounding box center [220, 192] width 7 height 15
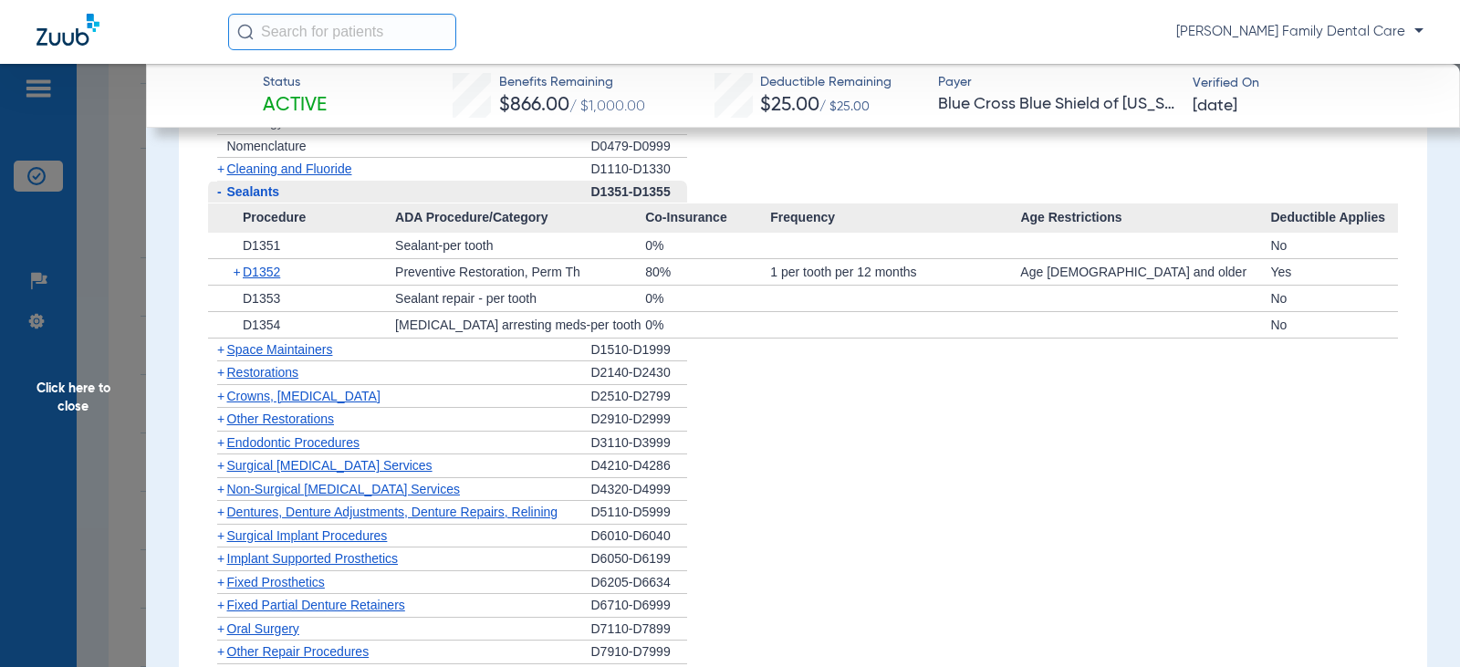
click at [223, 205] on span "Procedure" at bounding box center [302, 217] width 188 height 29
click at [221, 193] on span "-" at bounding box center [219, 191] width 5 height 15
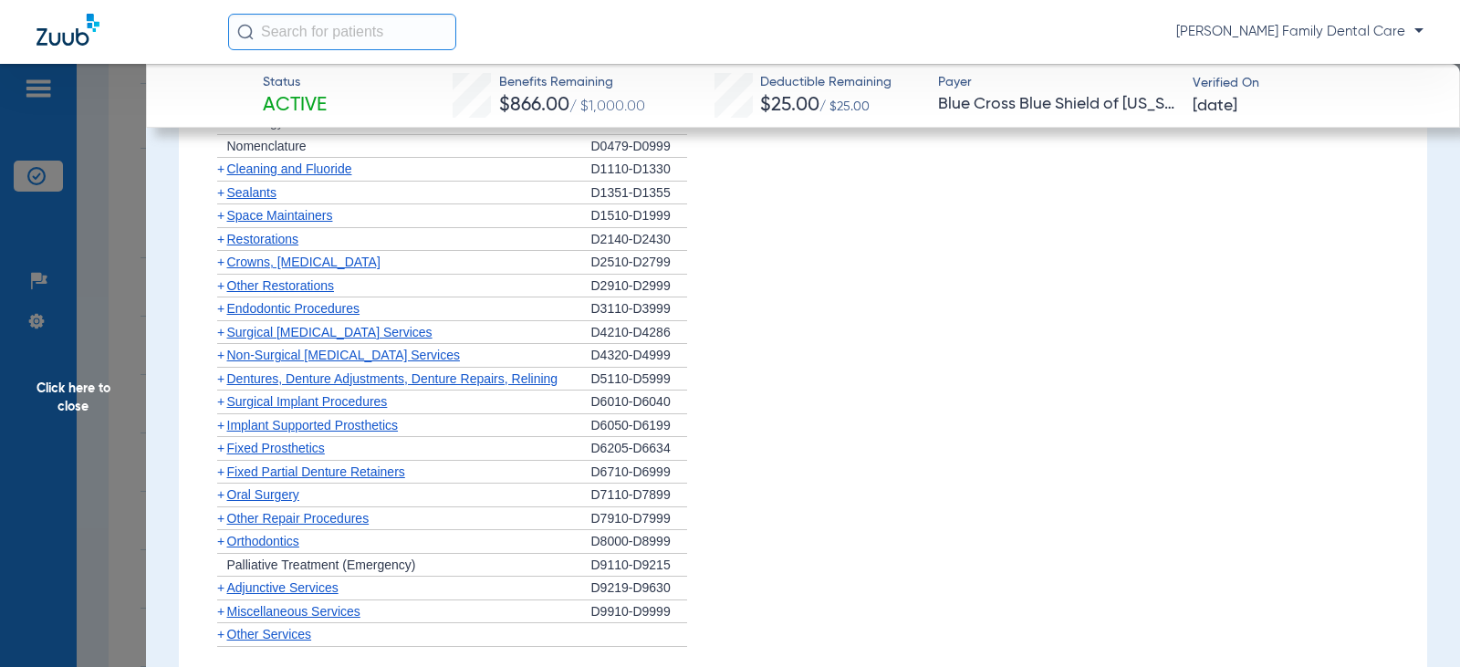
click at [224, 244] on span "+" at bounding box center [220, 239] width 7 height 15
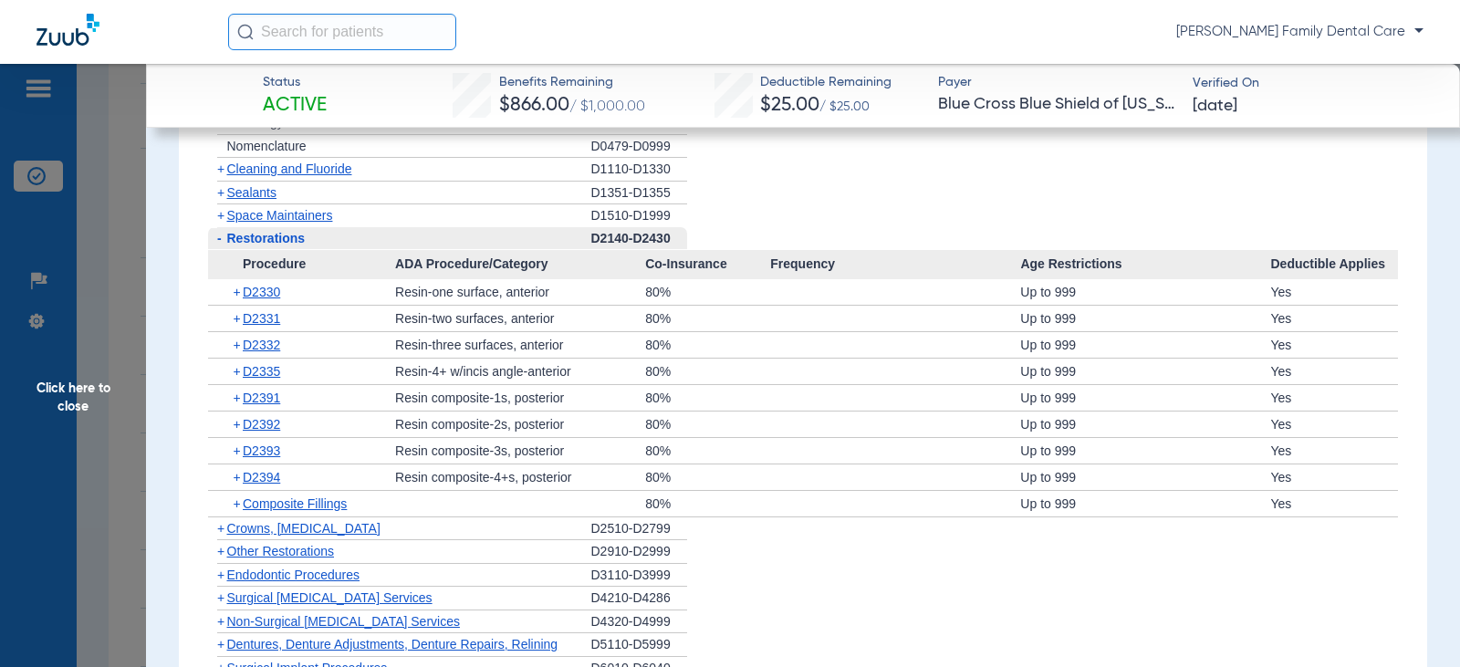
click at [224, 244] on span "-" at bounding box center [217, 238] width 19 height 23
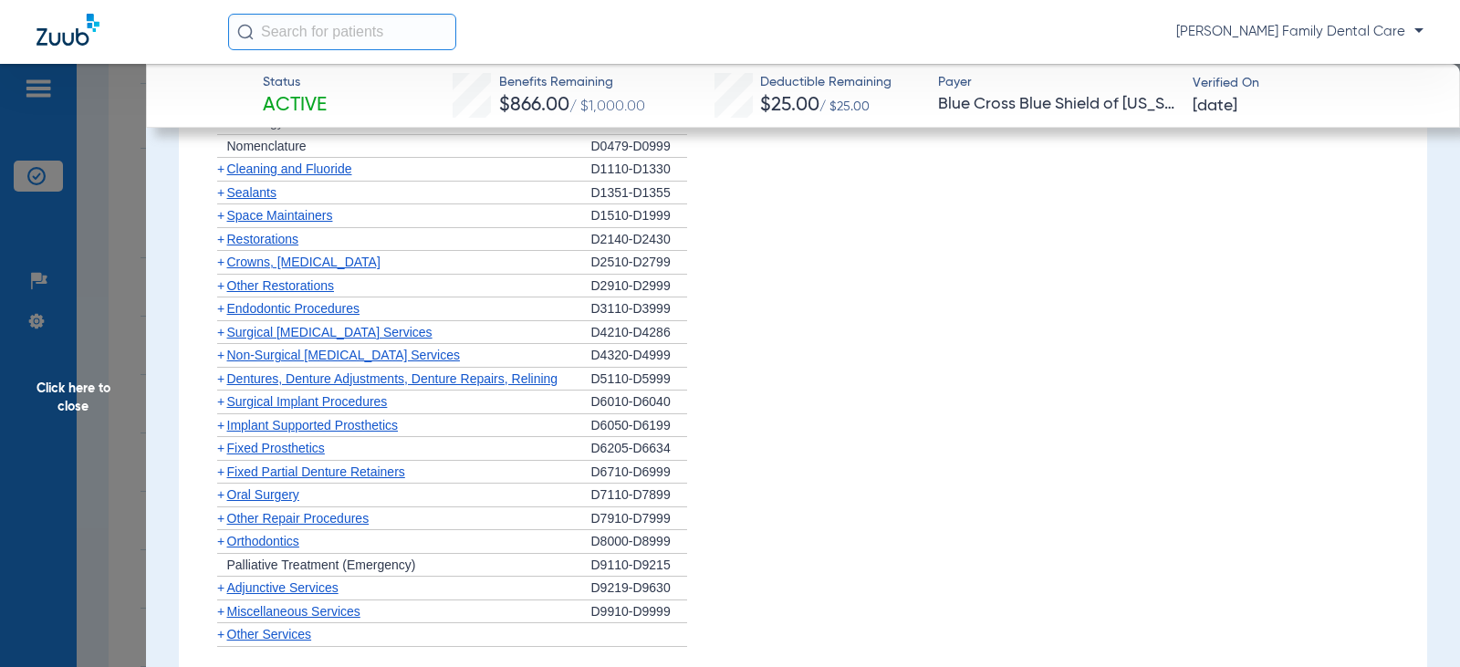
click at [220, 261] on span "+" at bounding box center [220, 262] width 7 height 15
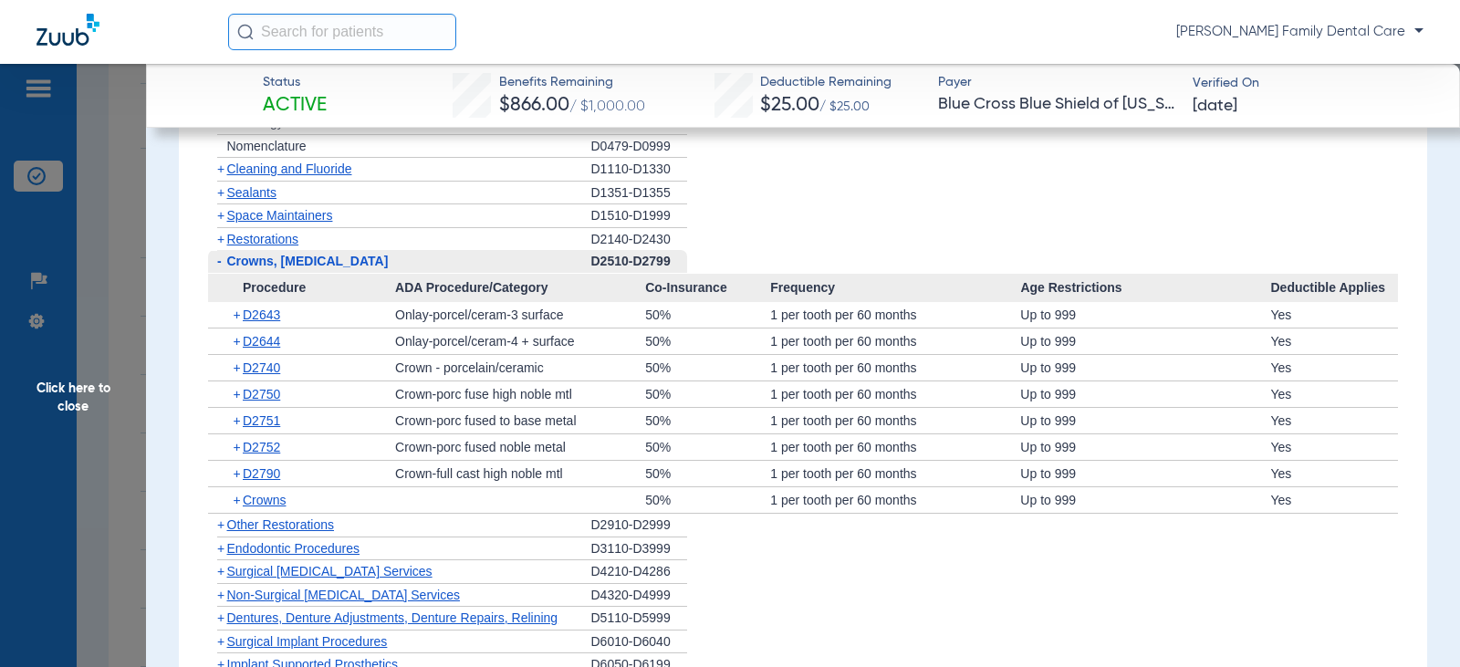
click at [223, 262] on span "-" at bounding box center [217, 261] width 19 height 23
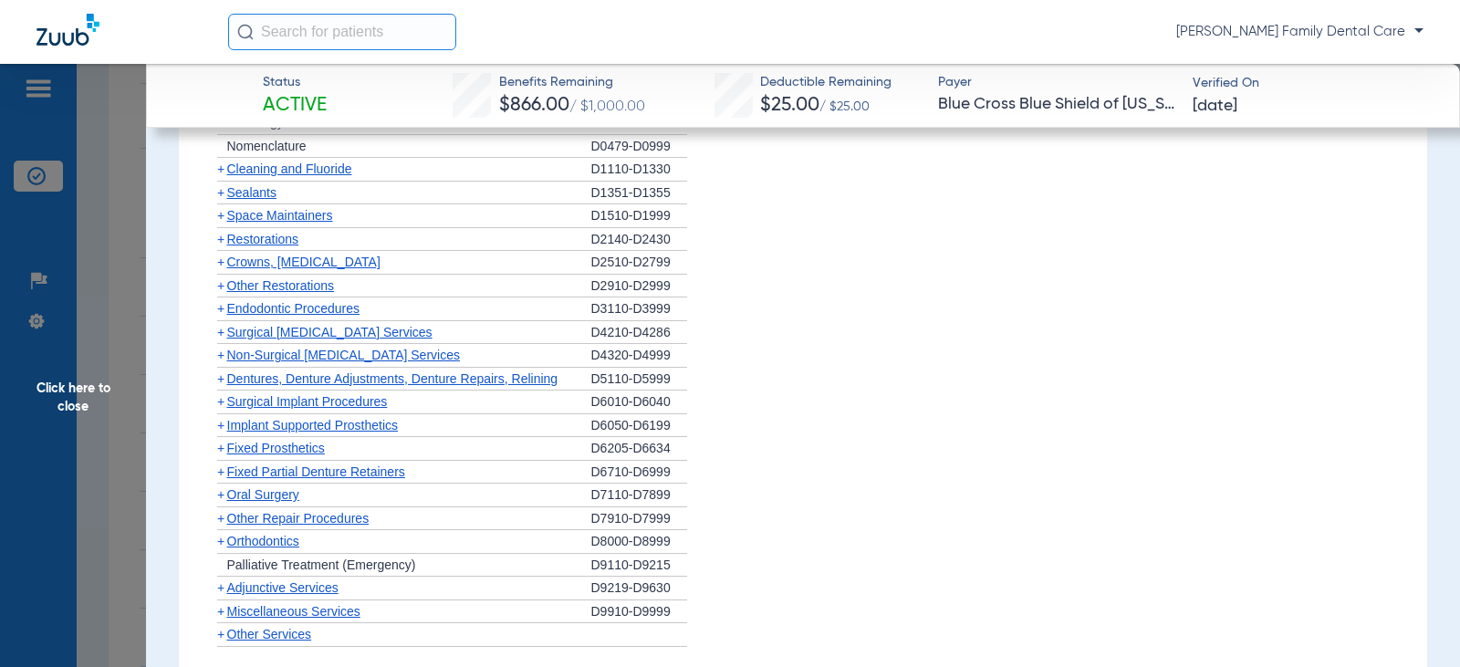
click at [223, 287] on span "+" at bounding box center [220, 285] width 7 height 15
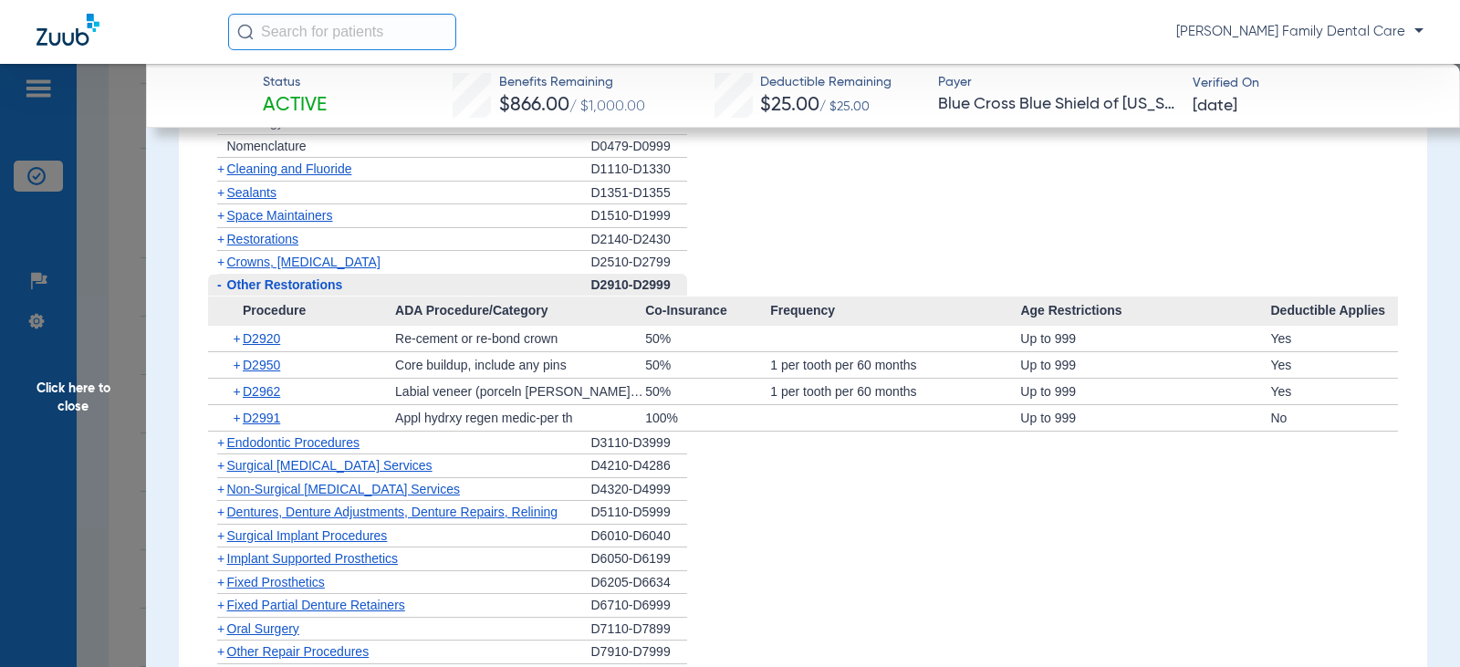
click at [218, 287] on span "-" at bounding box center [219, 284] width 5 height 15
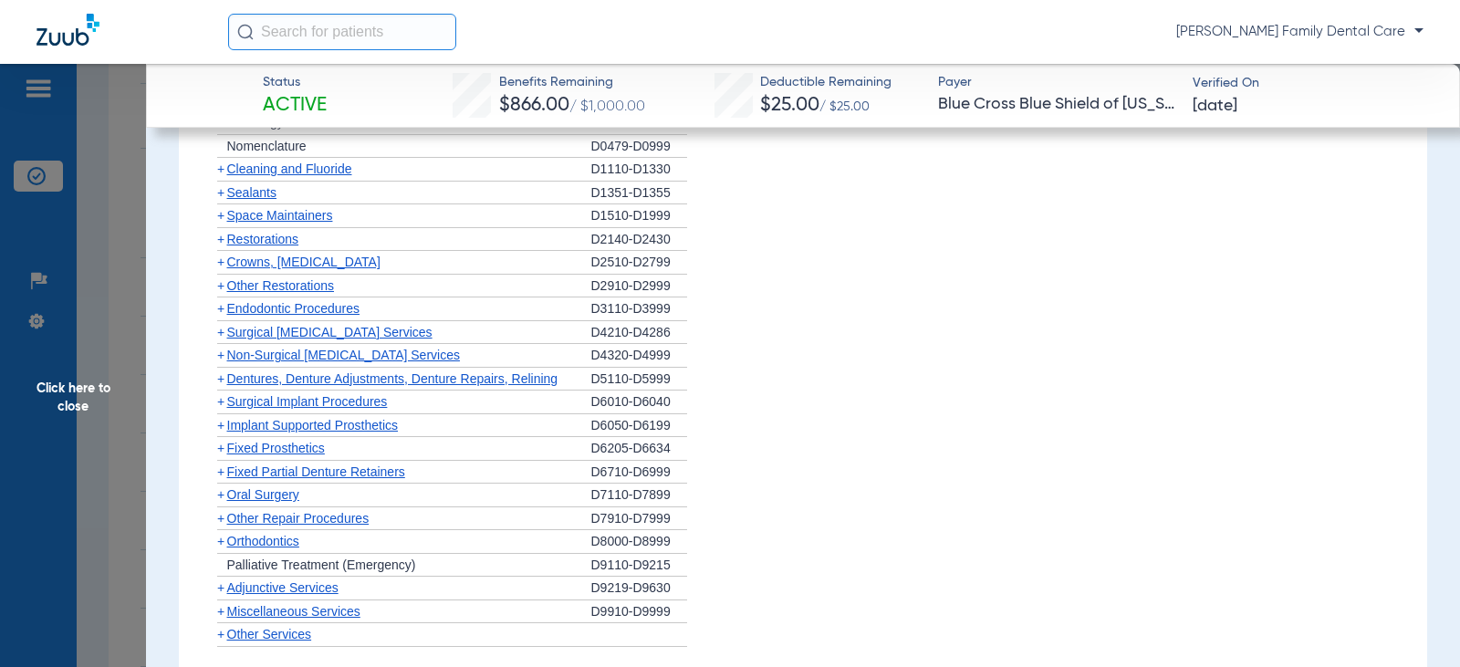
click at [220, 310] on span "+" at bounding box center [220, 308] width 7 height 15
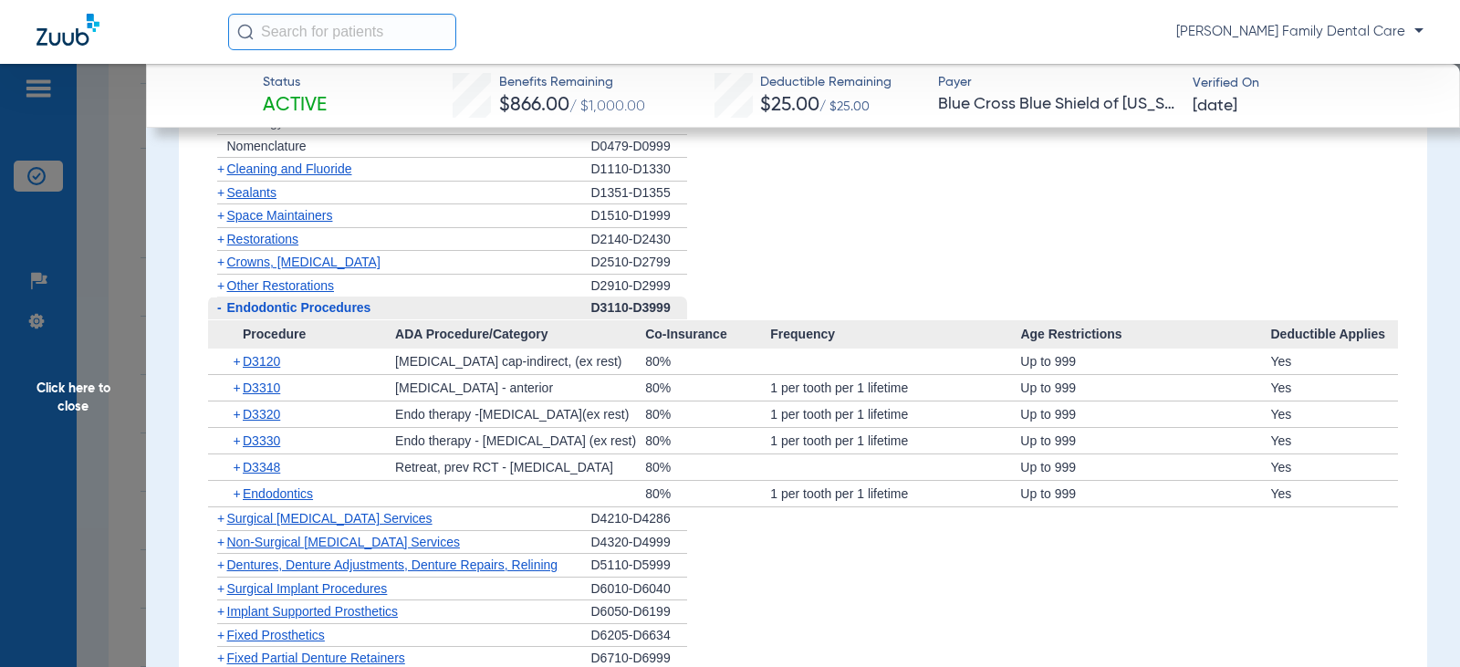
click at [221, 309] on span "-" at bounding box center [219, 307] width 5 height 15
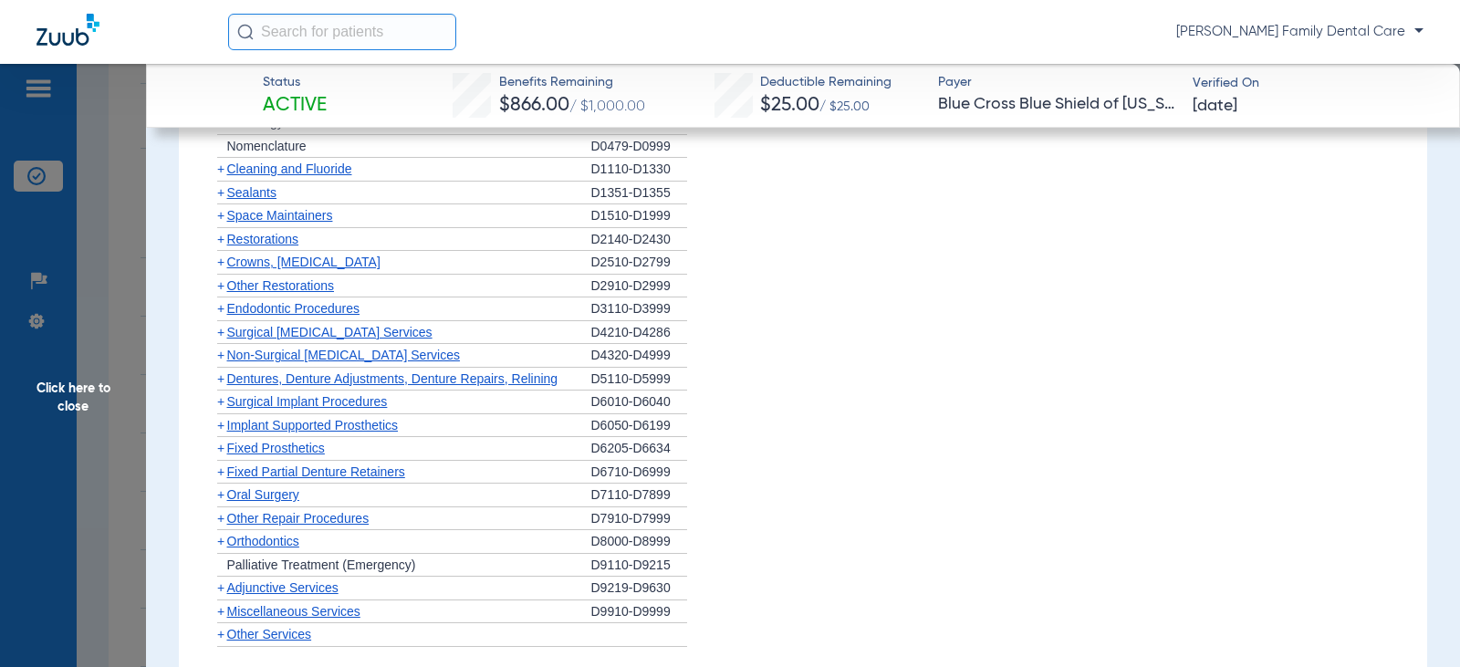
click at [222, 356] on span "+" at bounding box center [220, 355] width 7 height 15
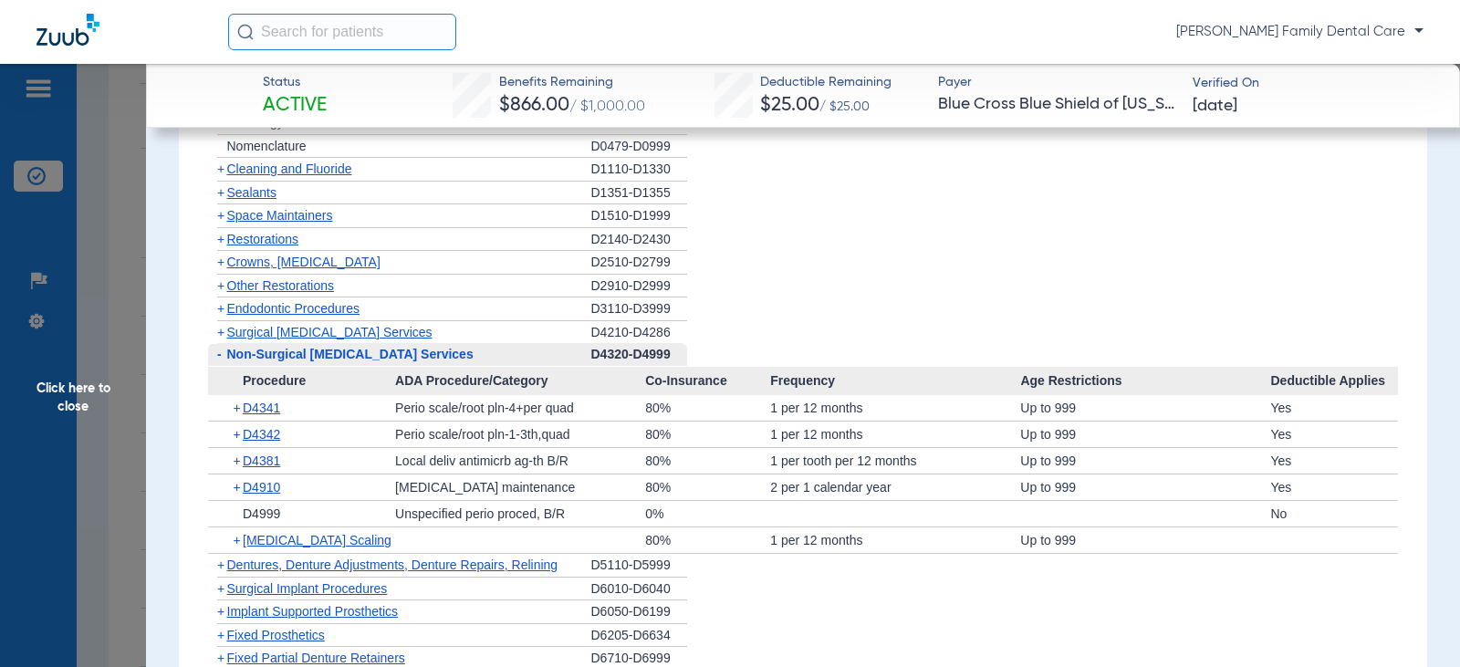
click at [217, 355] on span "-" at bounding box center [219, 354] width 5 height 15
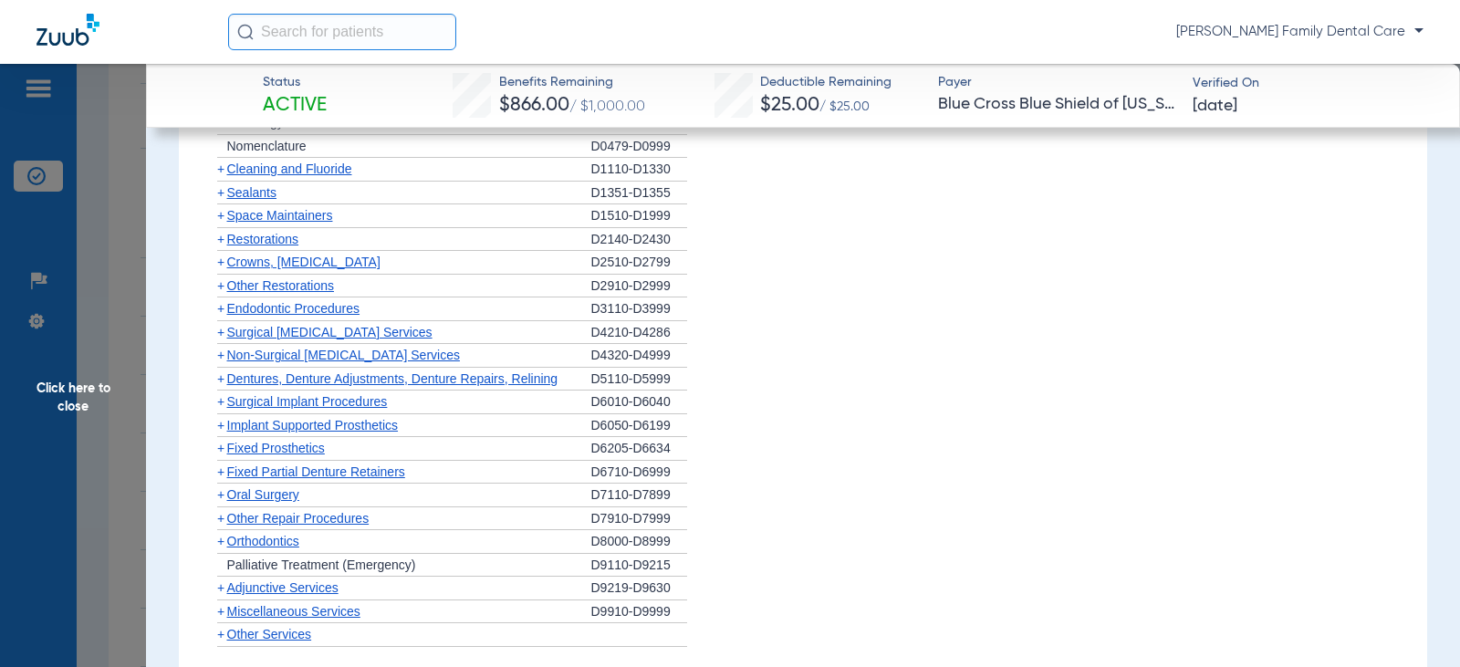
click at [221, 383] on span "+" at bounding box center [220, 378] width 7 height 15
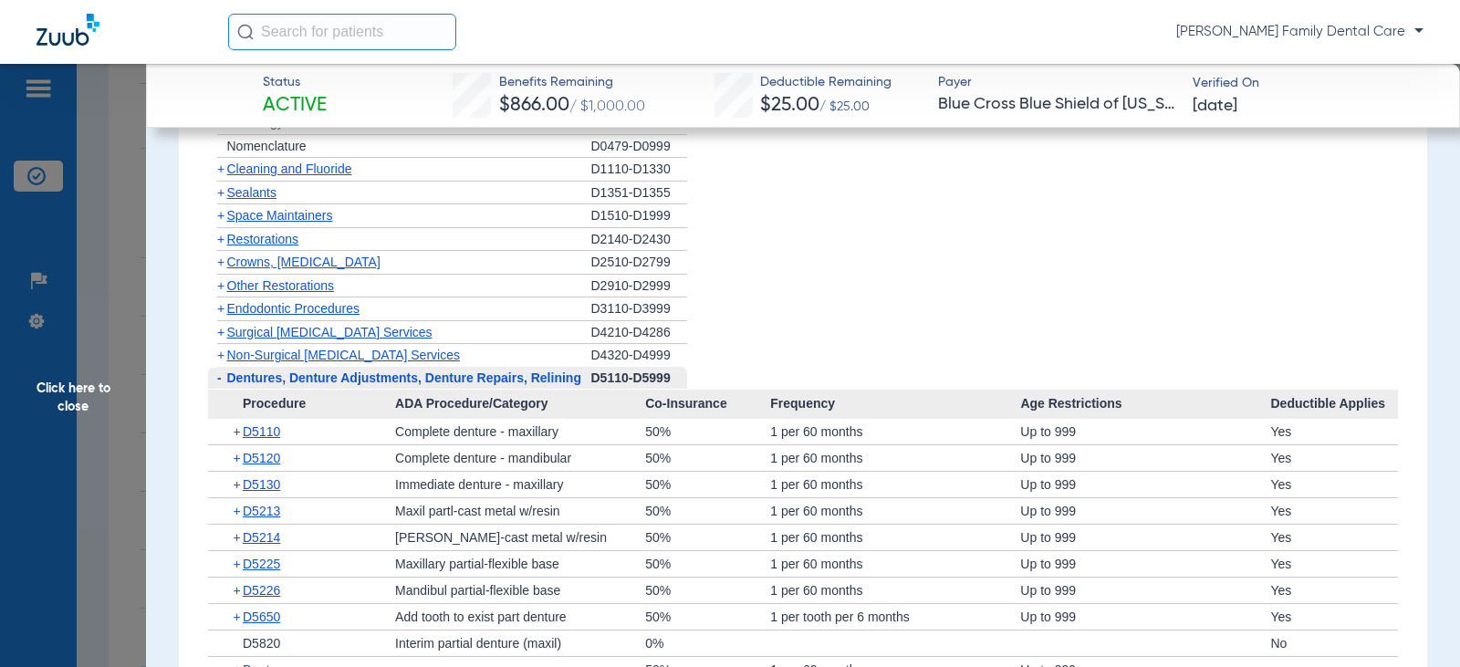
click at [221, 383] on span "-" at bounding box center [219, 377] width 5 height 15
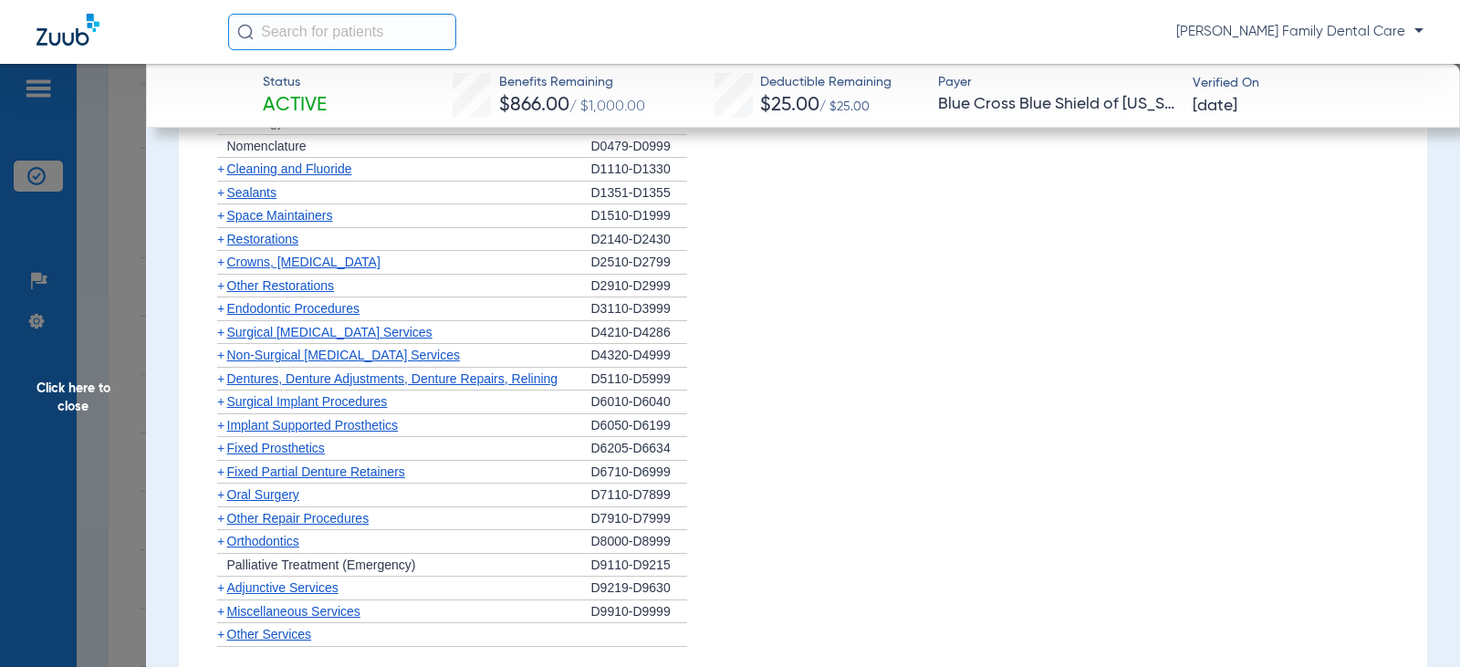
click at [221, 403] on span "+" at bounding box center [220, 401] width 7 height 15
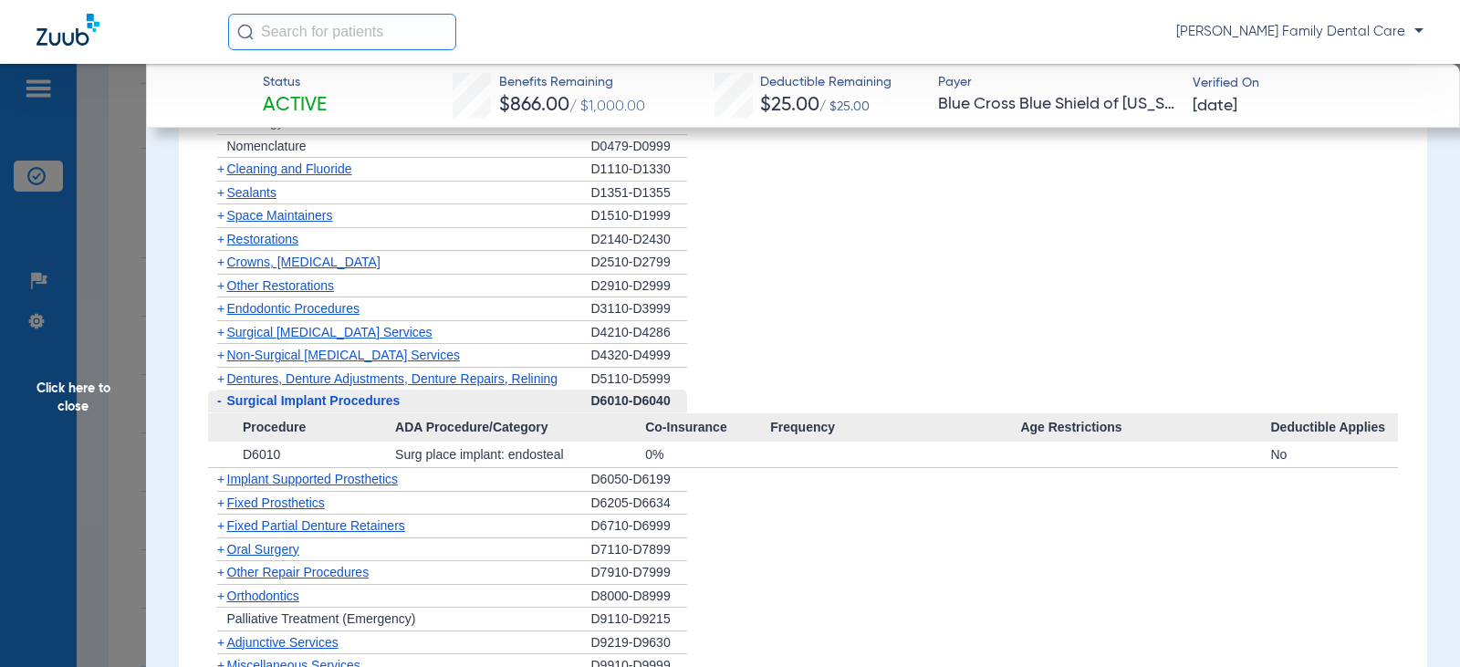
click at [221, 403] on span "-" at bounding box center [219, 400] width 5 height 15
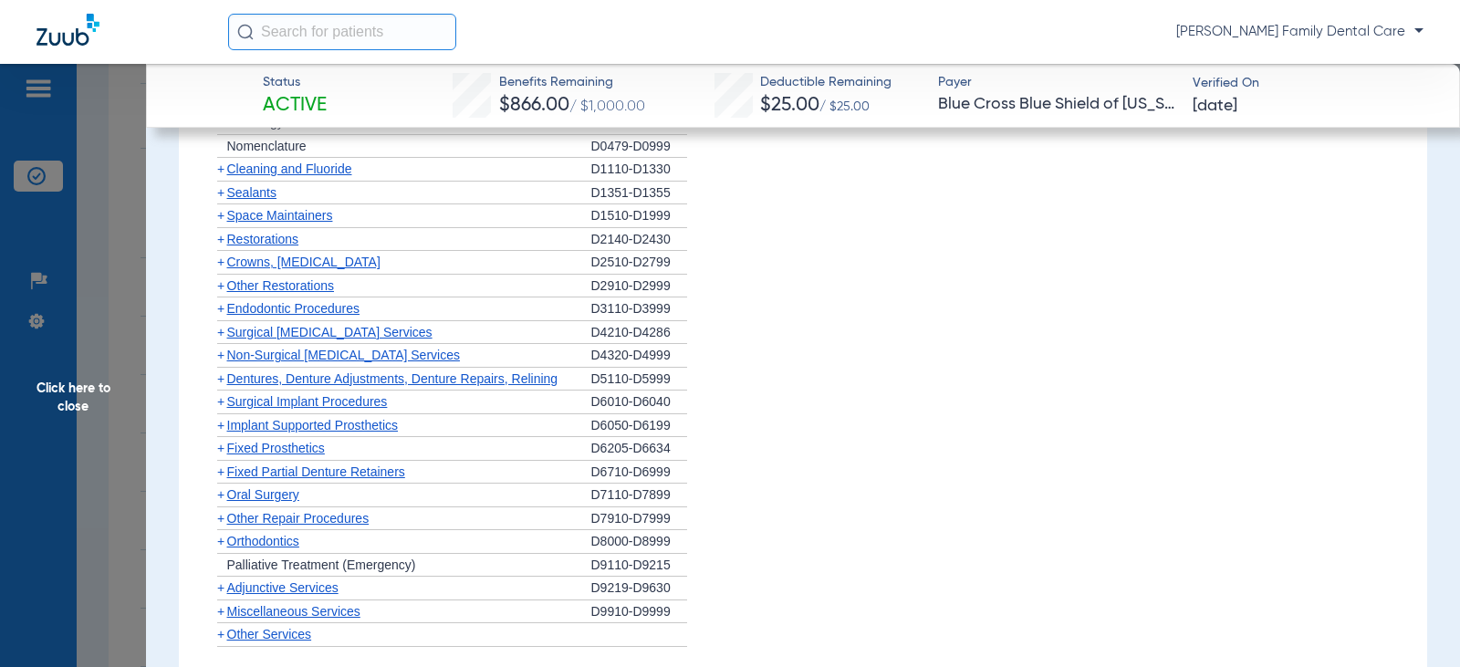
click at [221, 403] on span "+" at bounding box center [220, 401] width 7 height 15
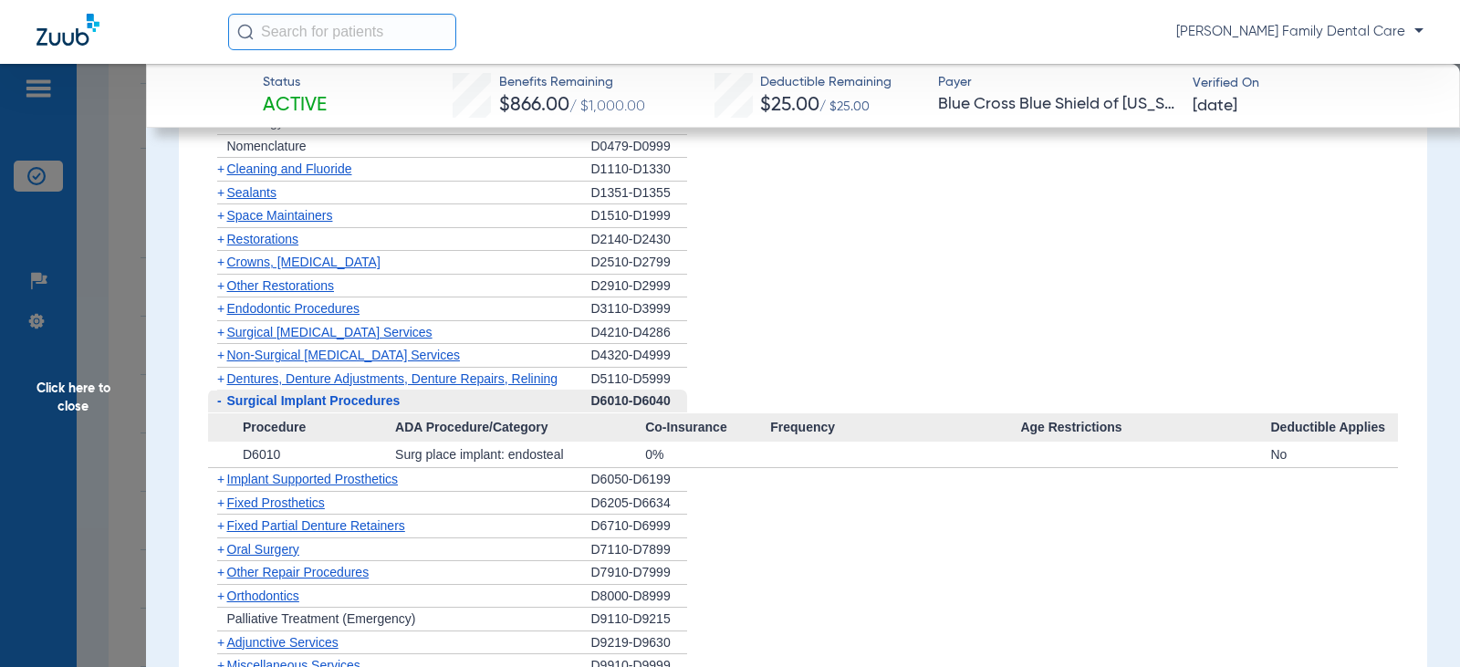
click at [219, 404] on span "-" at bounding box center [219, 400] width 5 height 15
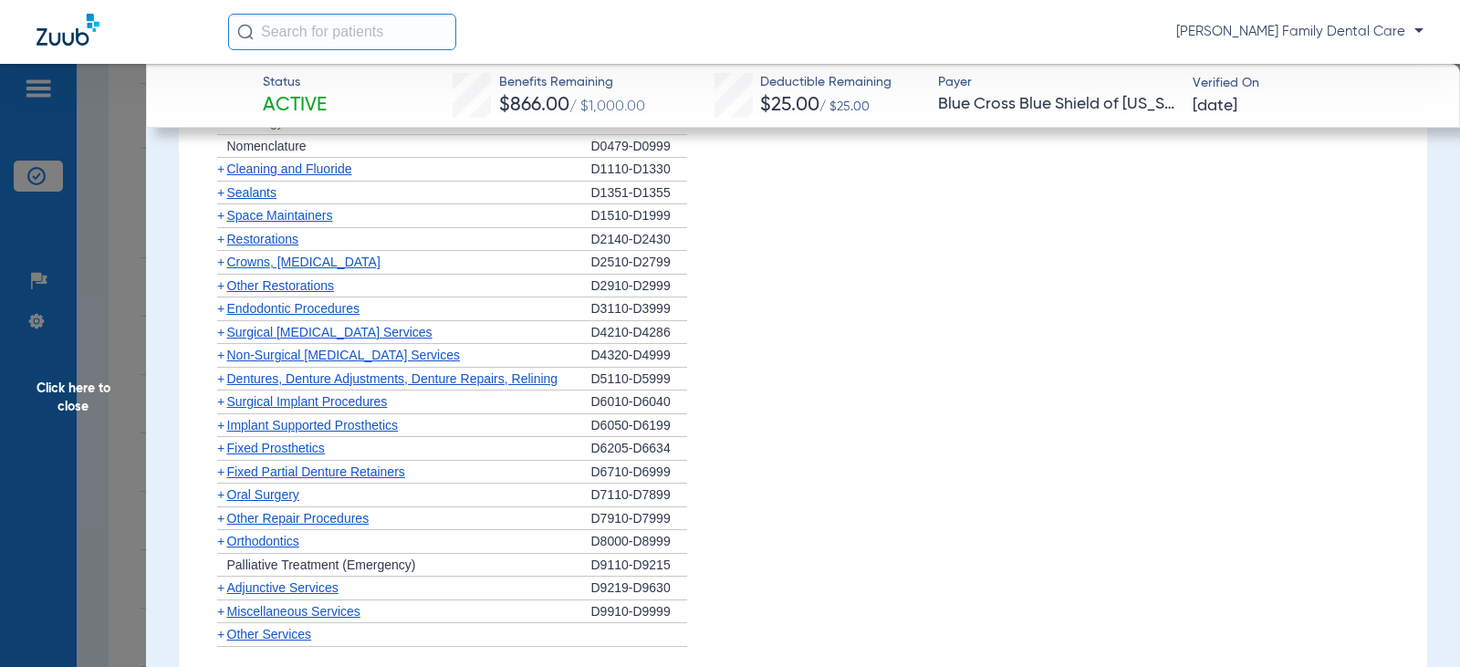
click at [220, 429] on span "+" at bounding box center [220, 425] width 7 height 15
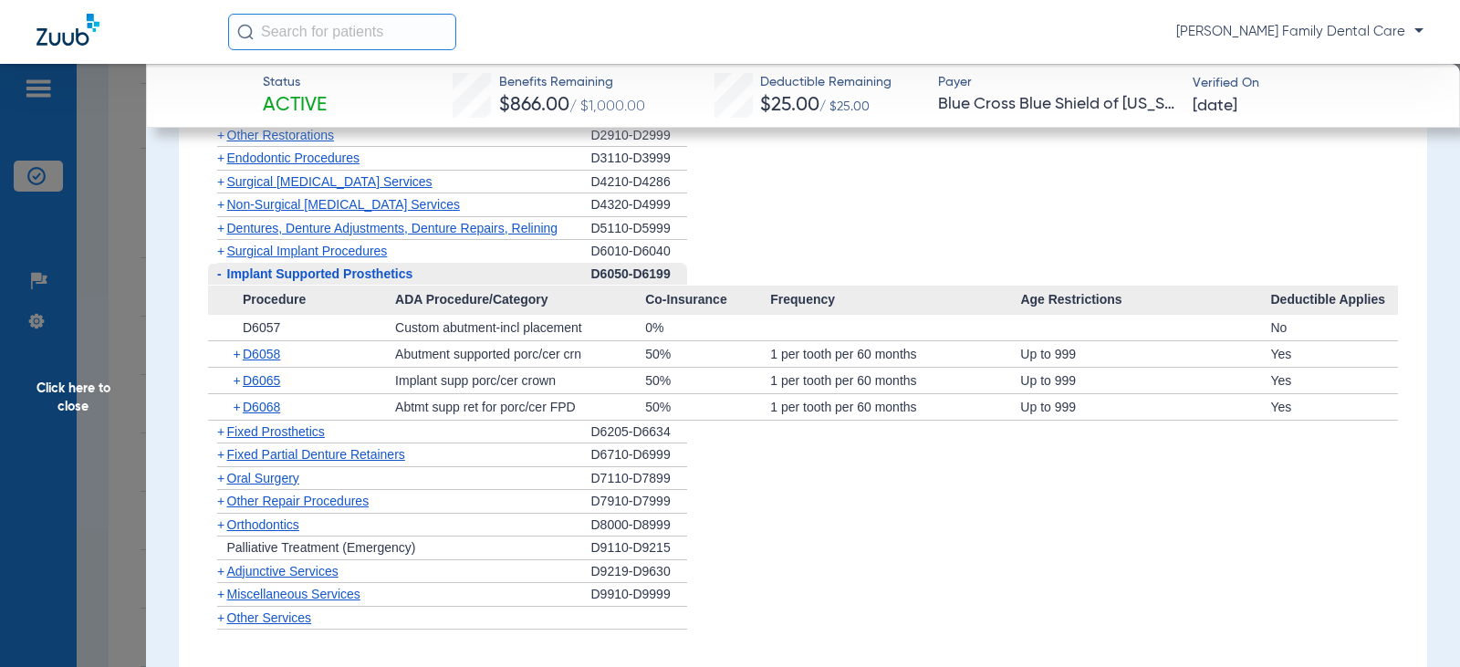
scroll to position [2008, 0]
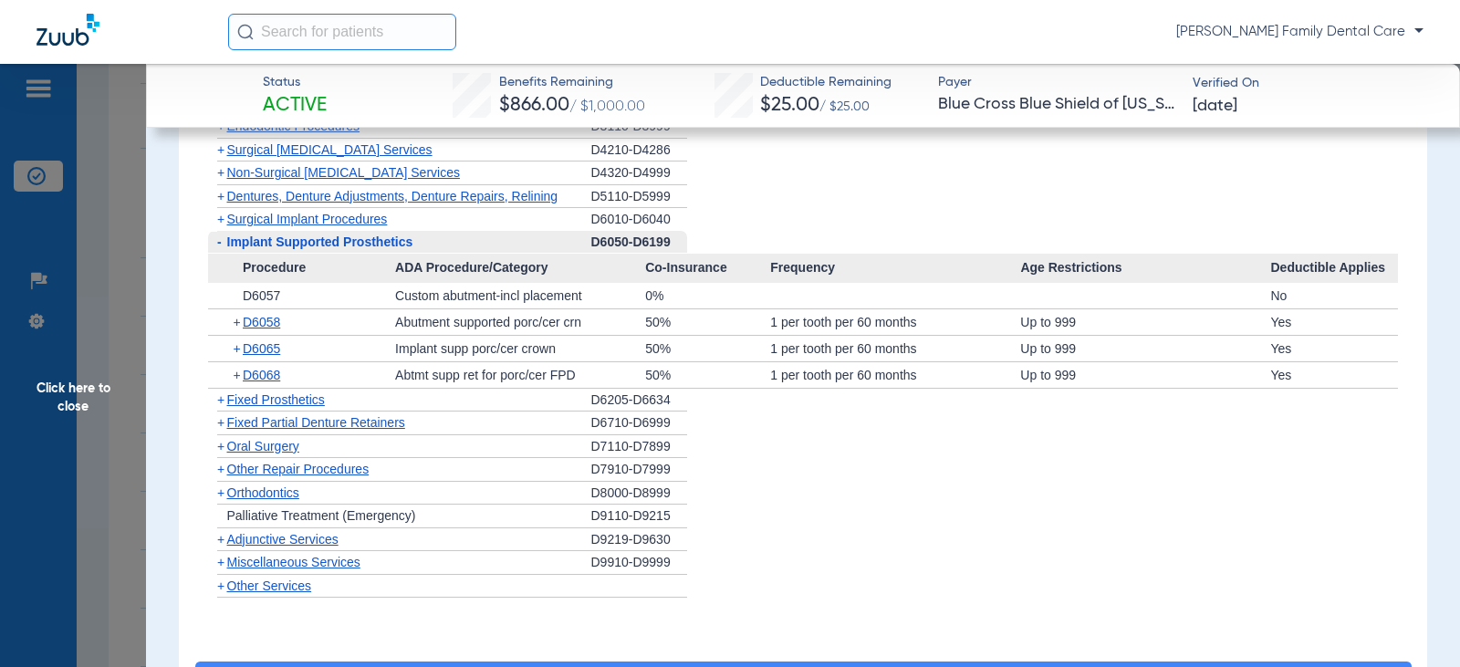
click at [221, 247] on span "-" at bounding box center [219, 242] width 5 height 15
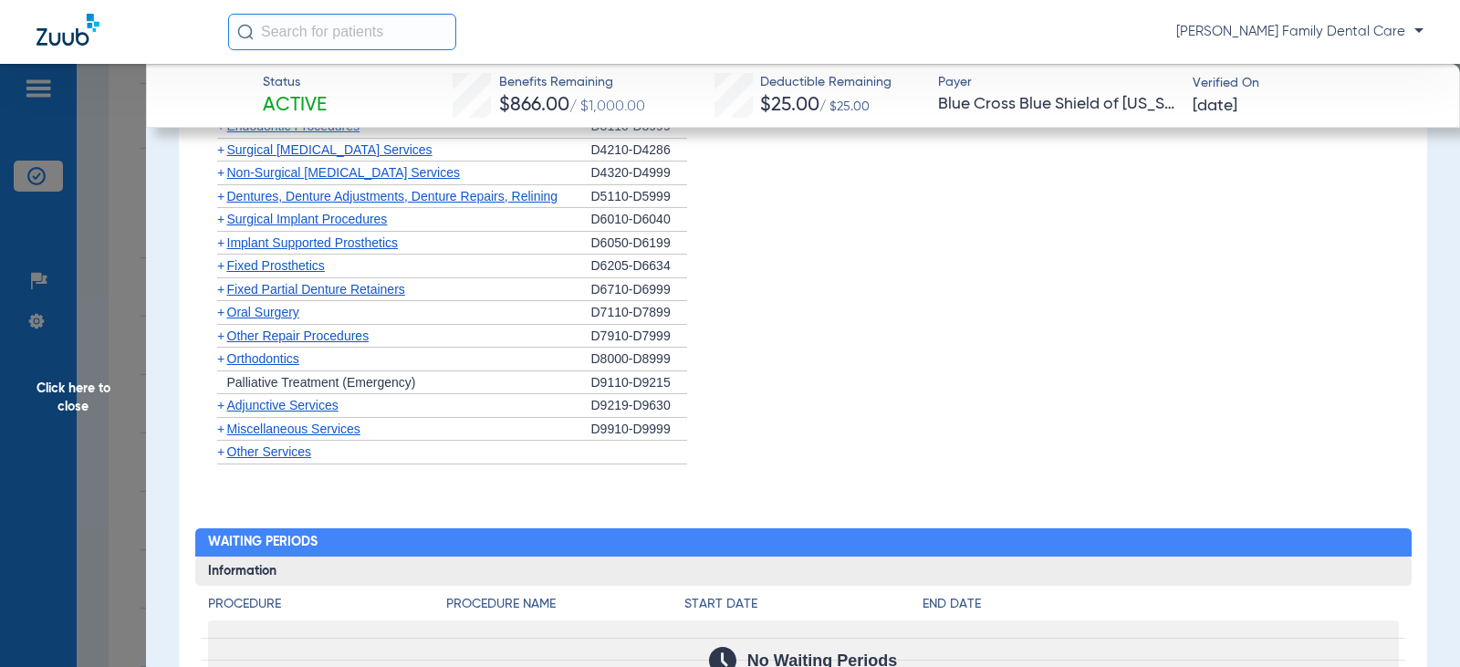
click at [219, 318] on span "+" at bounding box center [220, 312] width 7 height 15
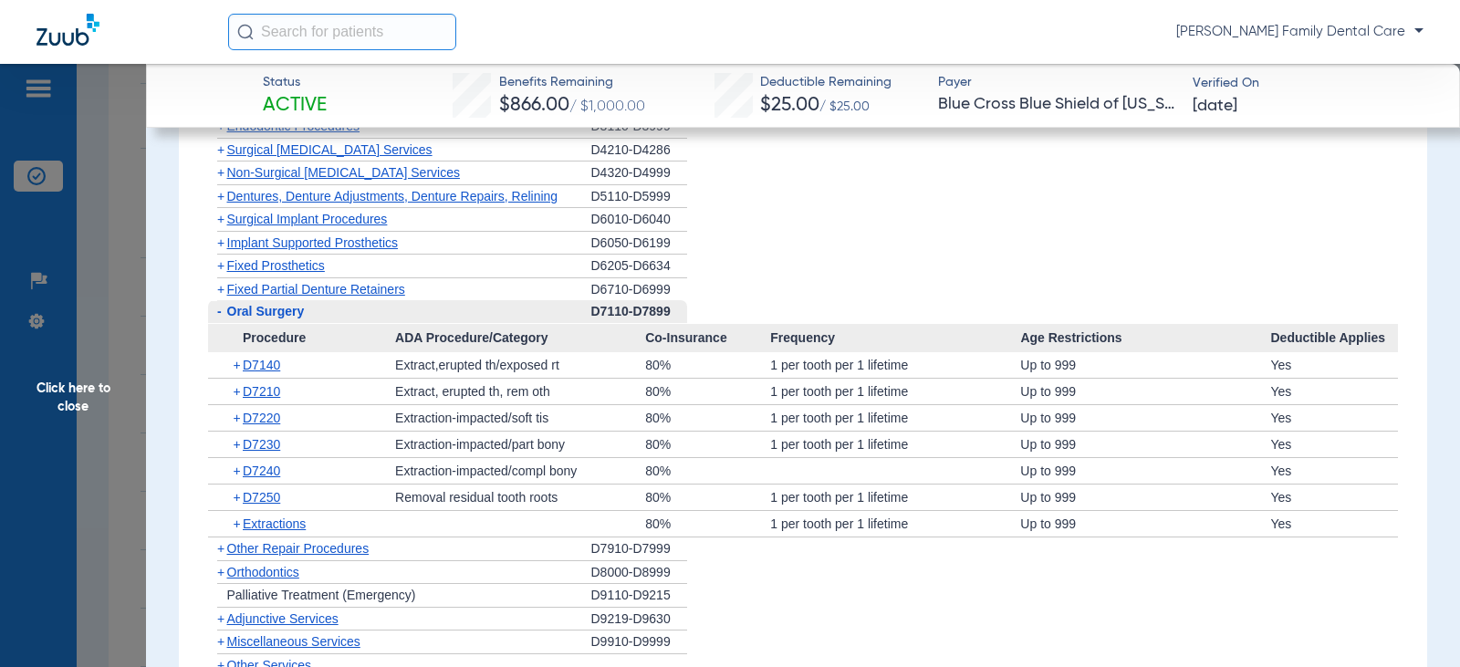
click at [220, 318] on span "-" at bounding box center [219, 311] width 5 height 15
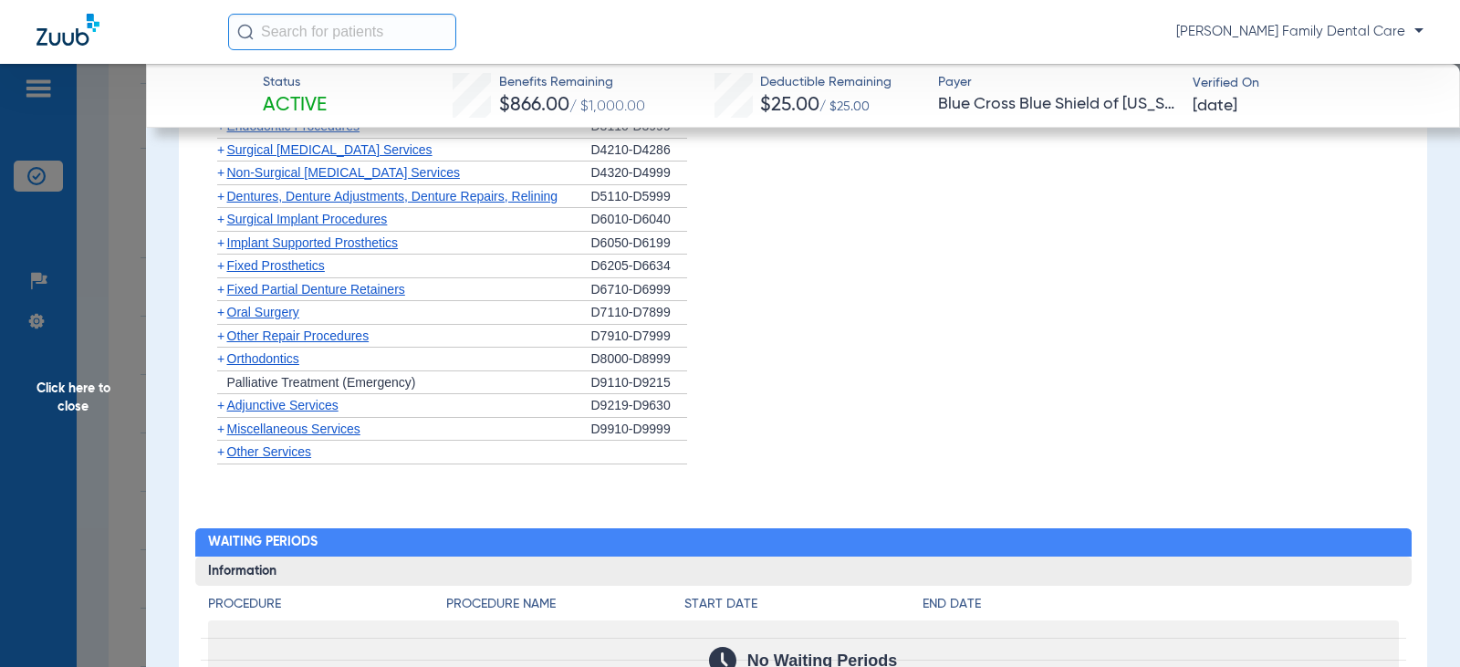
click at [224, 407] on span "+" at bounding box center [220, 405] width 7 height 15
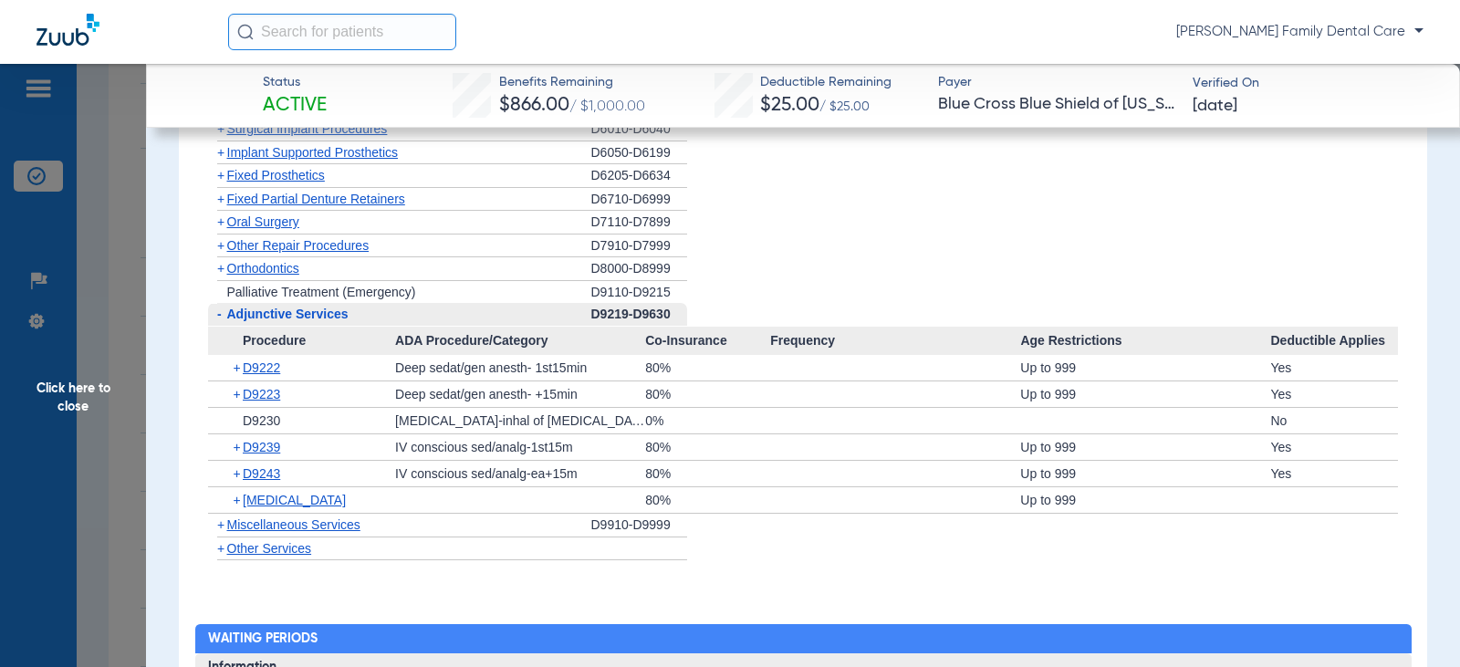
scroll to position [2190, 0]
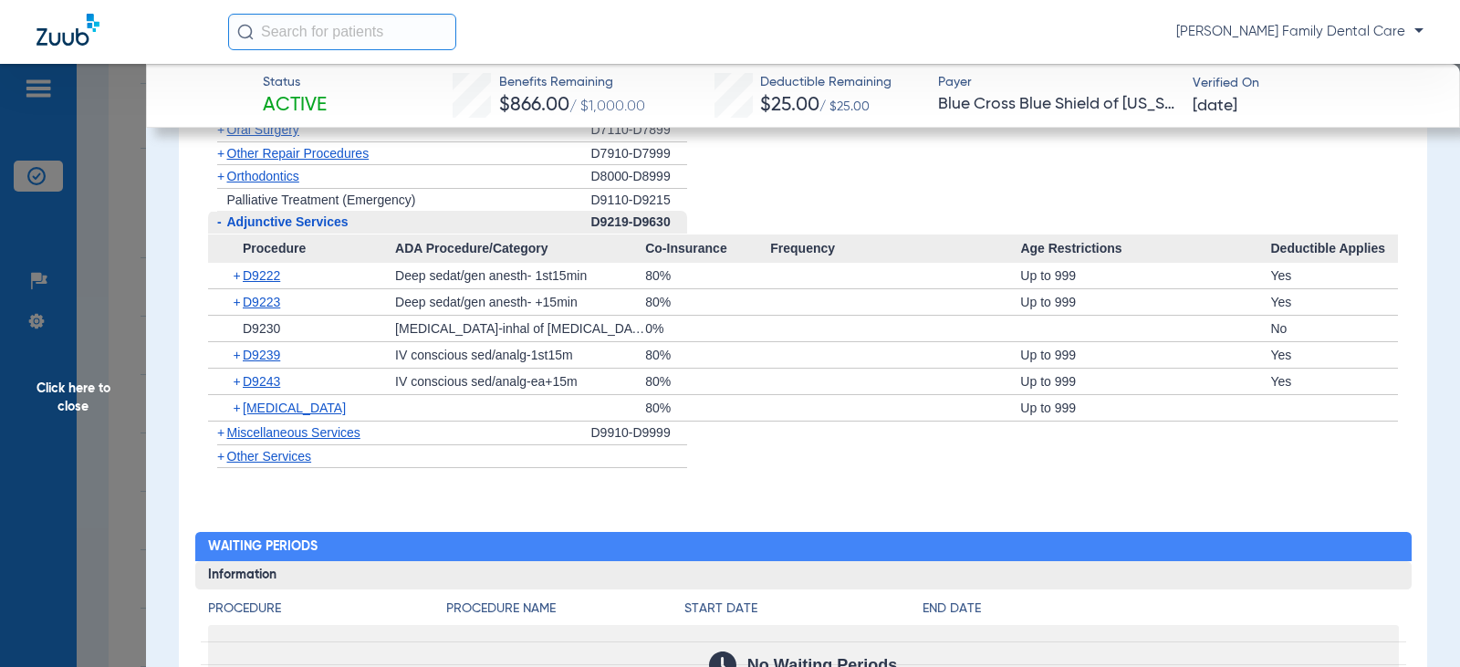
click at [219, 433] on span "+" at bounding box center [220, 432] width 7 height 15
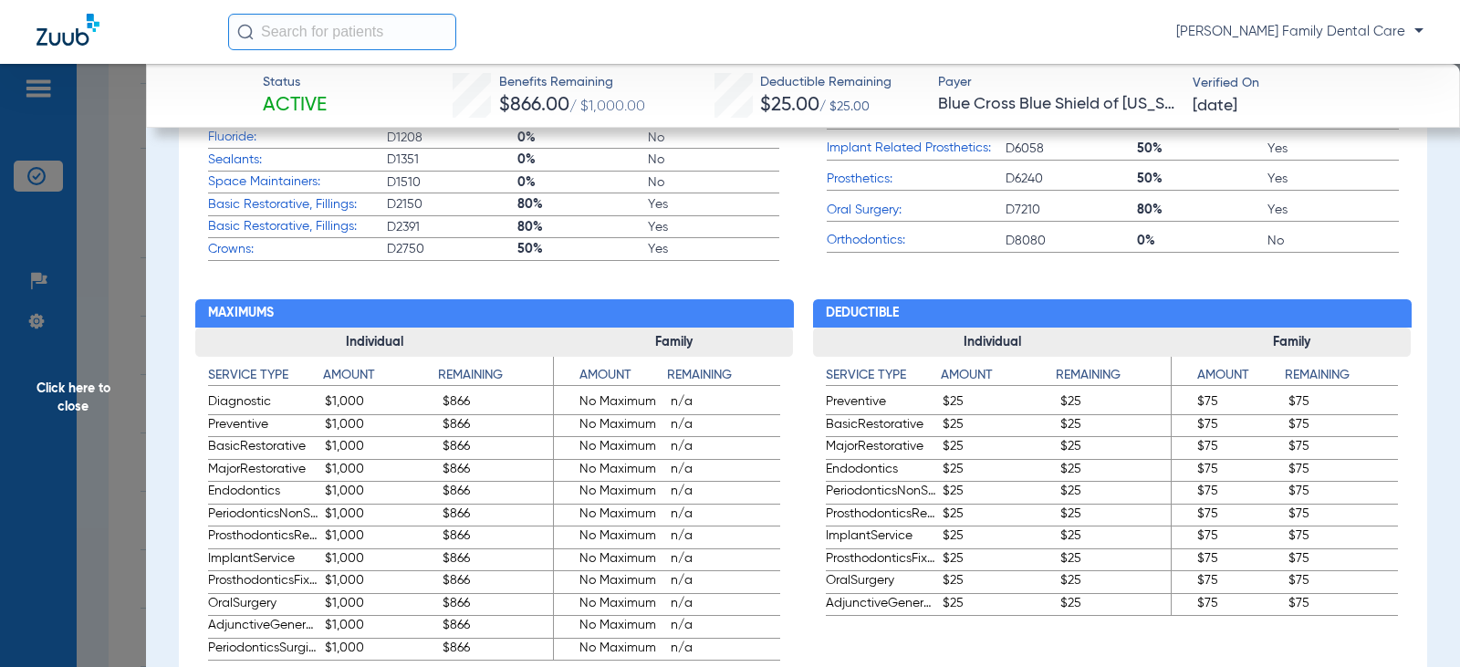
scroll to position [730, 0]
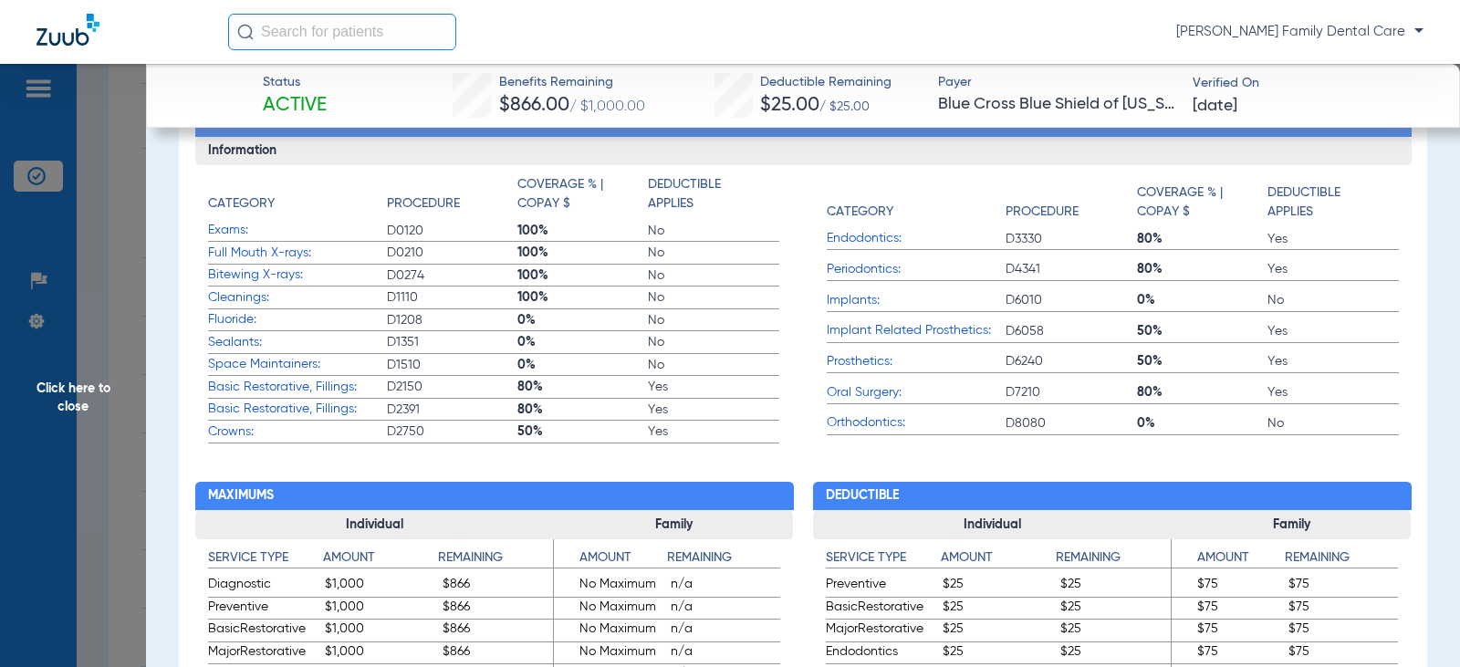
click at [82, 390] on span "Click here to close" at bounding box center [73, 397] width 146 height 667
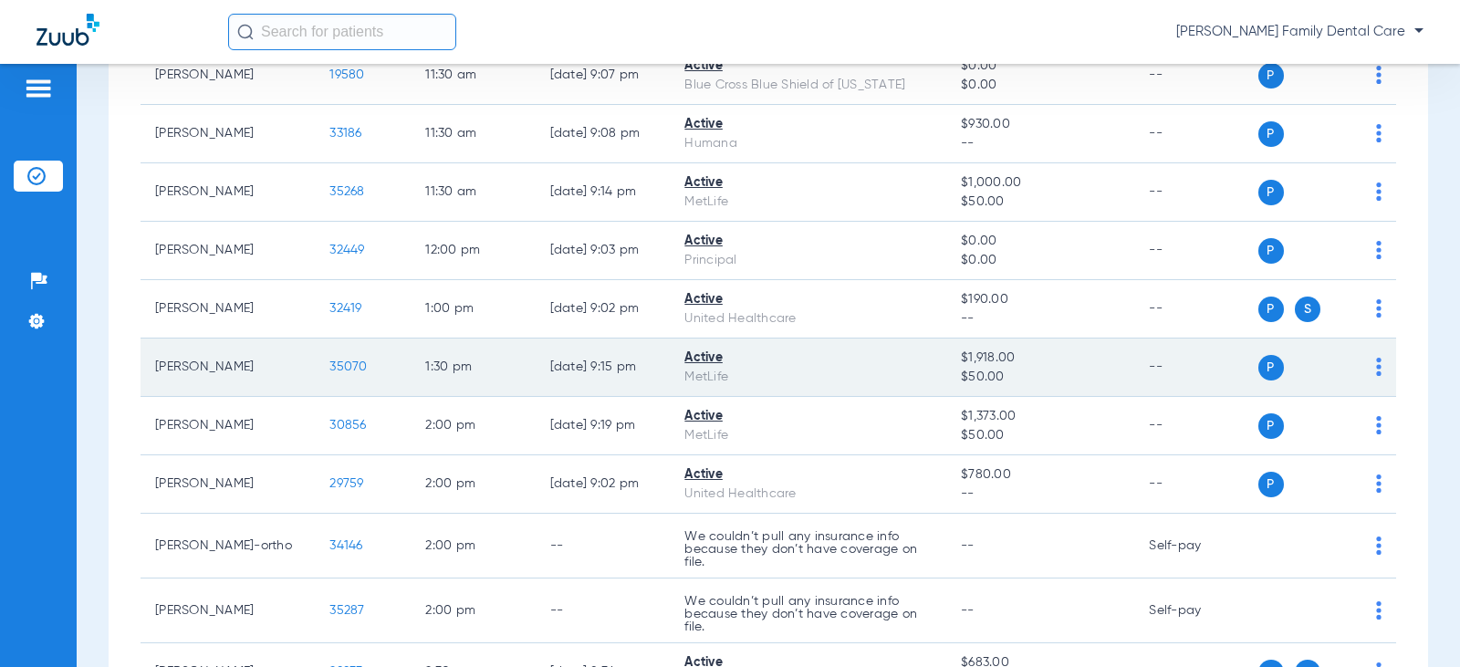
scroll to position [1460, 0]
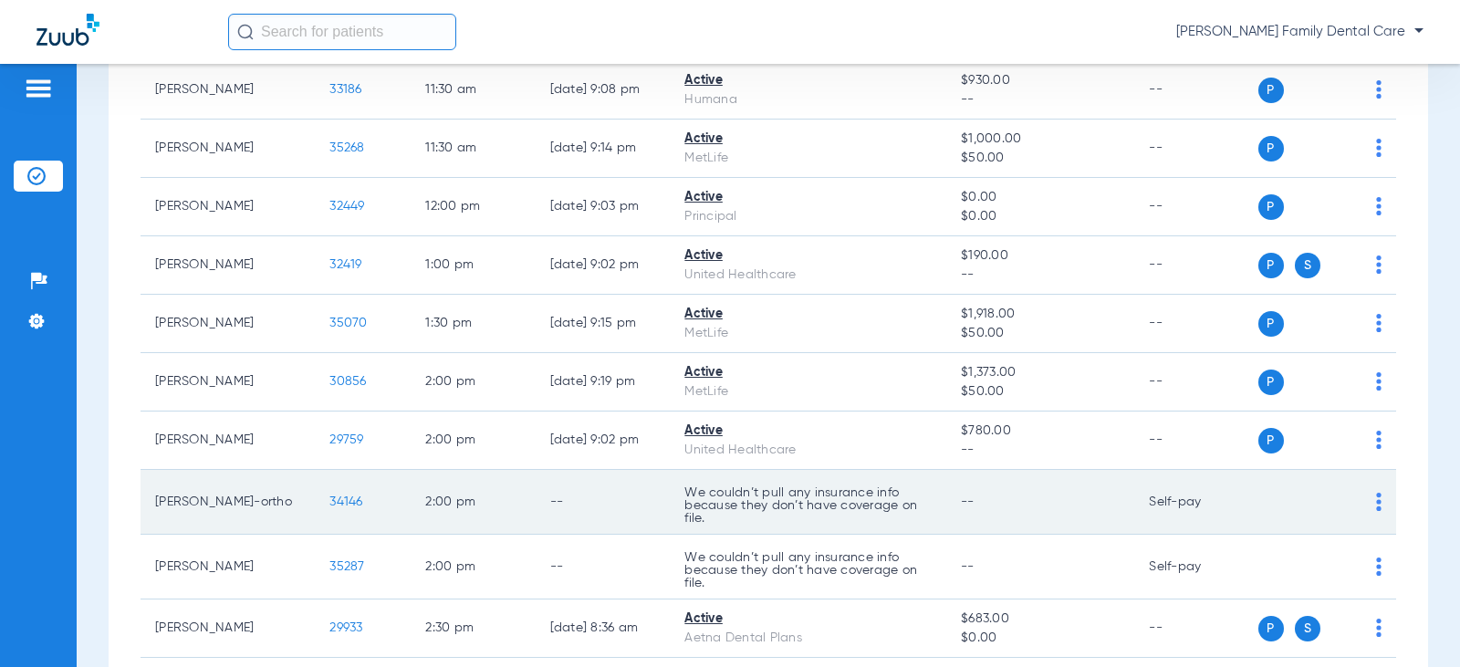
click at [329, 506] on span "34146" at bounding box center [345, 502] width 33 height 13
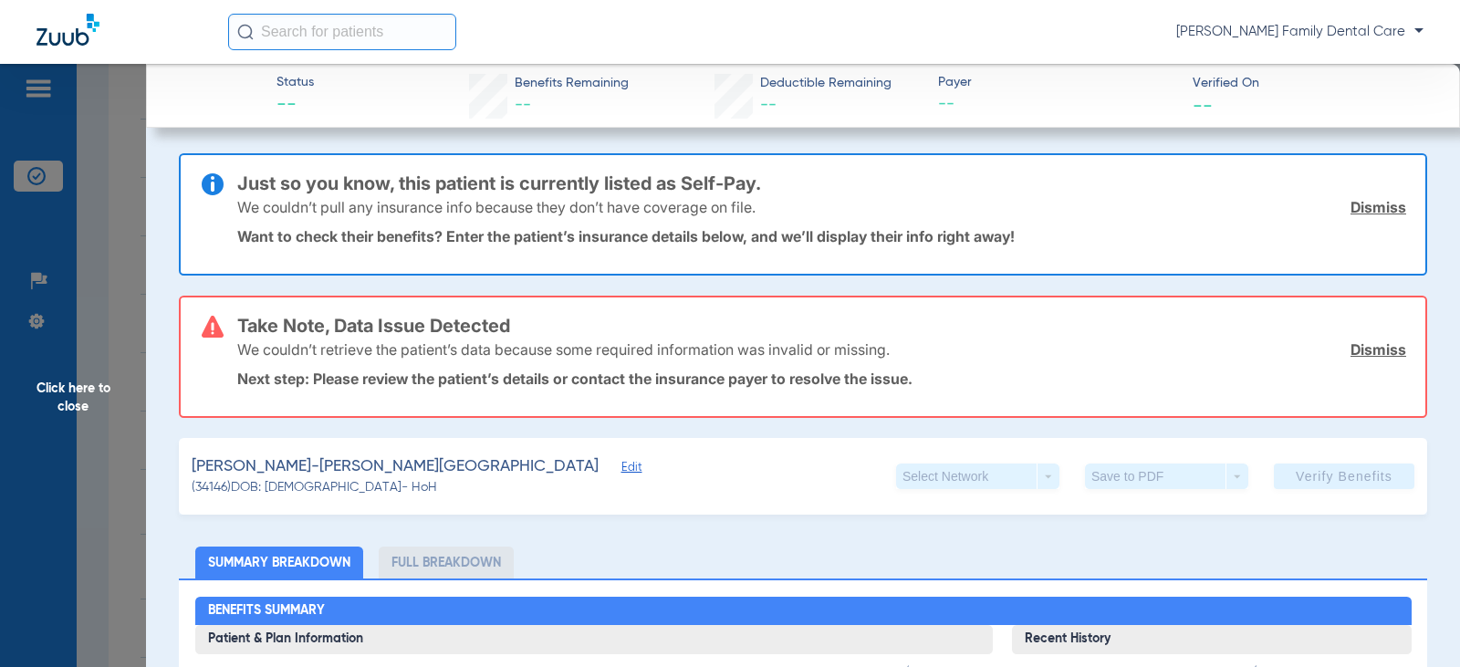
click at [64, 398] on span "Click here to close" at bounding box center [73, 397] width 146 height 667
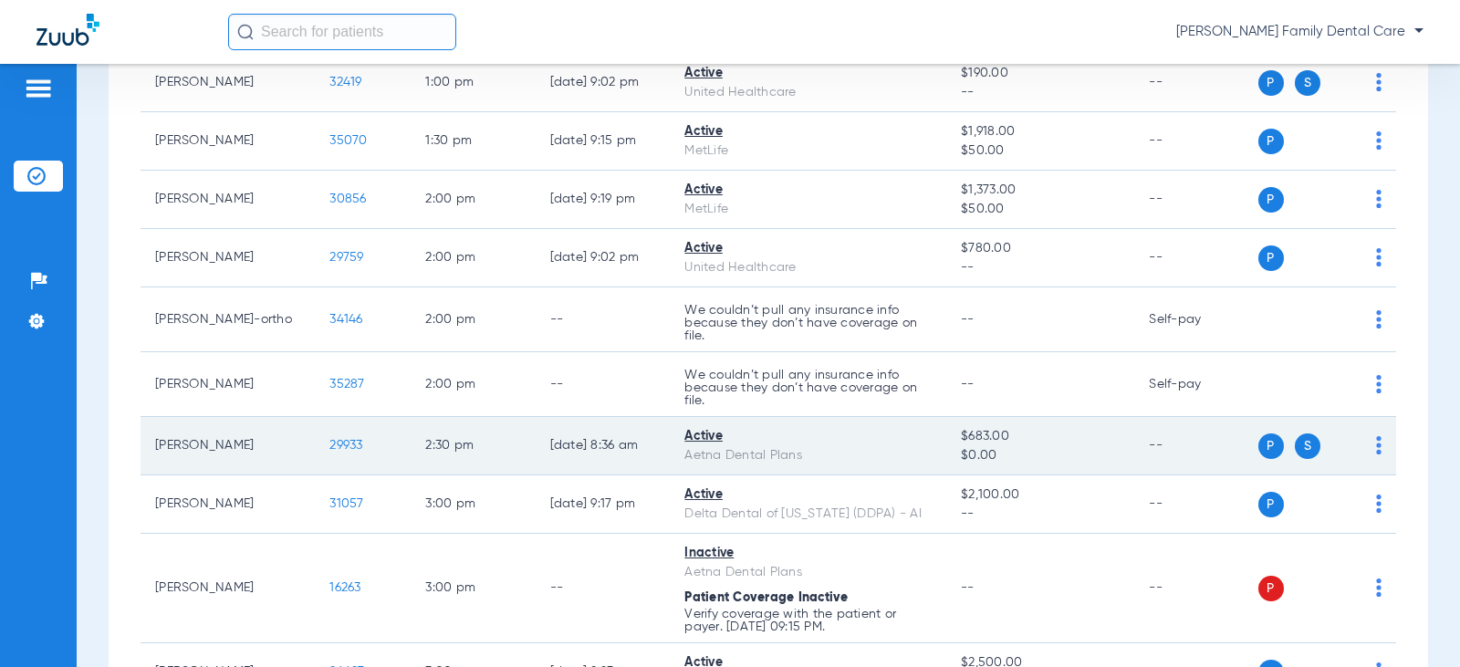
scroll to position [1825, 0]
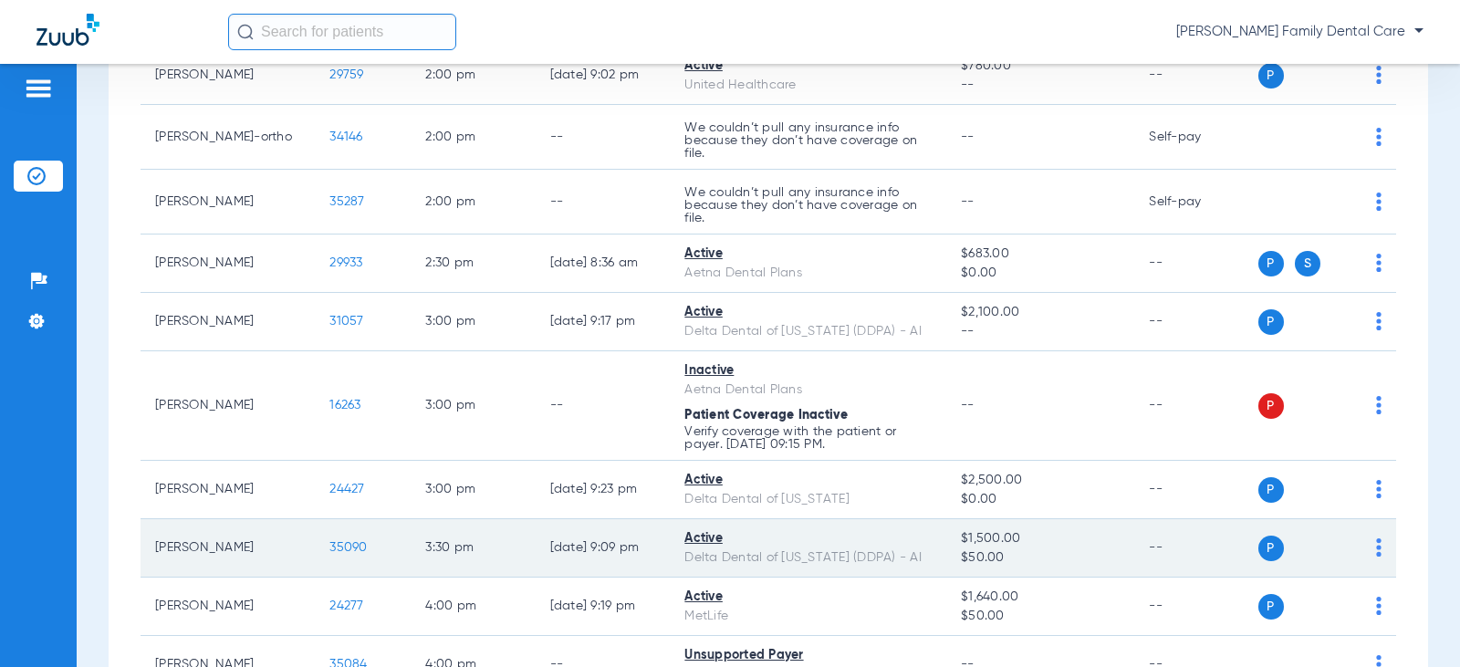
click at [329, 550] on span "35090" at bounding box center [347, 547] width 37 height 13
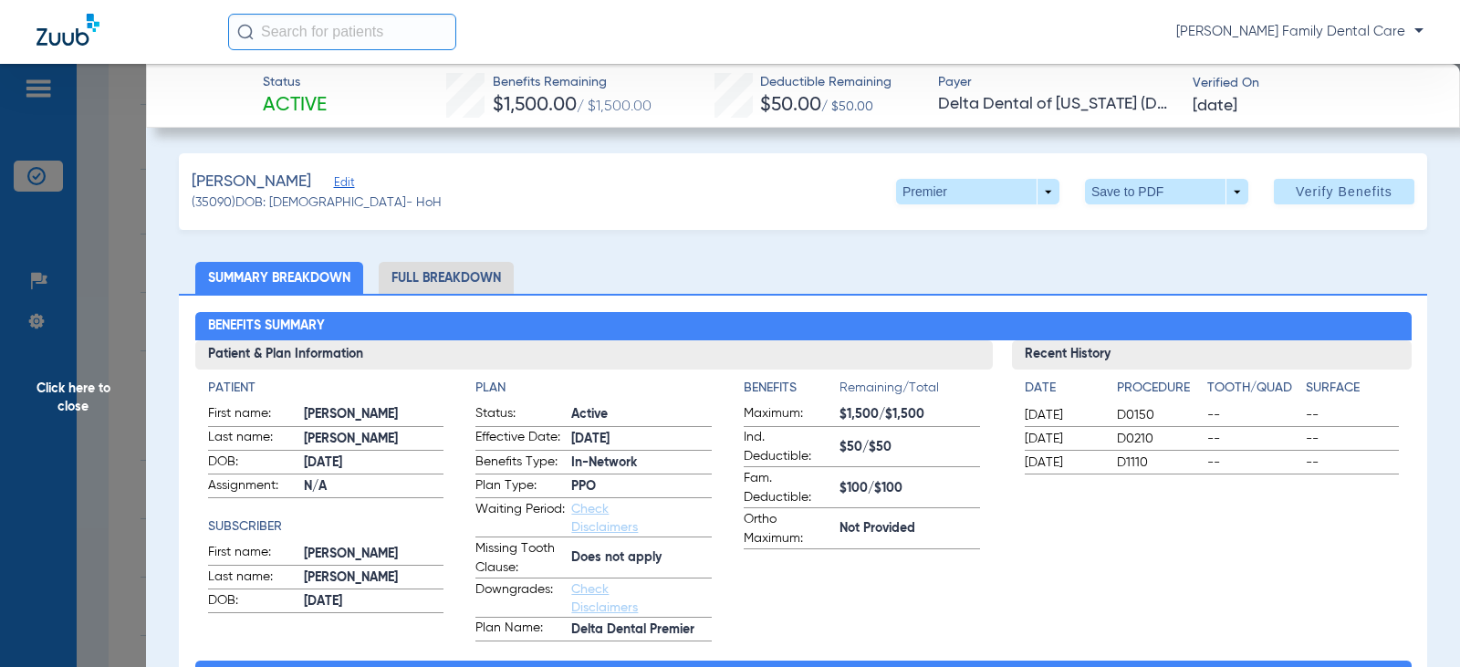
click at [484, 275] on li "Full Breakdown" at bounding box center [446, 278] width 135 height 32
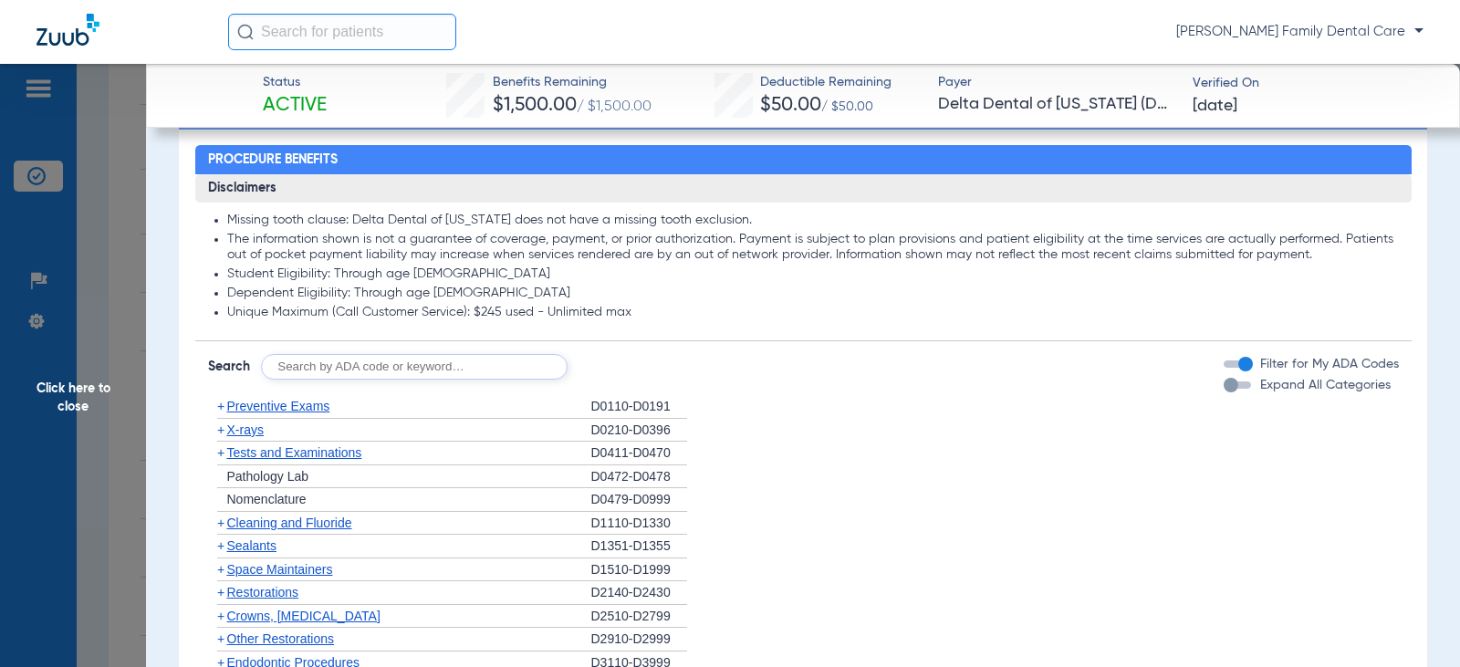
scroll to position [1278, 0]
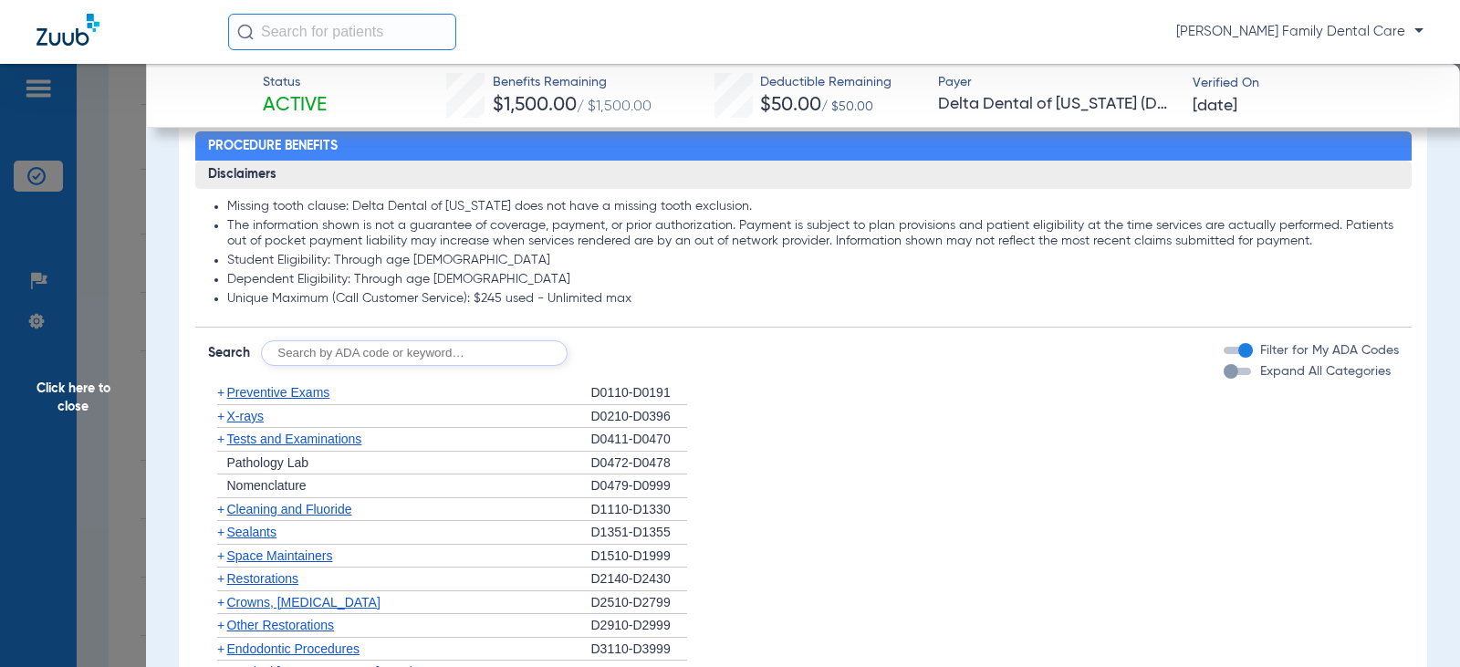
click at [219, 397] on span "+" at bounding box center [220, 392] width 7 height 15
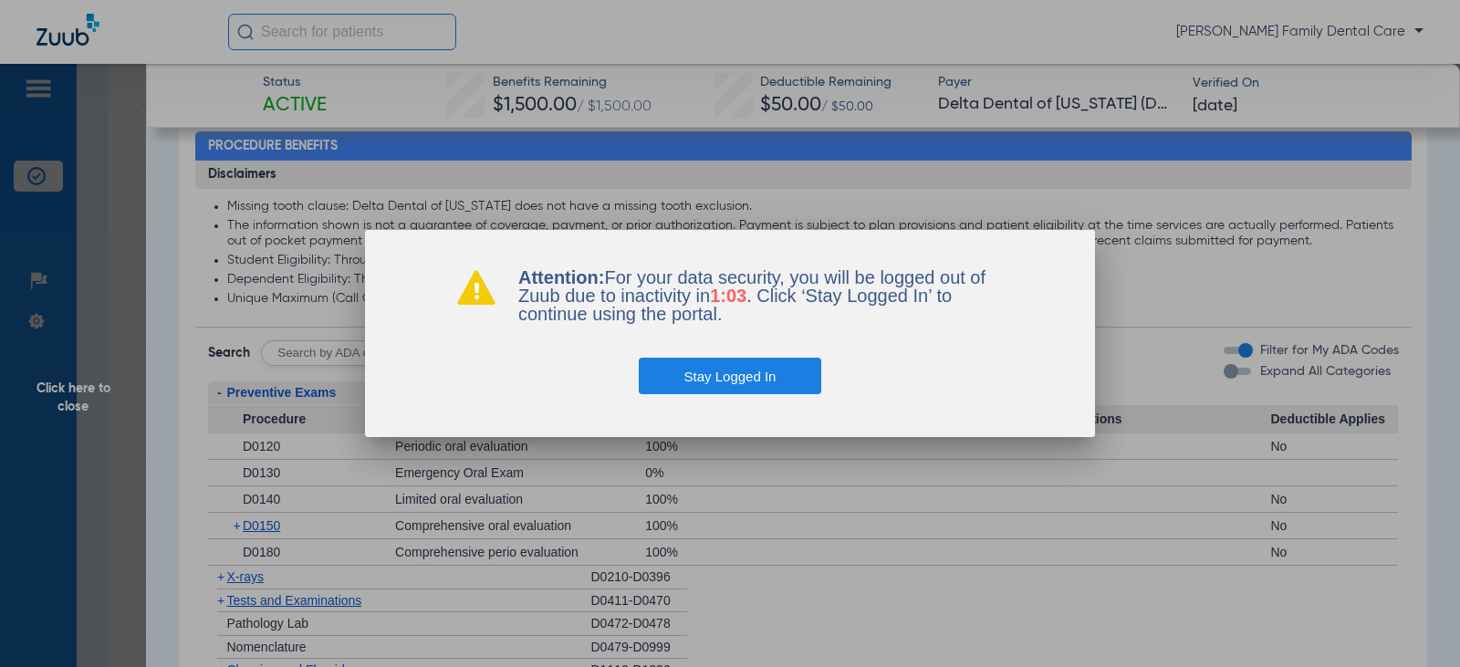
click at [752, 367] on button "Stay Logged In" at bounding box center [730, 376] width 183 height 37
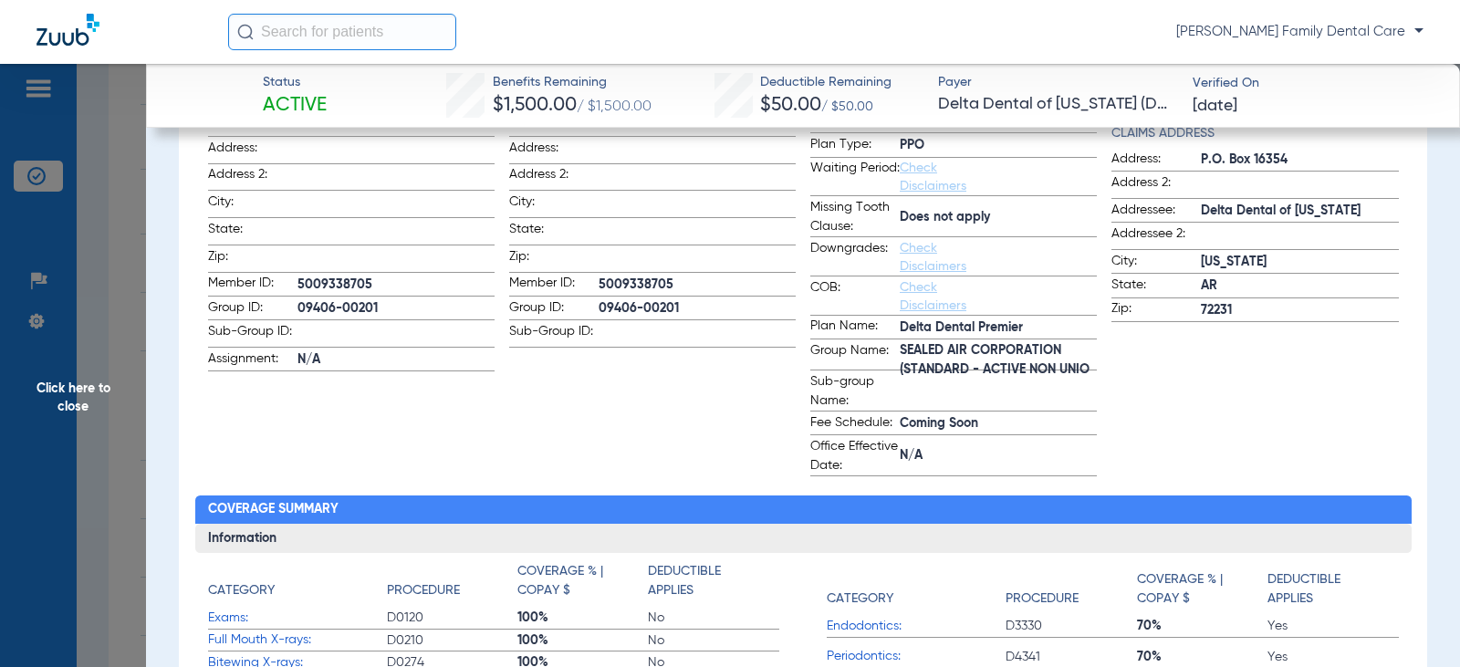
scroll to position [0, 0]
